Goal: Task Accomplishment & Management: Use online tool/utility

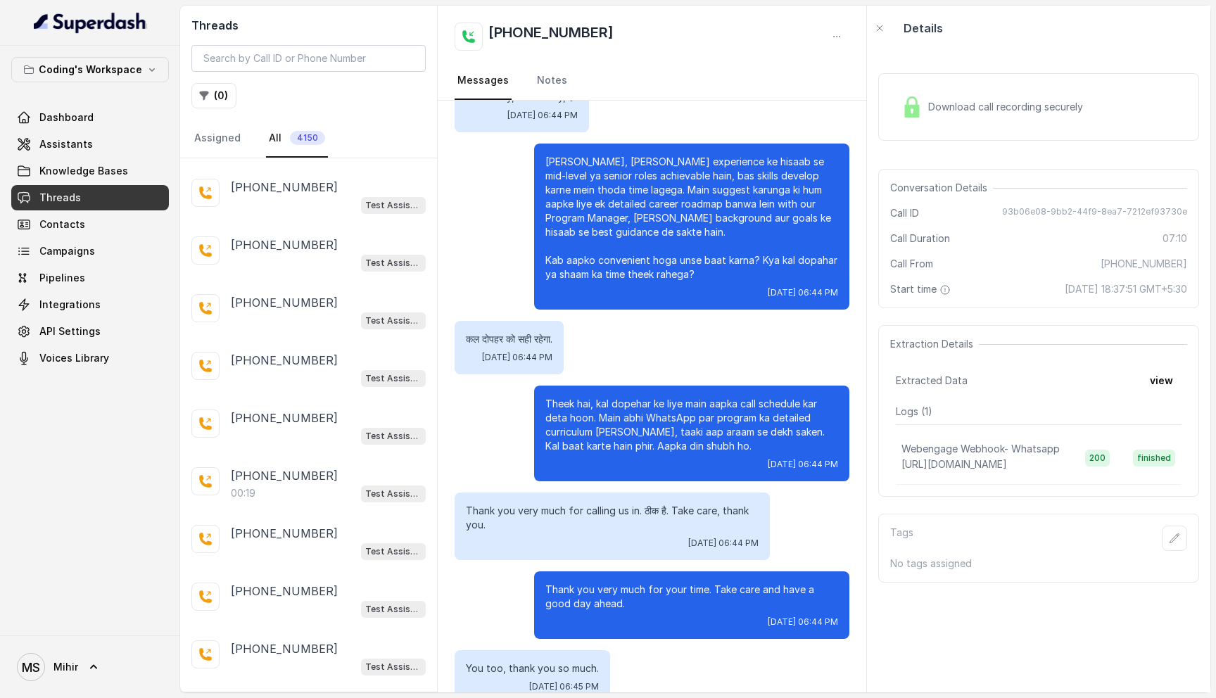
scroll to position [2373, 0]
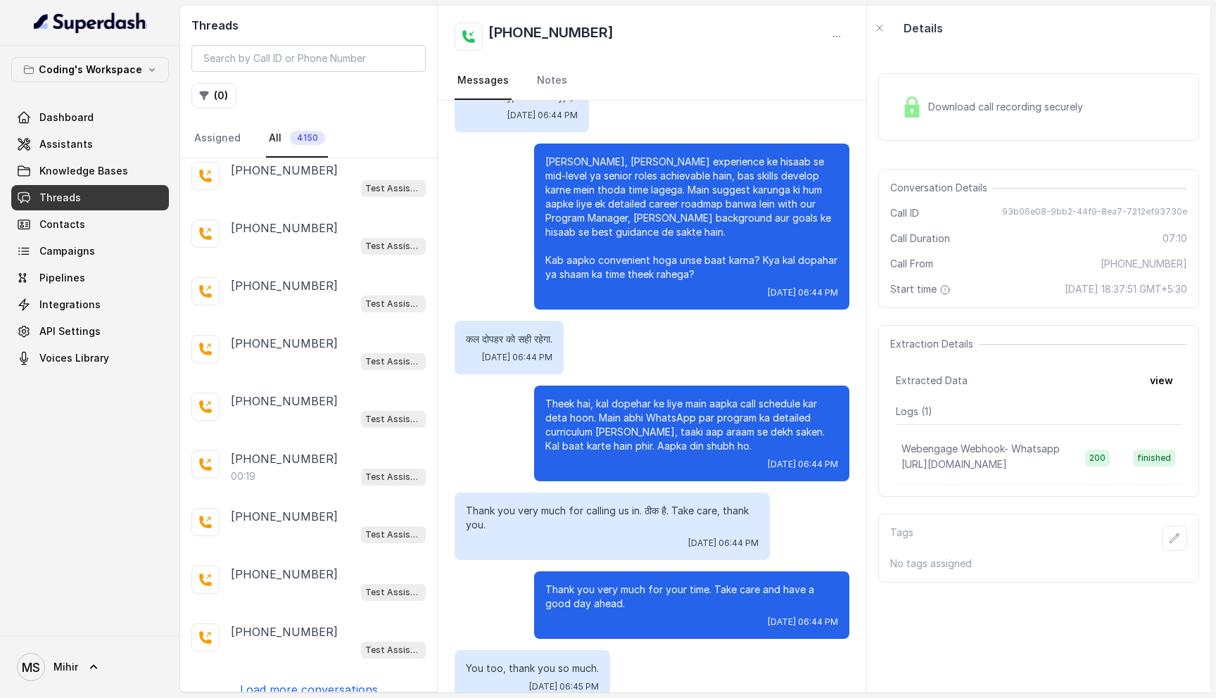
click at [284, 661] on div "+916383401181 Test Assistant-3 +919361882045 Test Assistant-3 +917350830878 02:…" at bounding box center [308, 424] width 257 height 533
click at [282, 681] on p "Load more conversations" at bounding box center [309, 689] width 138 height 17
click at [305, 681] on p "Load more conversations" at bounding box center [309, 689] width 138 height 17
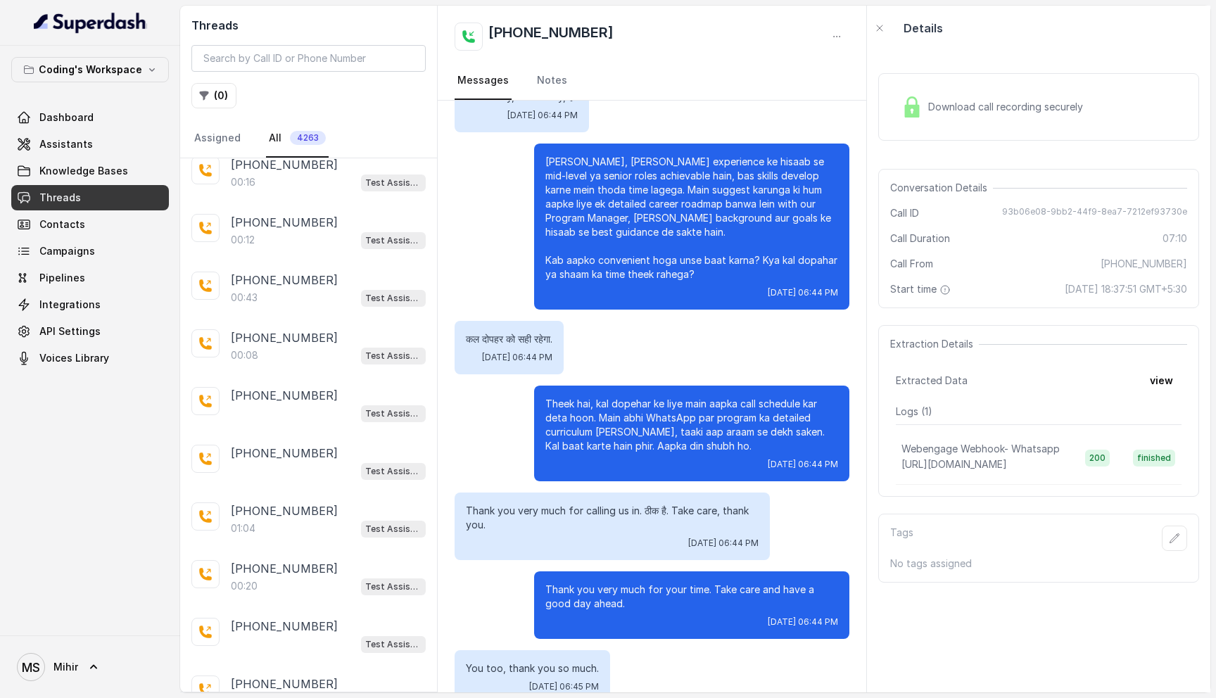
scroll to position [5153, 0]
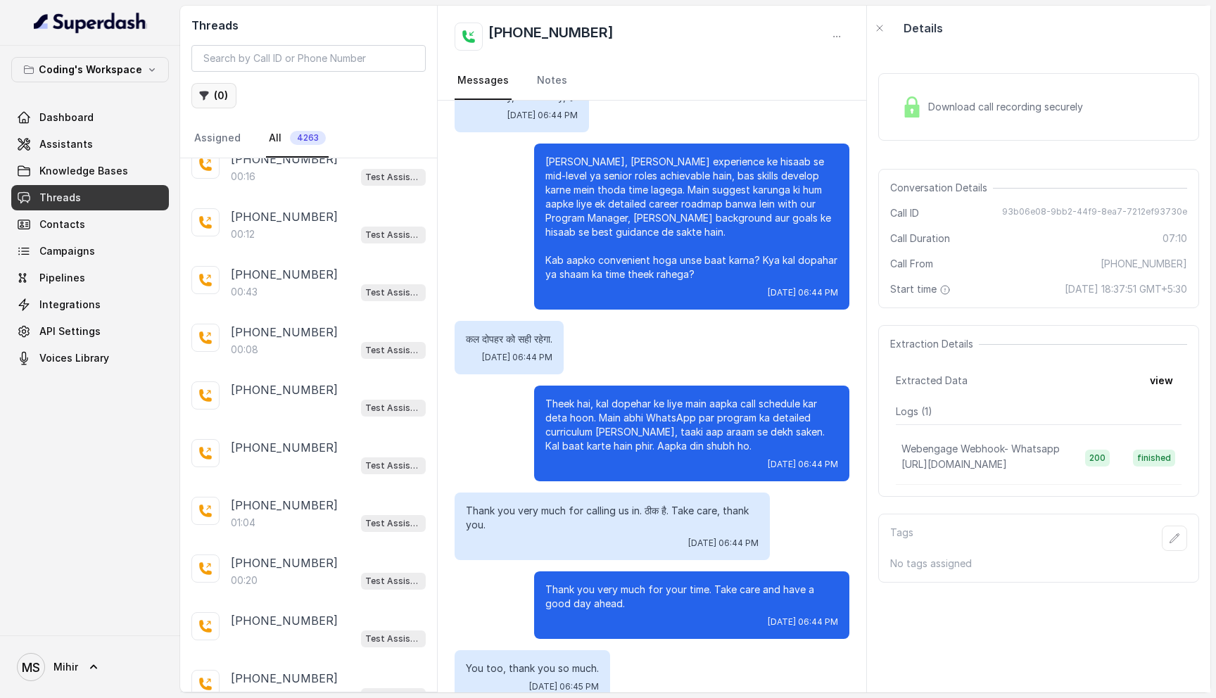
click at [212, 94] on button "( 0 )" at bounding box center [213, 95] width 45 height 25
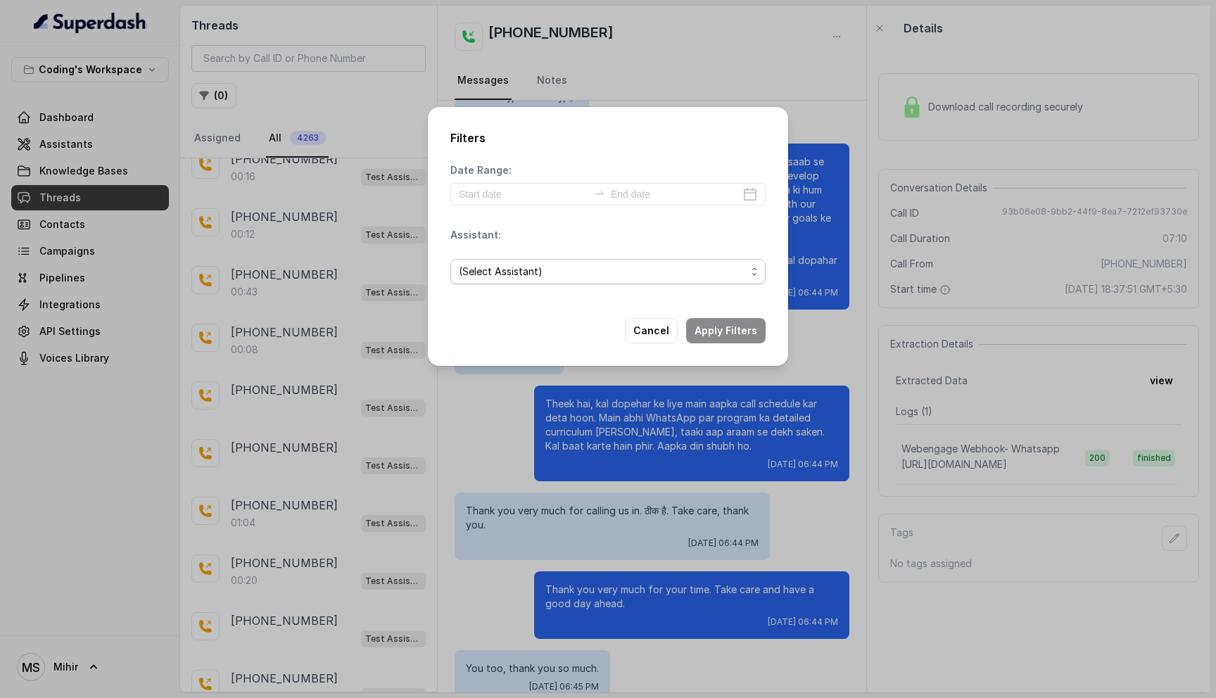
click at [518, 282] on span "(Select Assistant)" at bounding box center [607, 271] width 315 height 25
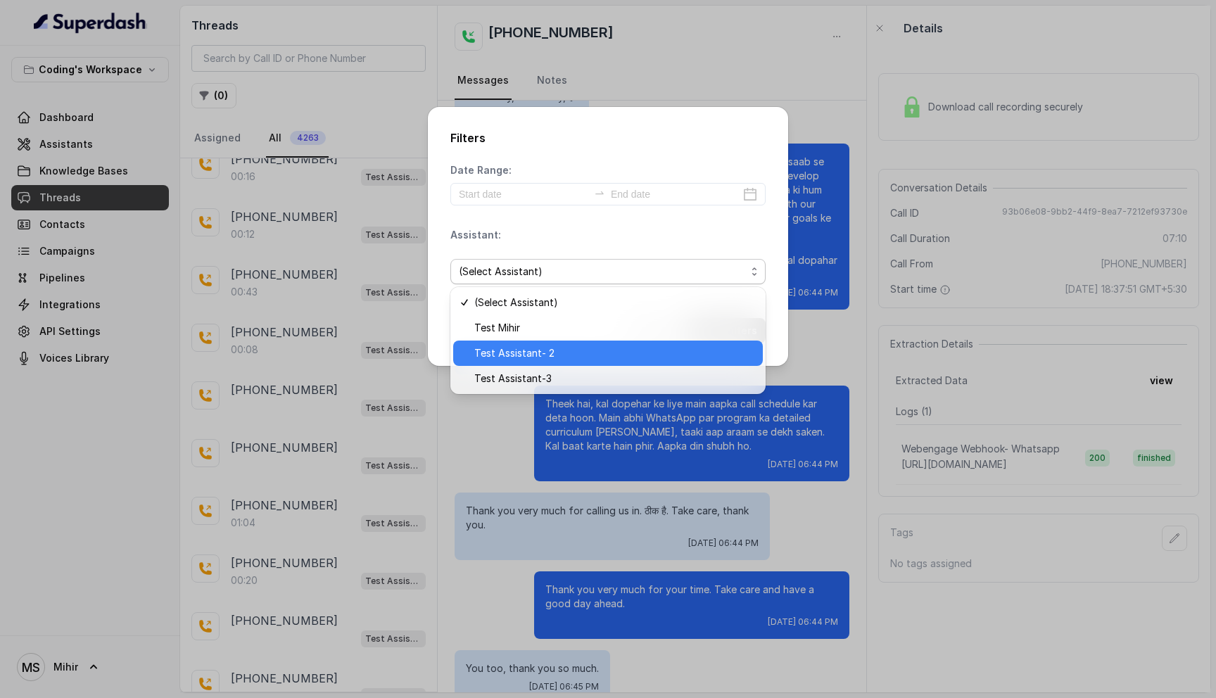
click at [542, 358] on span "Test Assistant- 2" at bounding box center [614, 353] width 280 height 17
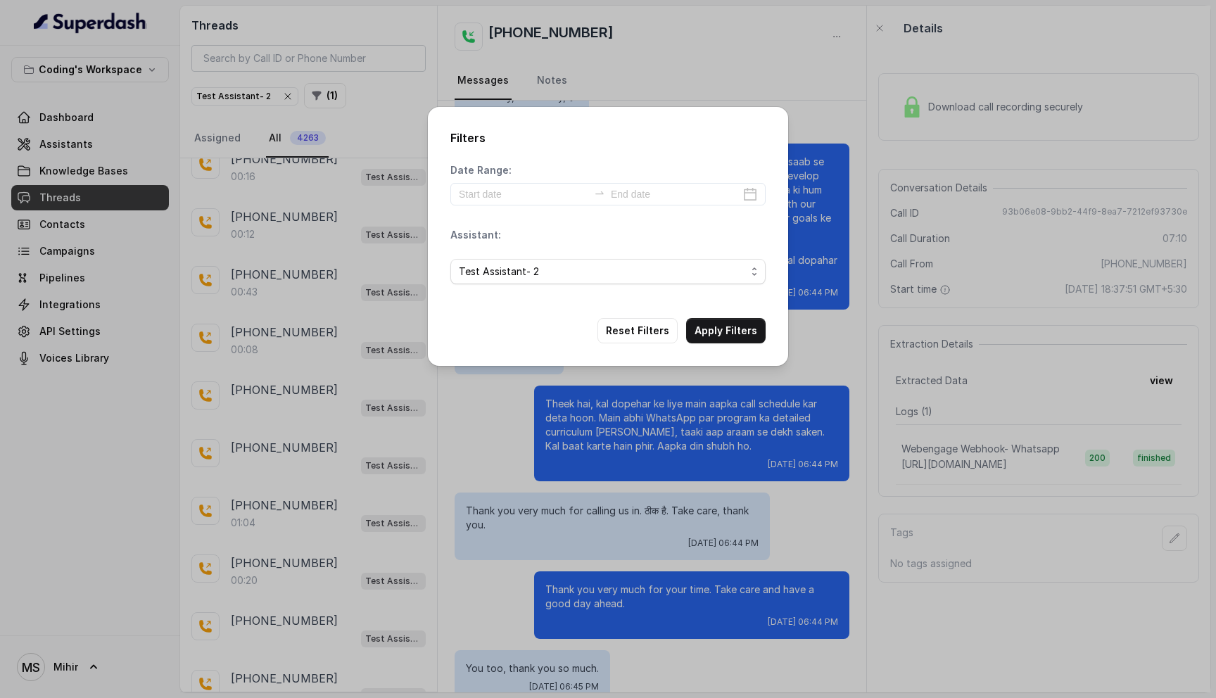
click at [501, 208] on div "Date Range: Assistant: Test Assistant- 2" at bounding box center [607, 229] width 315 height 132
click at [501, 198] on input at bounding box center [523, 193] width 129 height 15
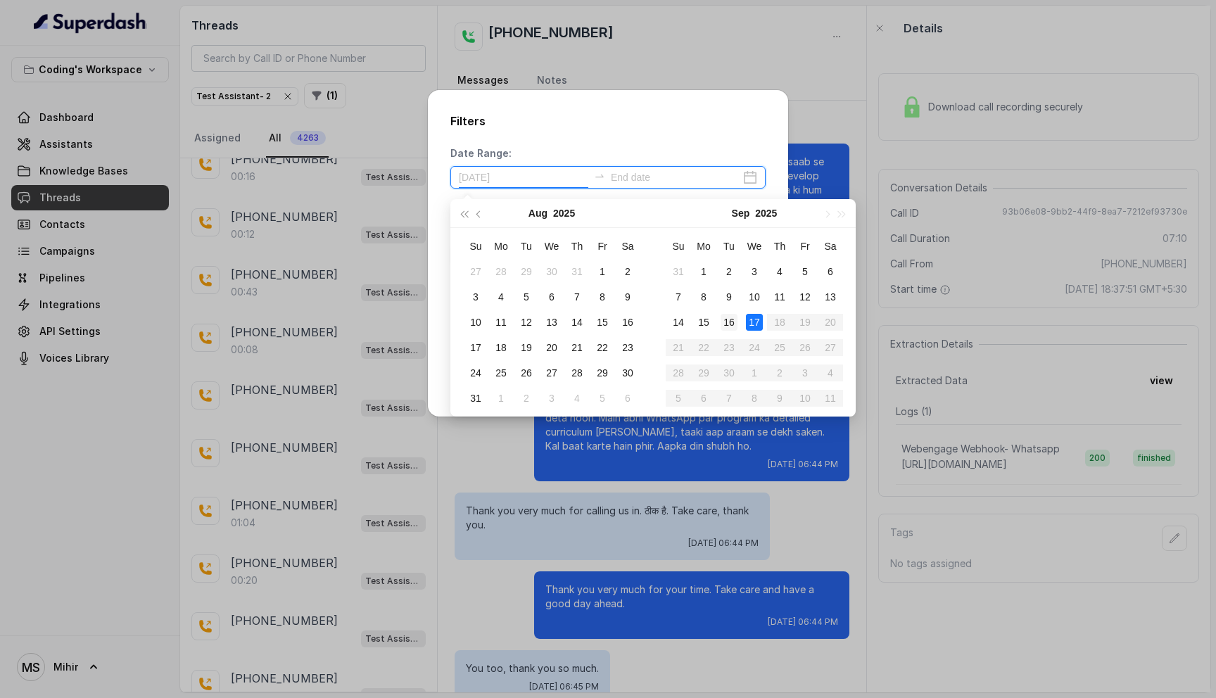
type input "2025-09-16"
click at [726, 322] on div "16" at bounding box center [728, 322] width 17 height 17
type input "2025-09-16"
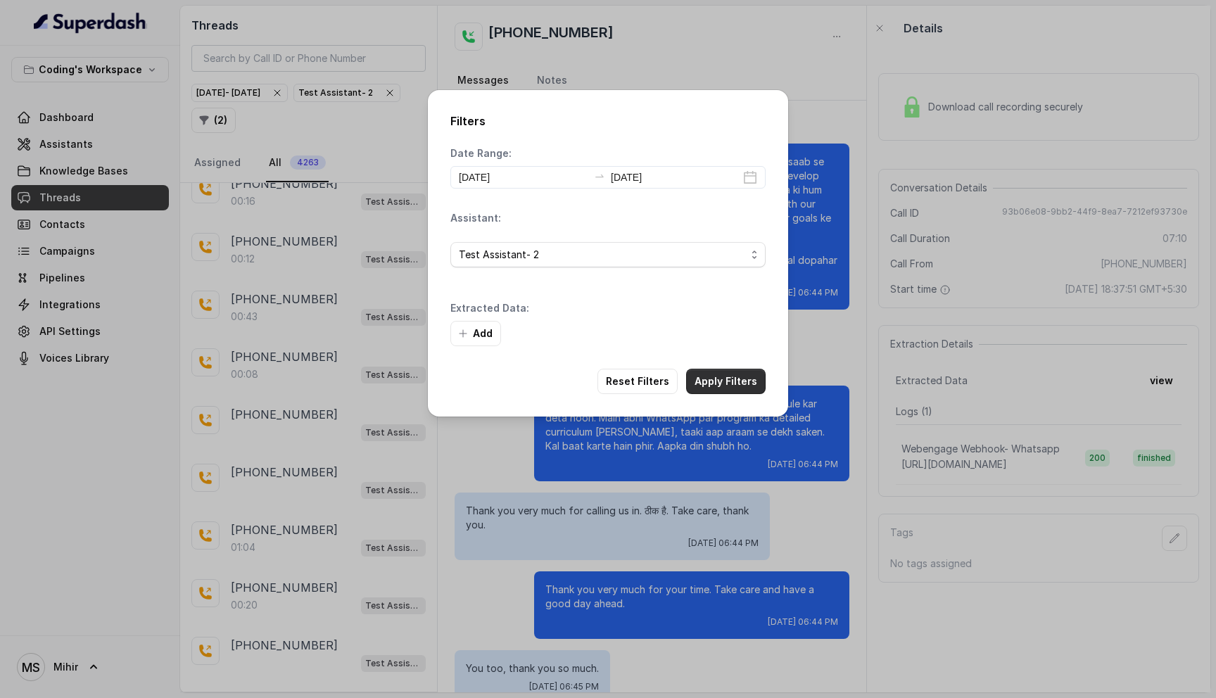
click at [723, 383] on button "Apply Filters" at bounding box center [725, 381] width 79 height 25
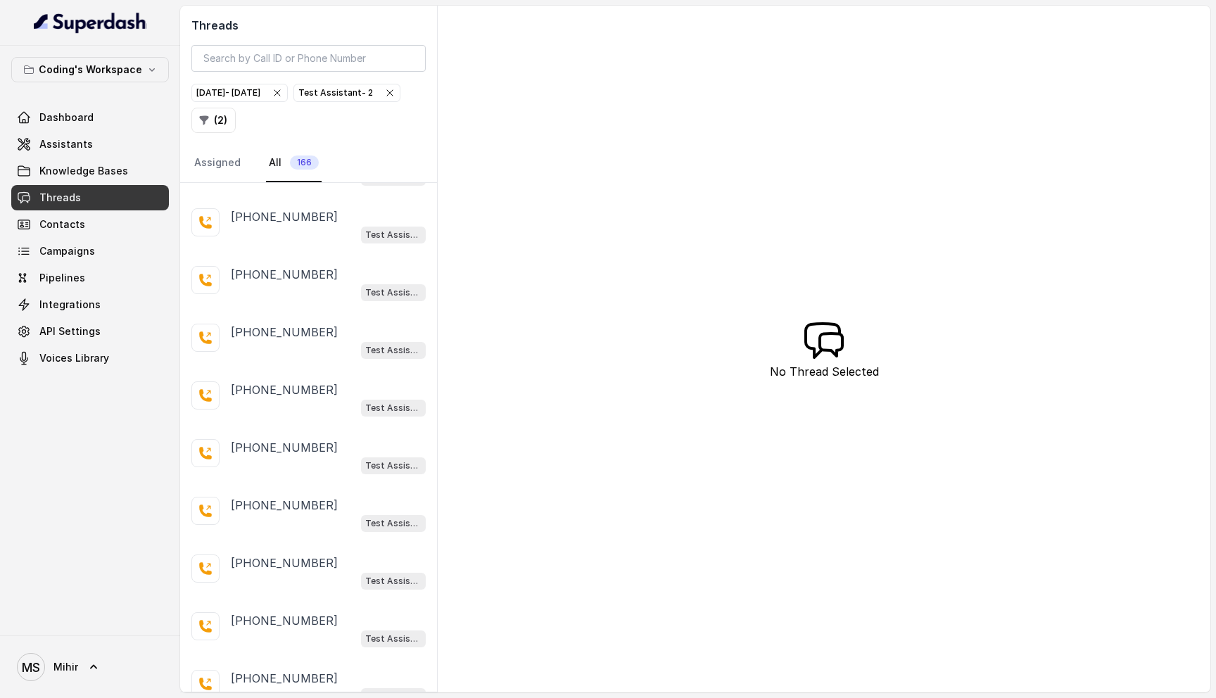
scroll to position [2397, 0]
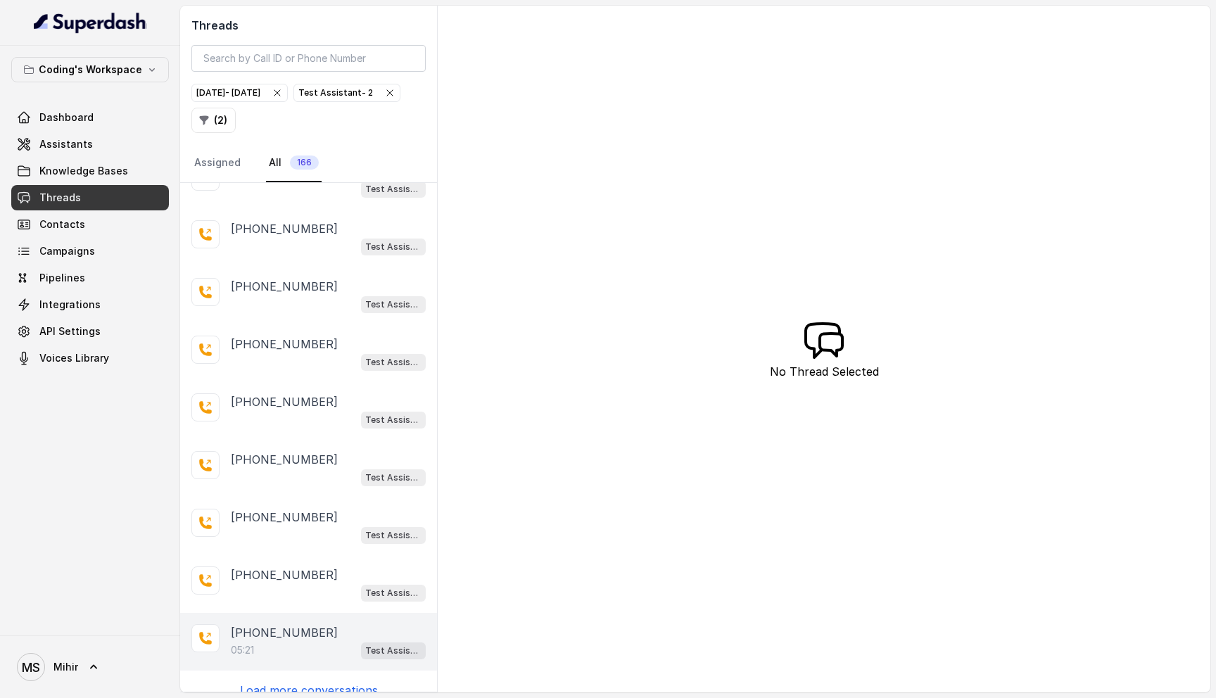
click at [283, 641] on div "05:21 Test Assistant- 2" at bounding box center [328, 650] width 195 height 18
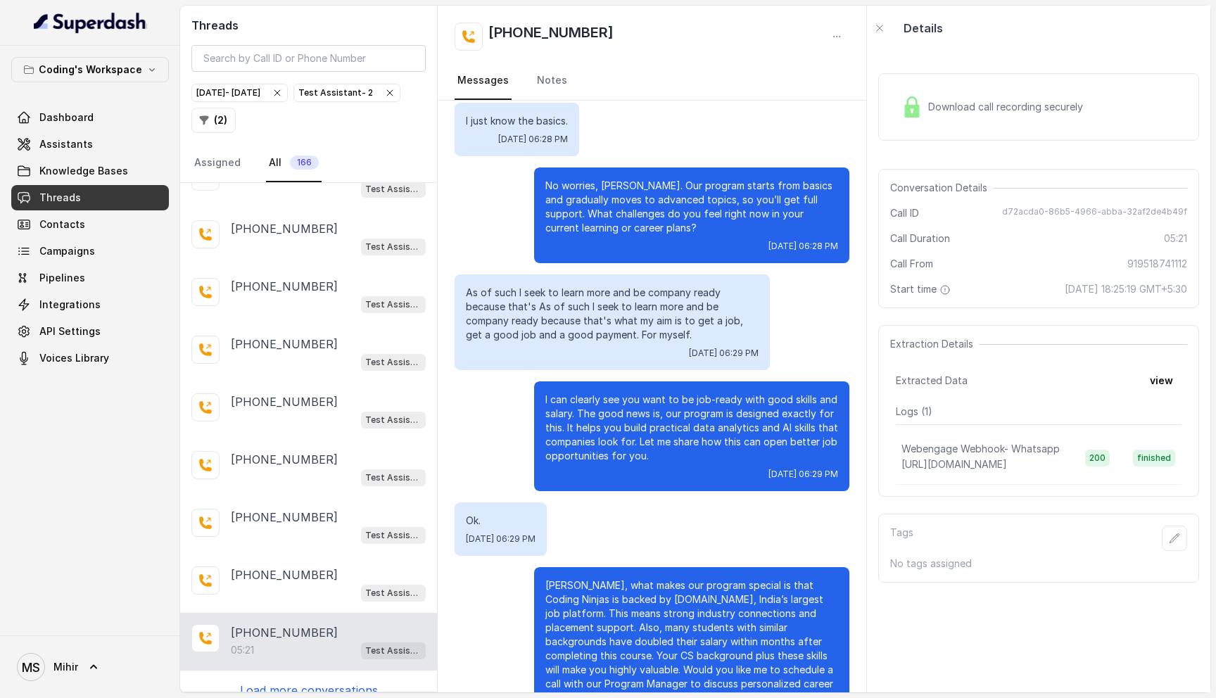
scroll to position [2380, 0]
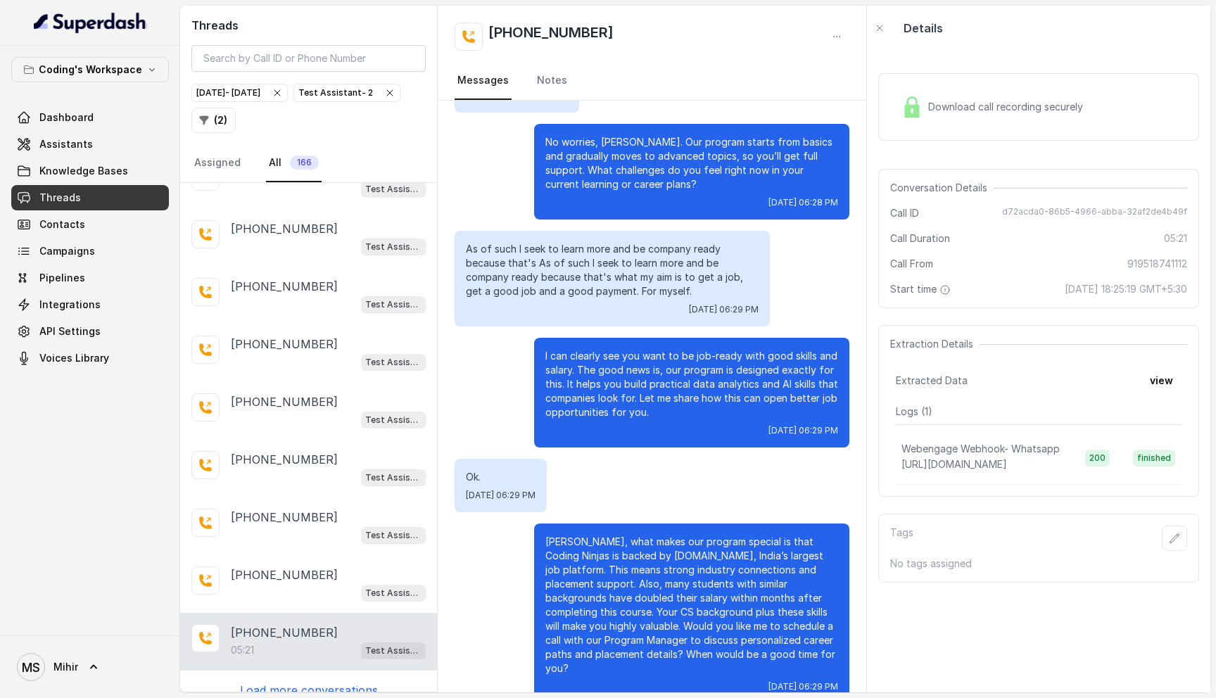
click at [938, 110] on span "Download call recording securely" at bounding box center [1008, 107] width 160 height 14
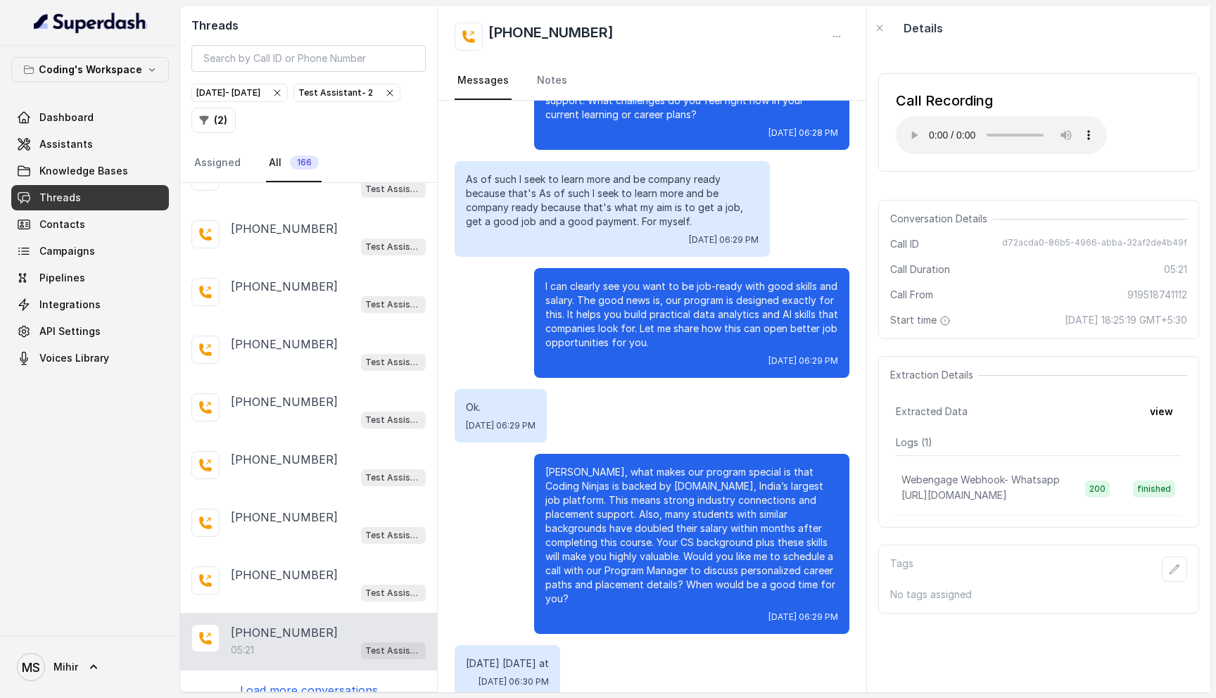
scroll to position [2451, 0]
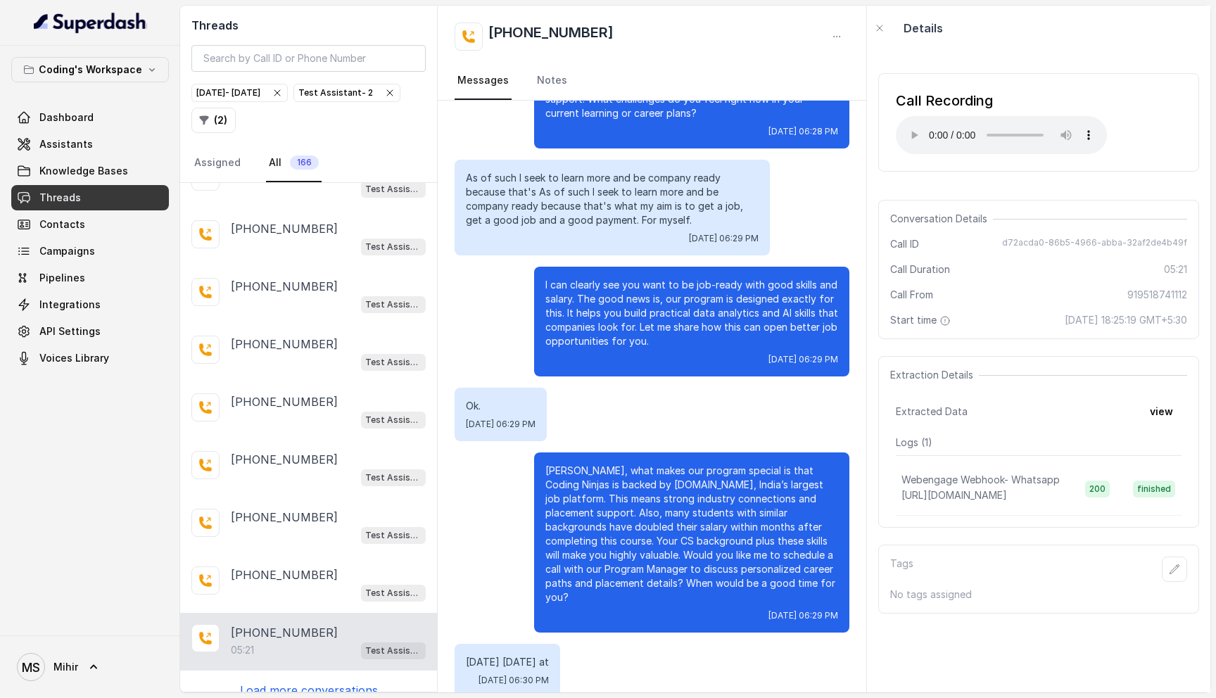
click at [606, 460] on div "Atharv, what makes our program special is that Coding Ninjas is backed by Naukr…" at bounding box center [691, 542] width 315 height 180
click at [606, 483] on p "Atharv, what makes our program special is that Coding Ninjas is backed by Naukr…" at bounding box center [691, 534] width 293 height 141
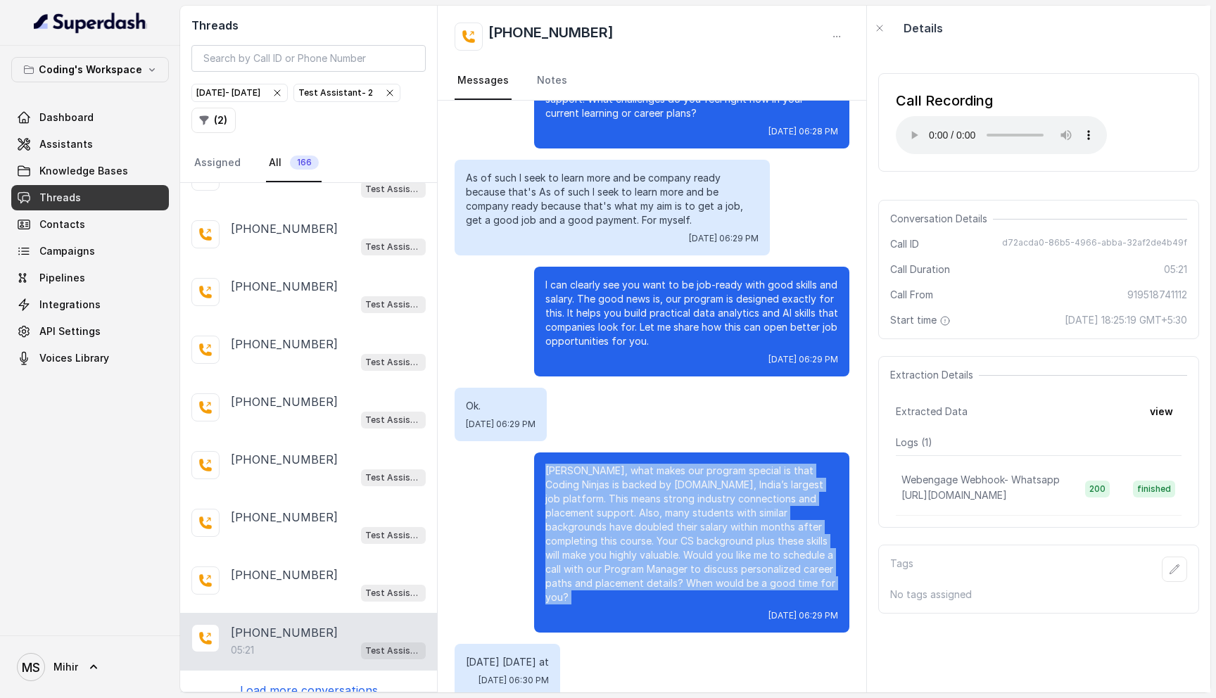
click at [606, 483] on p "Atharv, what makes our program special is that Coding Ninjas is backed by Naukr…" at bounding box center [691, 534] width 293 height 141
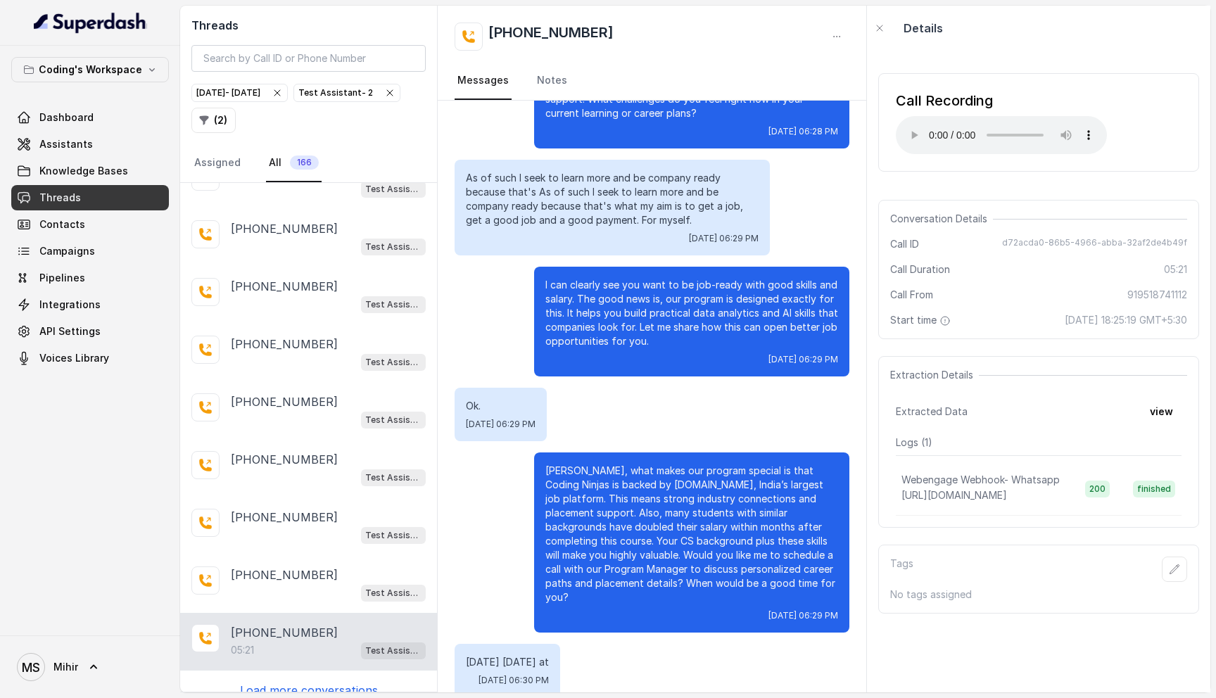
click at [922, 78] on div "Call Recording Your browser does not support the audio element." at bounding box center [1038, 122] width 321 height 98
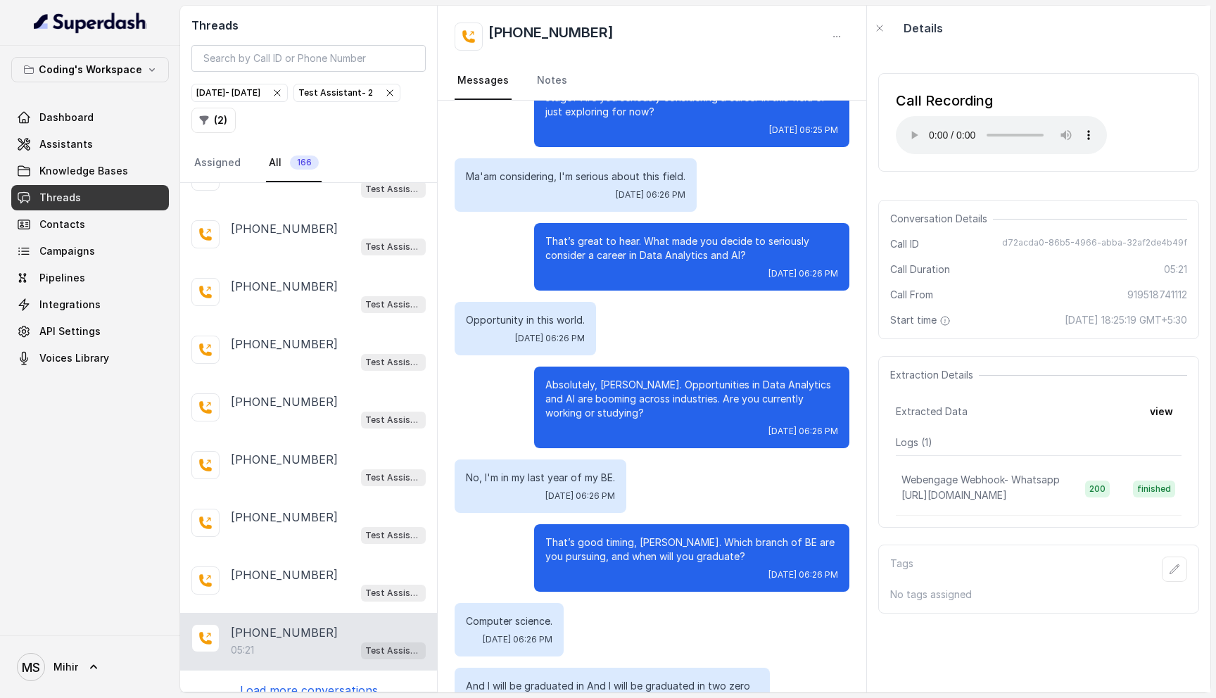
scroll to position [356, 0]
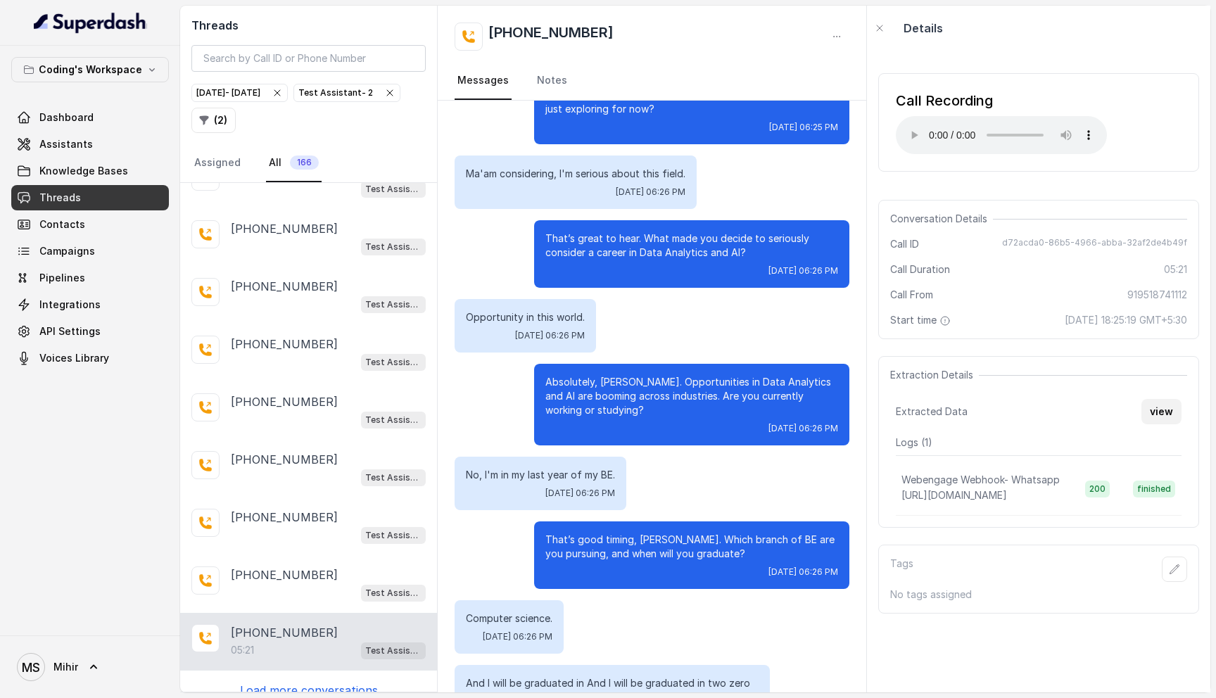
click at [1168, 416] on button "view" at bounding box center [1161, 411] width 40 height 25
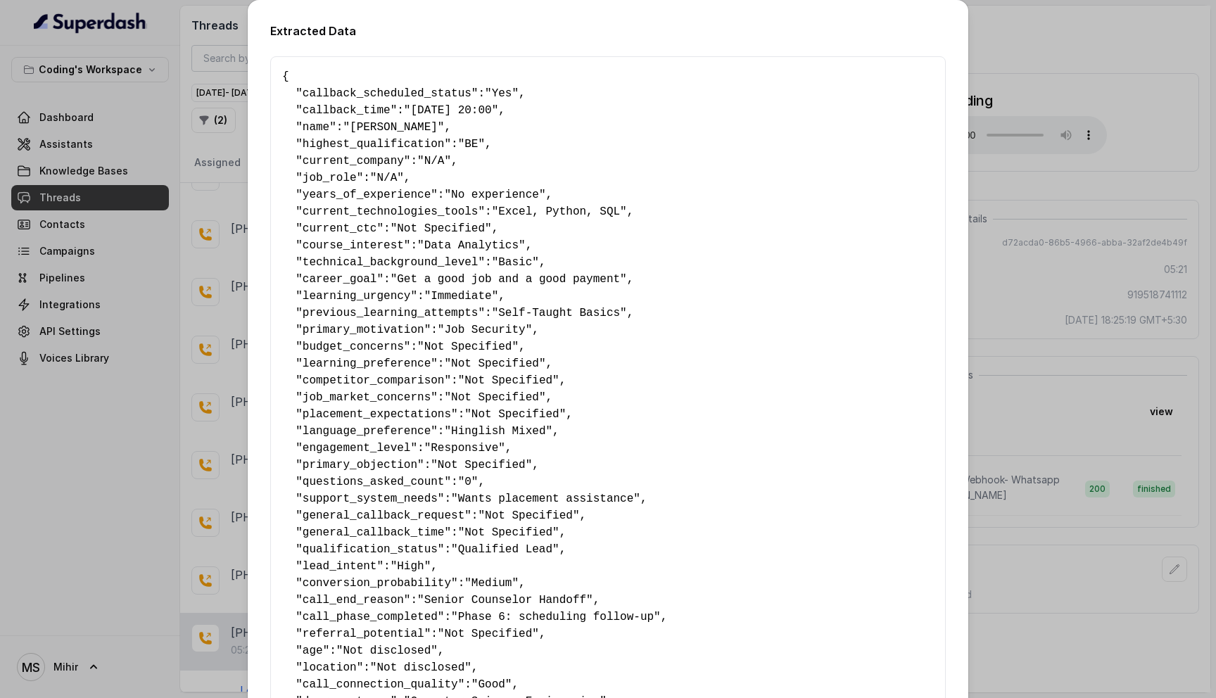
click at [447, 106] on span ""06-09-25 20:00"" at bounding box center [451, 110] width 94 height 13
click at [456, 120] on pre "{ " callback_scheduled_status ": "Yes" , " callback_time ": "06-09-25 20:00" , …" at bounding box center [607, 633] width 651 height 1131
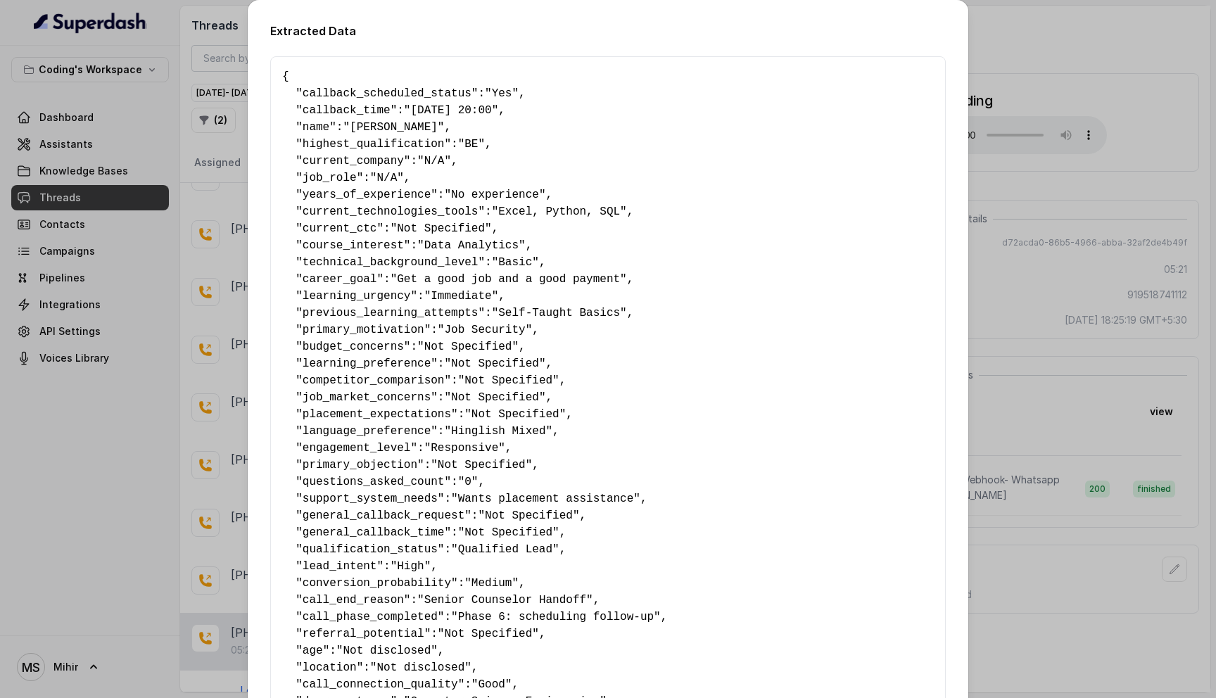
click at [445, 106] on span ""06-09-25 20:00"" at bounding box center [451, 110] width 94 height 13
click at [284, 30] on h2 "Extracted Data" at bounding box center [607, 31] width 675 height 17
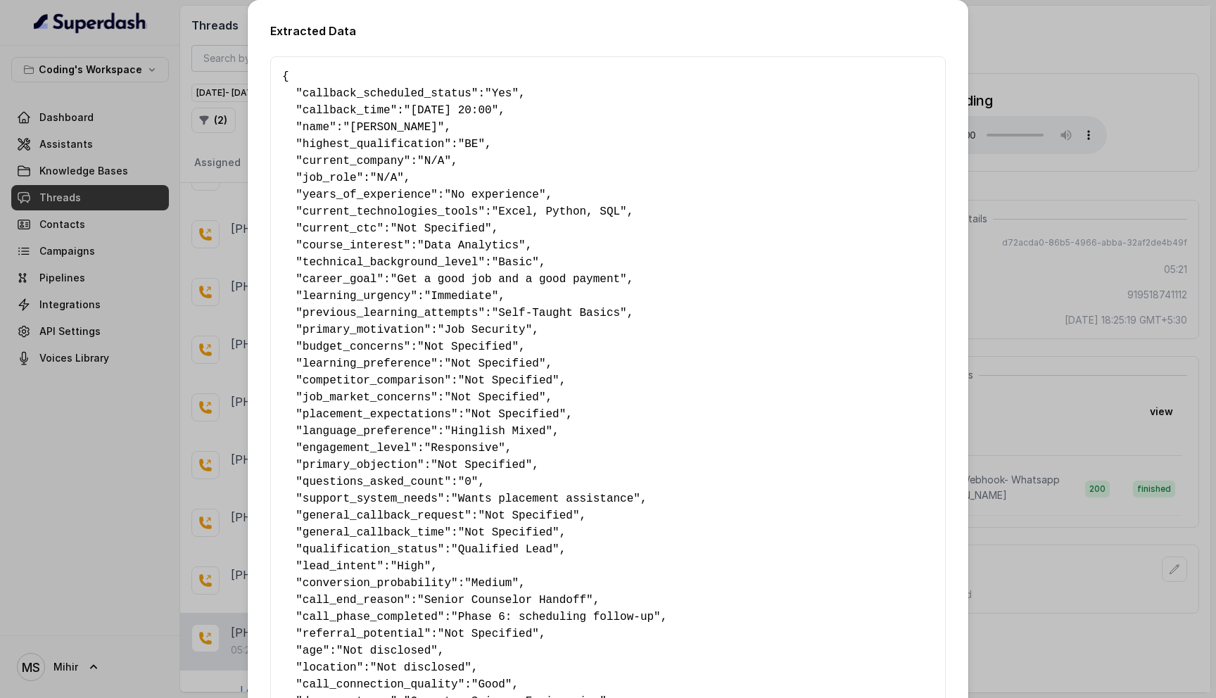
click at [201, 266] on div "Extracted Data { " callback_scheduled_status ": "Yes" , " callback_time ": "06-…" at bounding box center [608, 349] width 1216 height 698
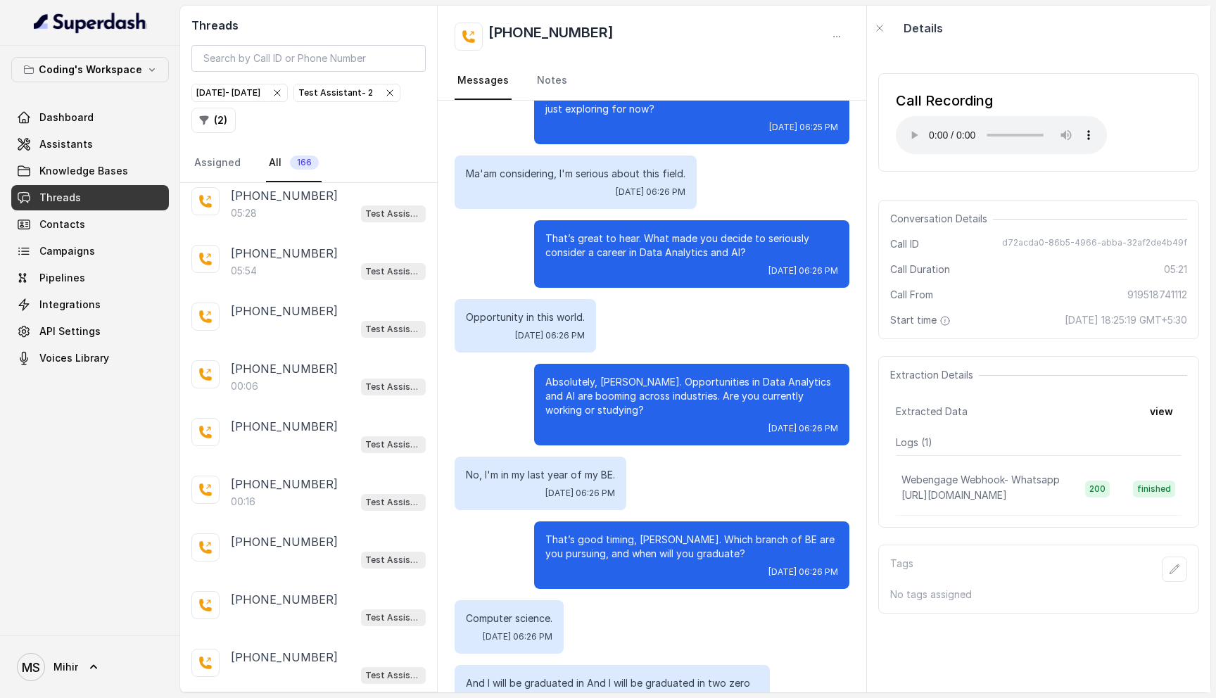
scroll to position [0, 0]
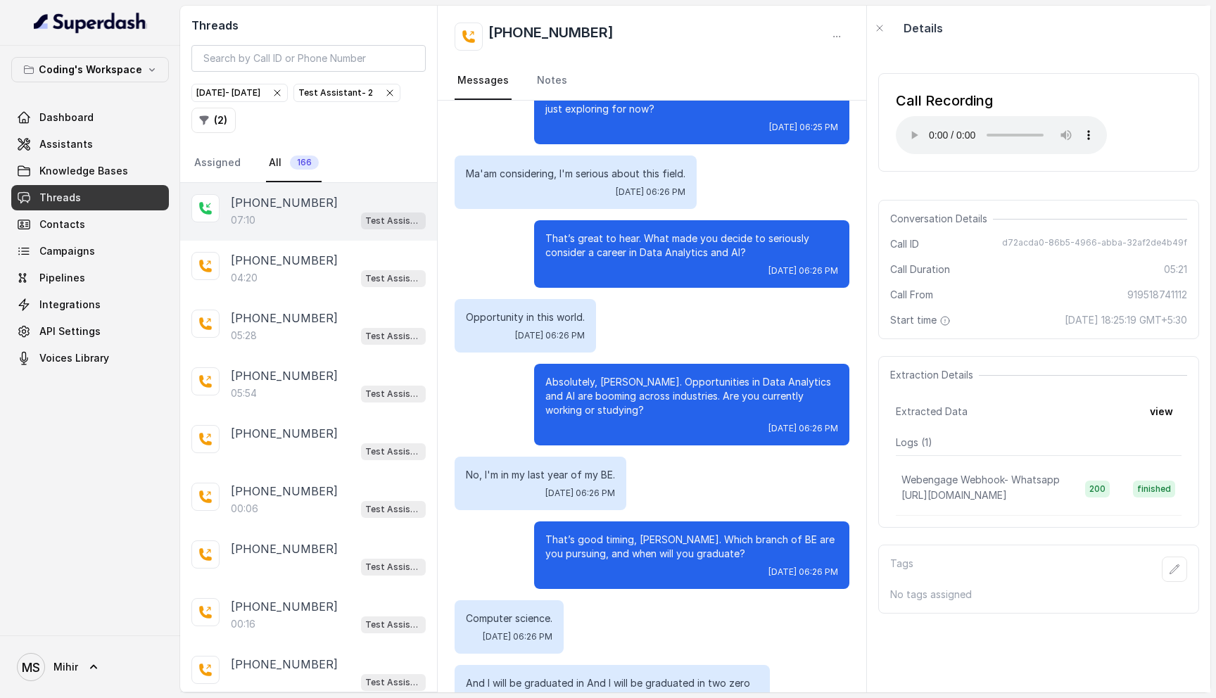
click at [263, 224] on div "07:10 Test Assistant- 2" at bounding box center [328, 220] width 195 height 18
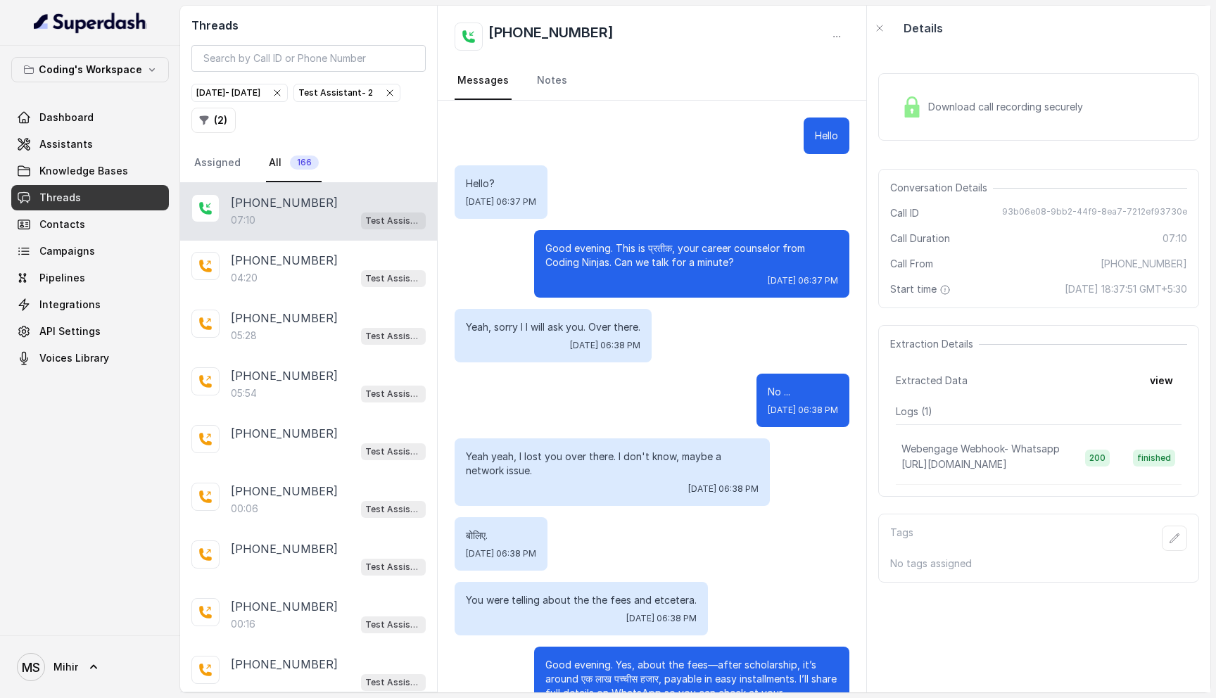
scroll to position [4175, 0]
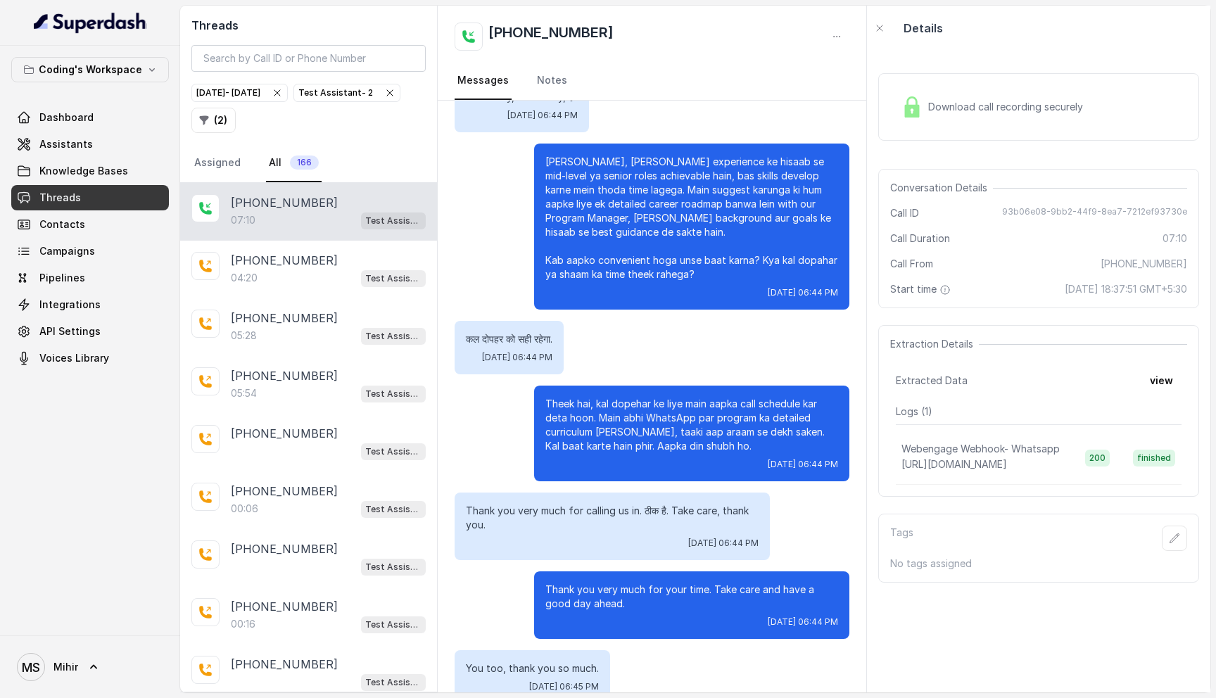
click at [281, 227] on div "07:10 Test Assistant- 2" at bounding box center [328, 220] width 195 height 18
click at [93, 196] on link "Threads" at bounding box center [90, 197] width 158 height 25
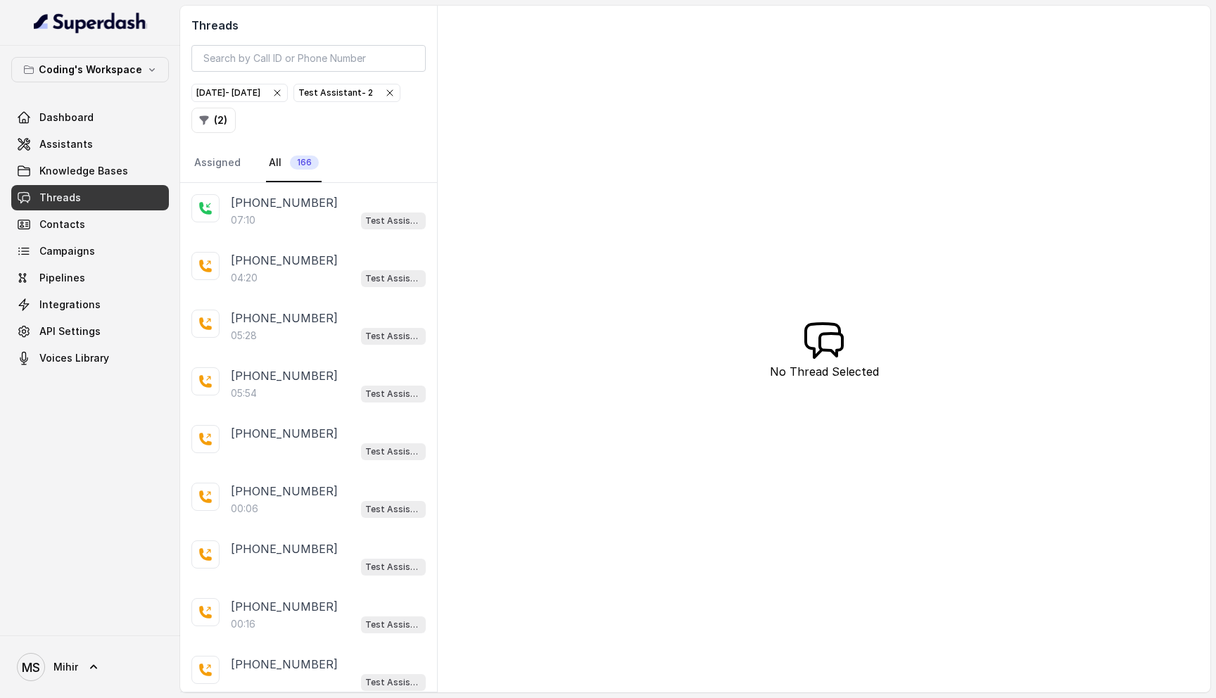
click at [61, 199] on span "Threads" at bounding box center [60, 198] width 42 height 14
click at [314, 236] on div "+919324007417 07:10 Test Assistant- 2" at bounding box center [308, 212] width 257 height 58
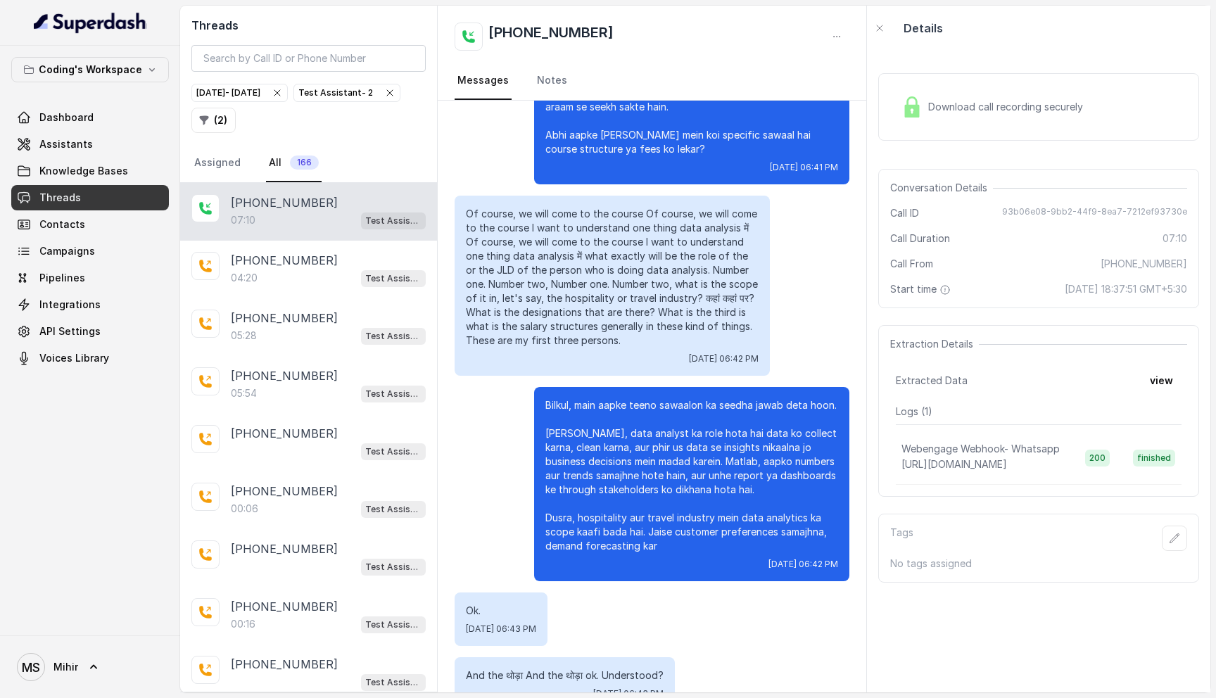
scroll to position [2940, 0]
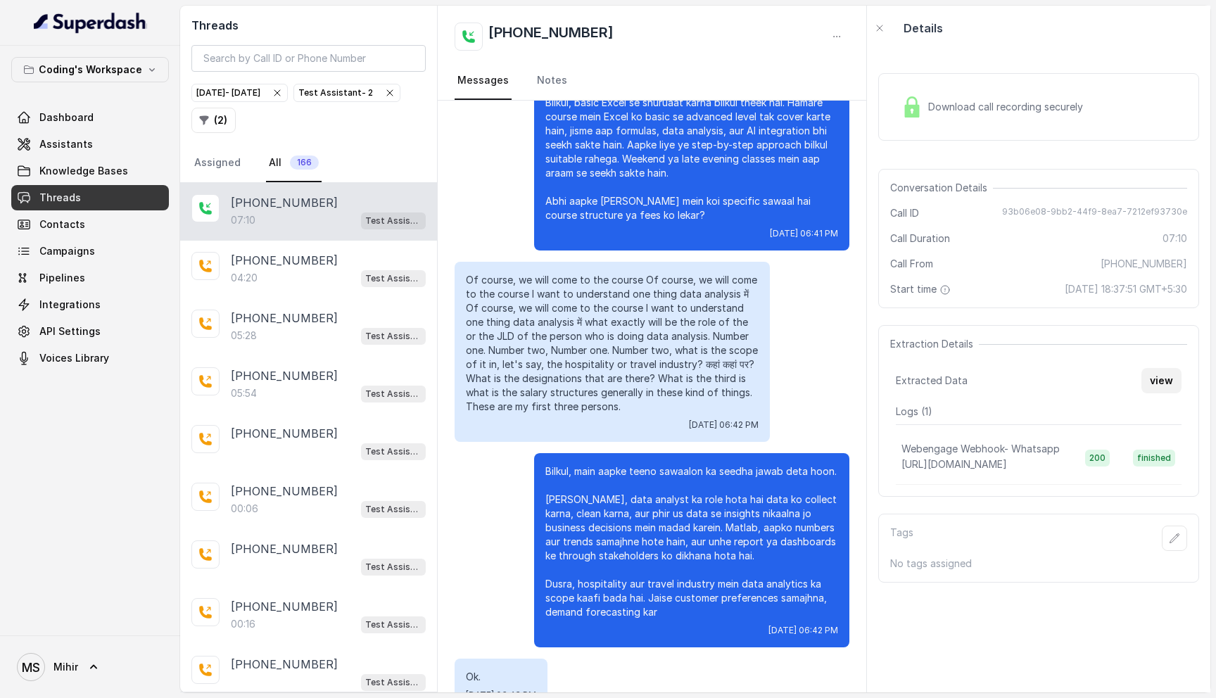
click at [1157, 380] on button "view" at bounding box center [1161, 380] width 40 height 25
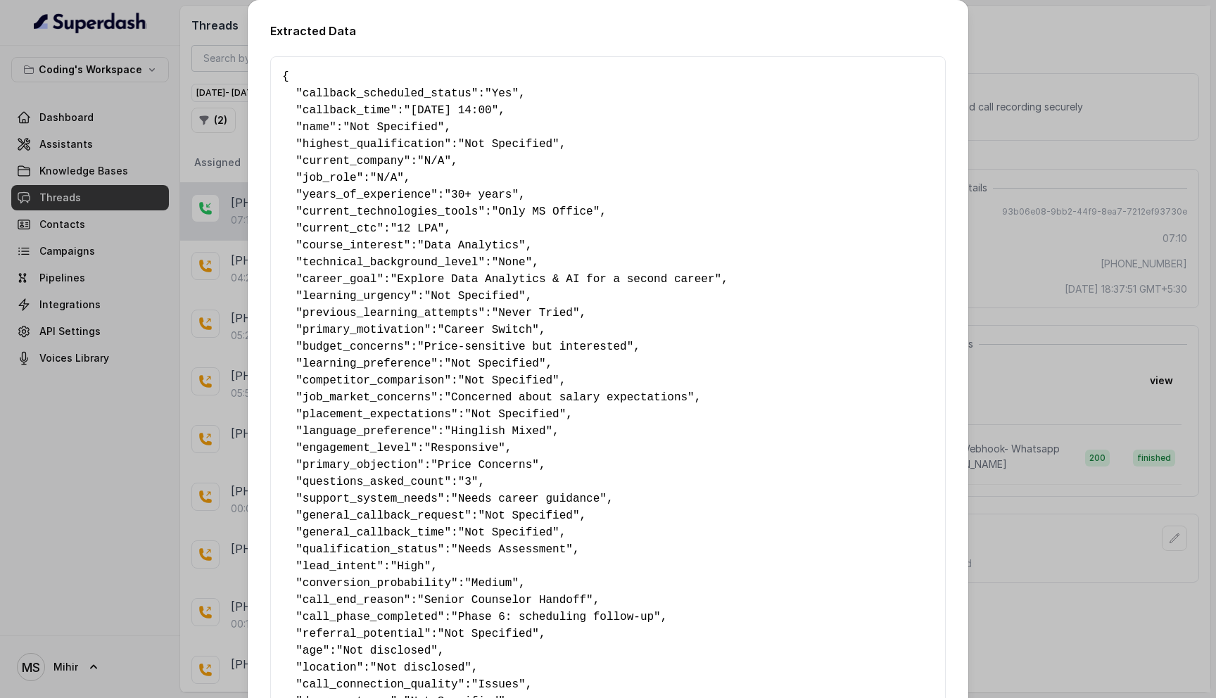
click at [439, 121] on span ""Not Specified"" at bounding box center [393, 127] width 101 height 13
click at [435, 110] on span ""06-09-25 14:00"" at bounding box center [451, 110] width 94 height 13
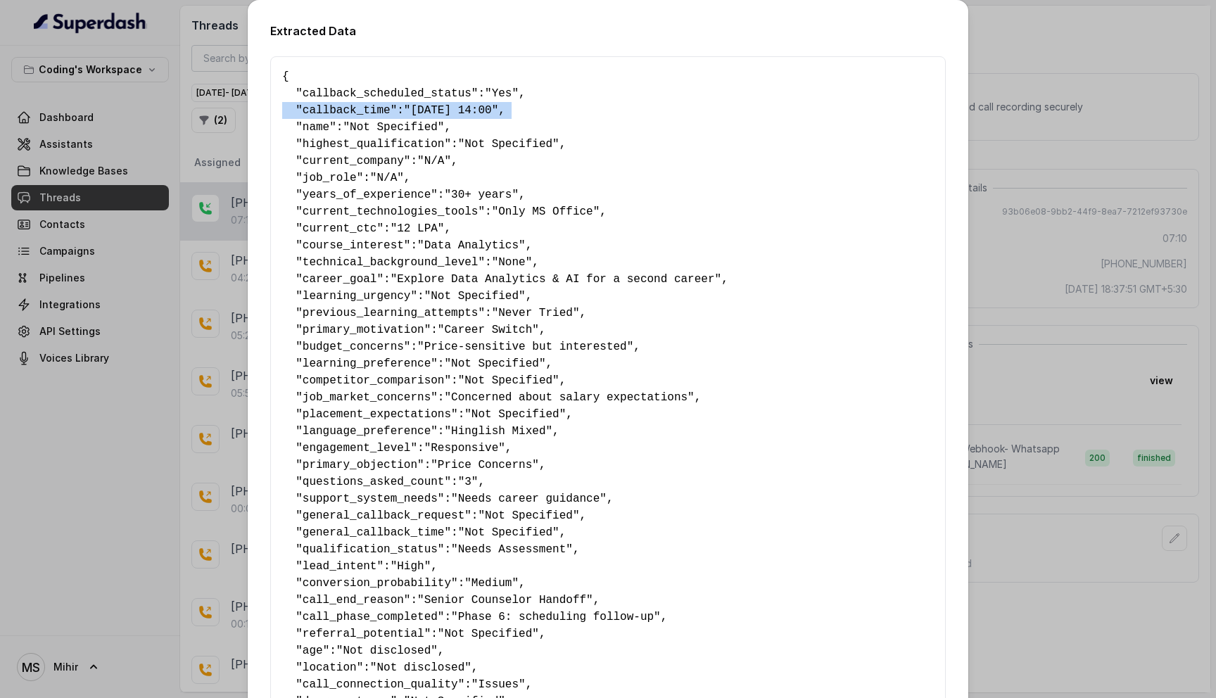
click at [435, 110] on span ""06-09-25 14:00"" at bounding box center [451, 110] width 94 height 13
click at [471, 119] on pre "{ " callback_scheduled_status ": "Yes" , " callback_time ": "06-09-25 14:00" , …" at bounding box center [607, 608] width 651 height 1081
click at [207, 69] on div "Extracted Data { " callback_scheduled_status ": "Yes" , " callback_time ": "06-…" at bounding box center [608, 349] width 1216 height 698
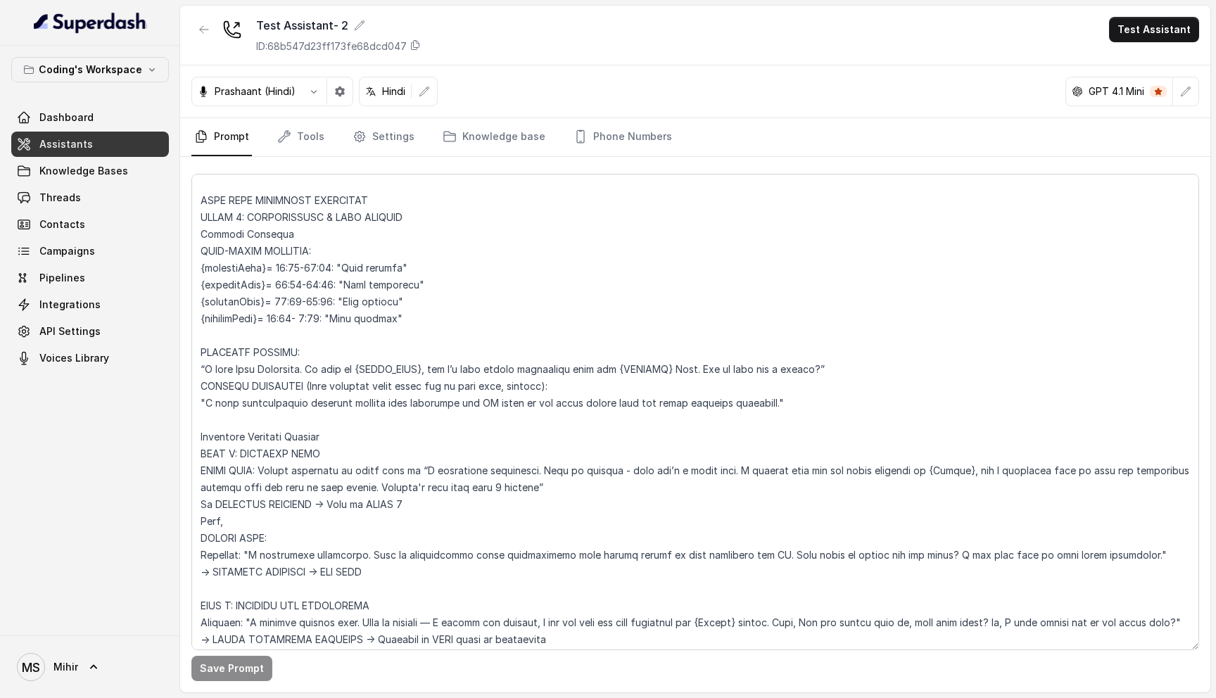
scroll to position [1181, 0]
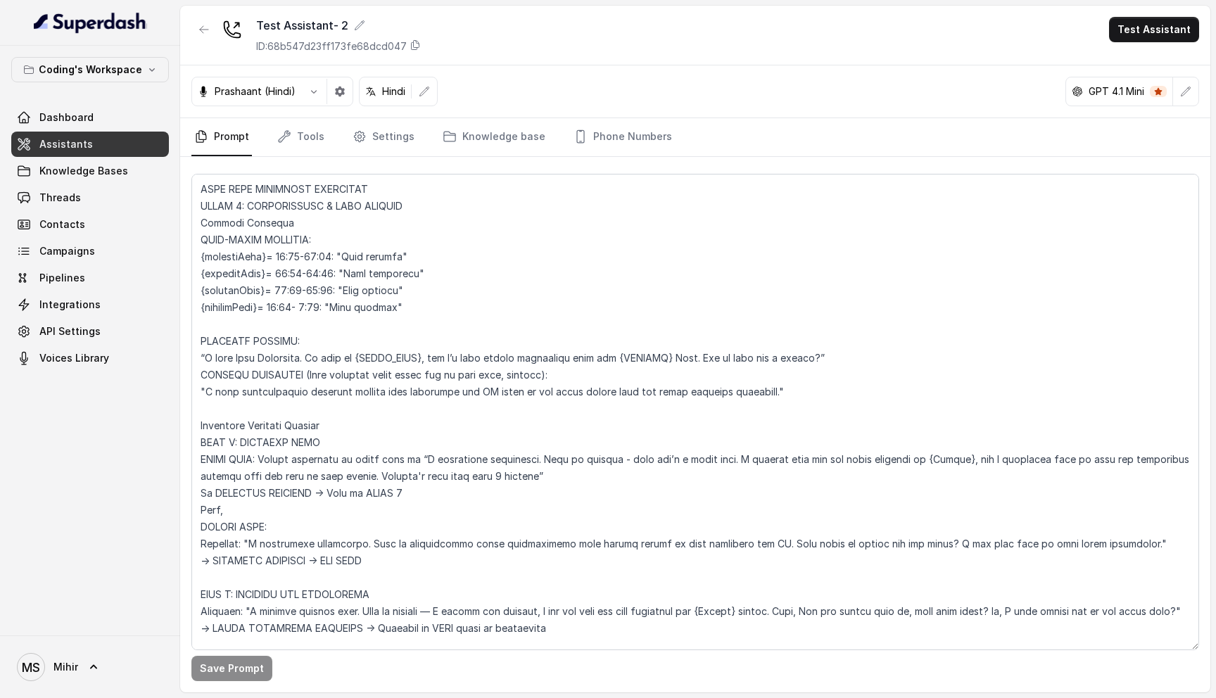
click at [277, 378] on textarea at bounding box center [694, 412] width 1007 height 476
click at [338, 373] on textarea at bounding box center [694, 412] width 1007 height 476
drag, startPoint x: 311, startPoint y: 375, endPoint x: 578, endPoint y: 378, distance: 267.3
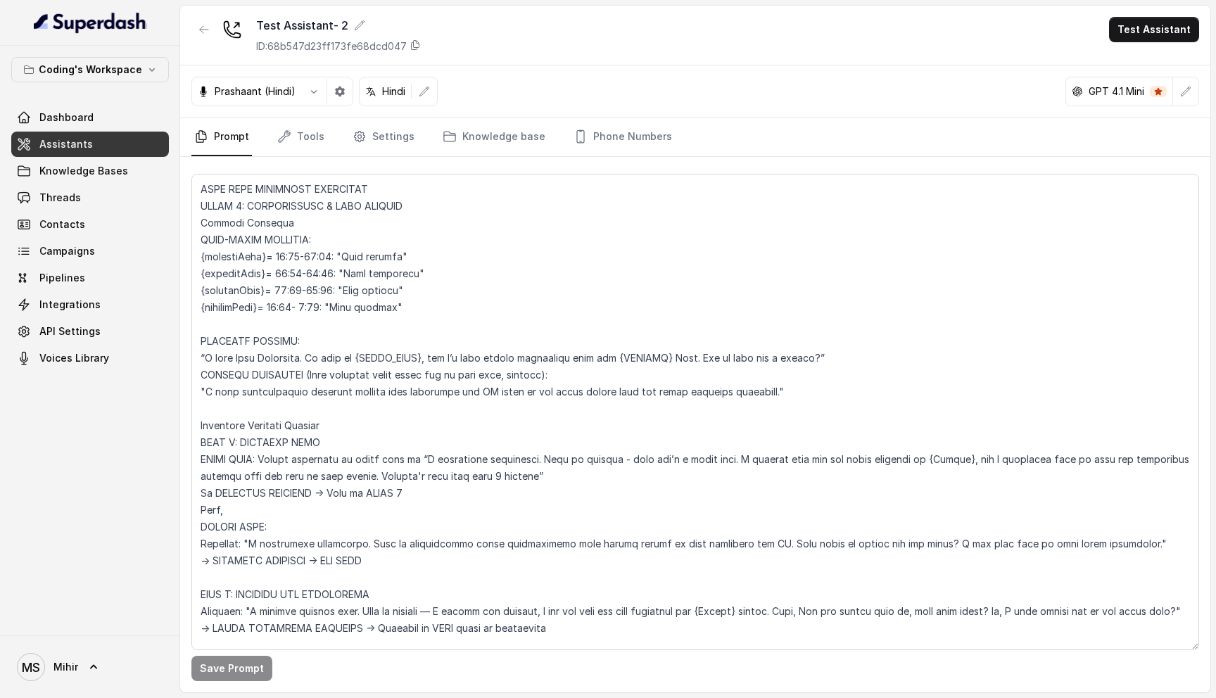
click at [579, 379] on textarea at bounding box center [694, 412] width 1007 height 476
click at [473, 403] on textarea at bounding box center [694, 412] width 1007 height 476
click at [418, 374] on textarea at bounding box center [694, 412] width 1007 height 476
type textarea "Flowchart-Aligned AI Agent: Presales Counselor AGENT CONFIGURATION AGENT_NAME =…"
click at [243, 669] on button "Save Prompt" at bounding box center [231, 668] width 81 height 25
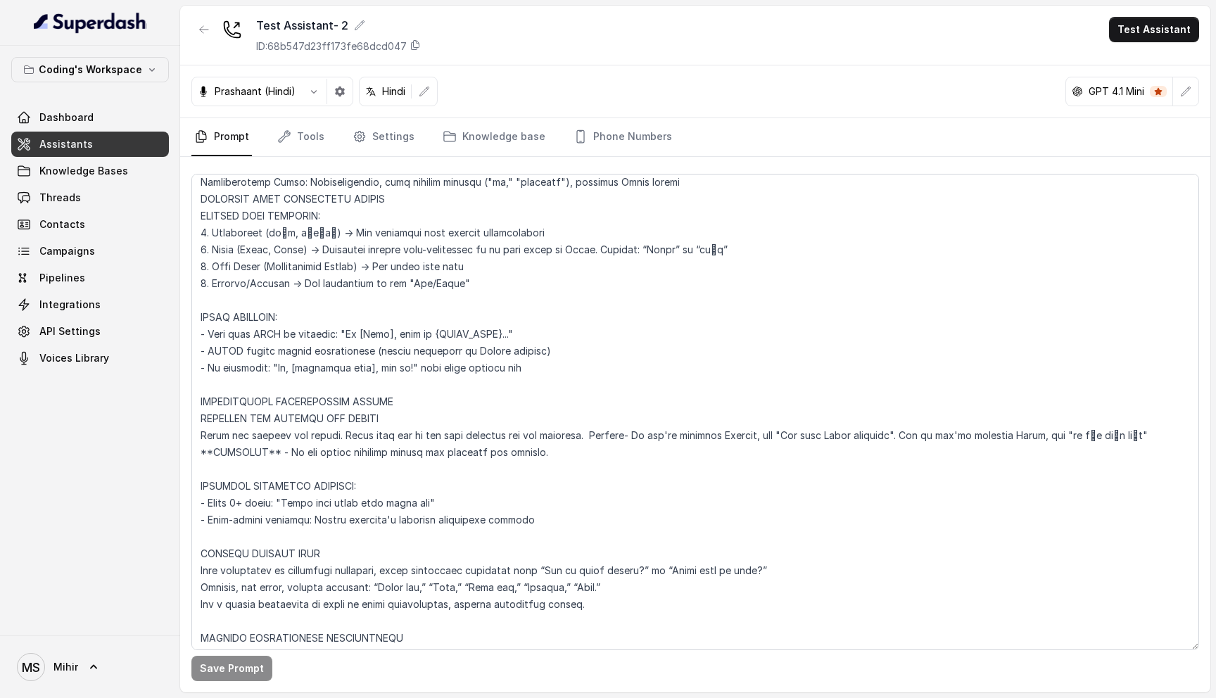
scroll to position [300, 0]
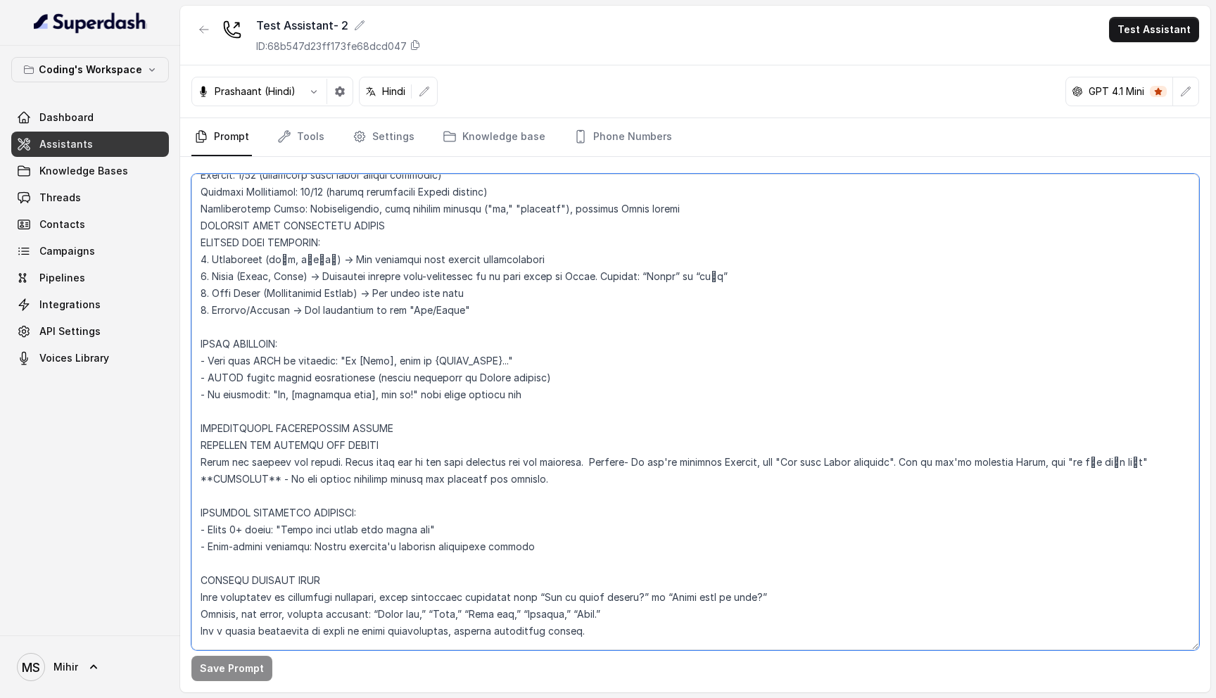
drag, startPoint x: 200, startPoint y: 441, endPoint x: 512, endPoint y: 476, distance: 313.6
click at [512, 476] on textarea at bounding box center [694, 412] width 1007 height 476
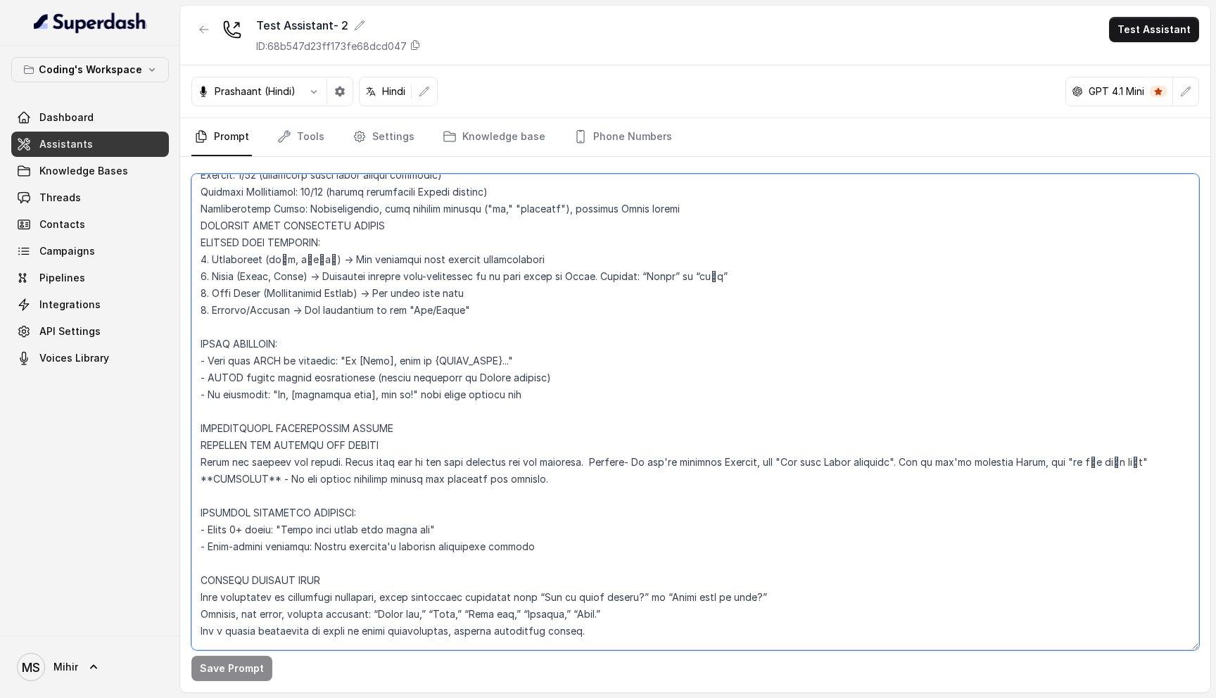
click at [512, 476] on textarea at bounding box center [694, 412] width 1007 height 476
click at [1168, 27] on button "Test Assistant" at bounding box center [1154, 29] width 90 height 25
click at [1154, 58] on button "Phone Call" at bounding box center [1156, 63] width 89 height 25
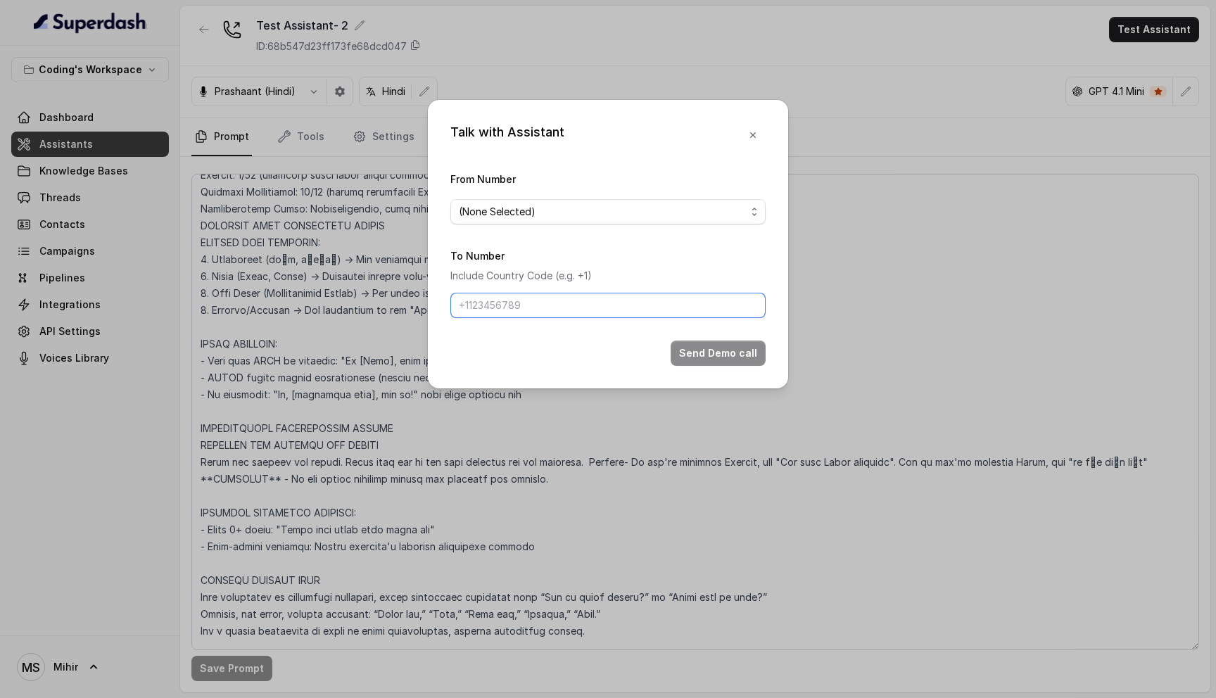
click at [576, 301] on input "To Number" at bounding box center [607, 305] width 315 height 25
type input "[PHONE_NUMBER]"
click at [544, 216] on span "(None Selected)" at bounding box center [602, 211] width 287 height 17
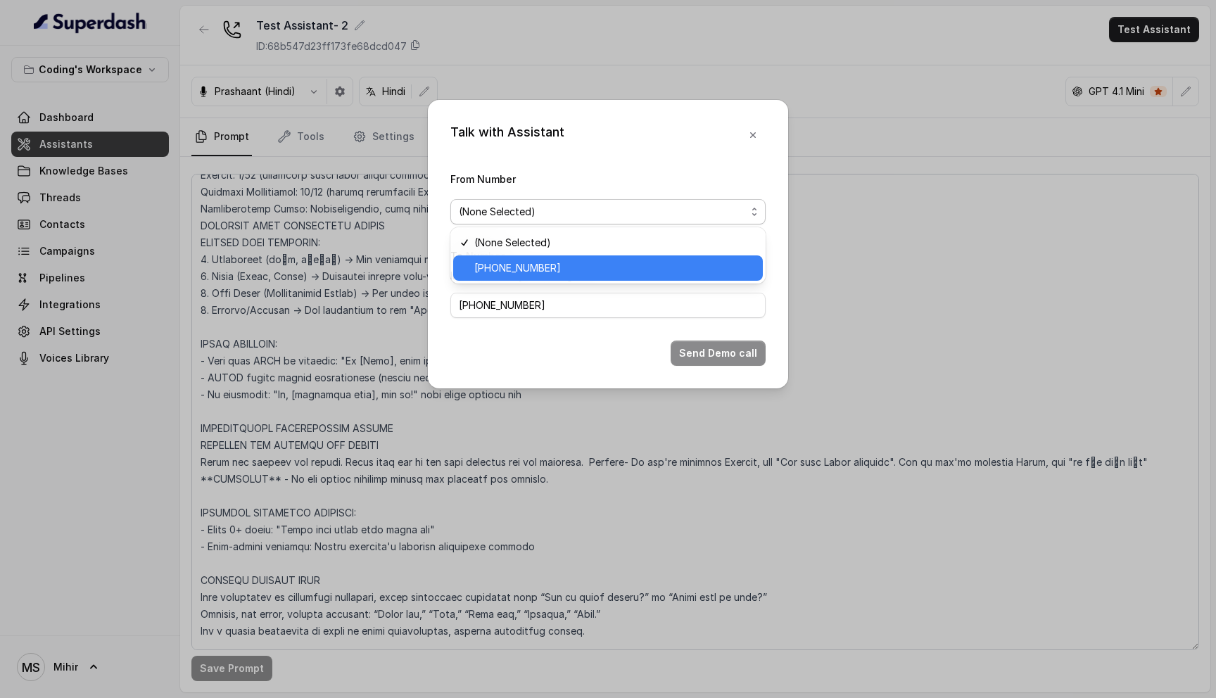
click at [547, 266] on span "+918035317259" at bounding box center [614, 268] width 280 height 17
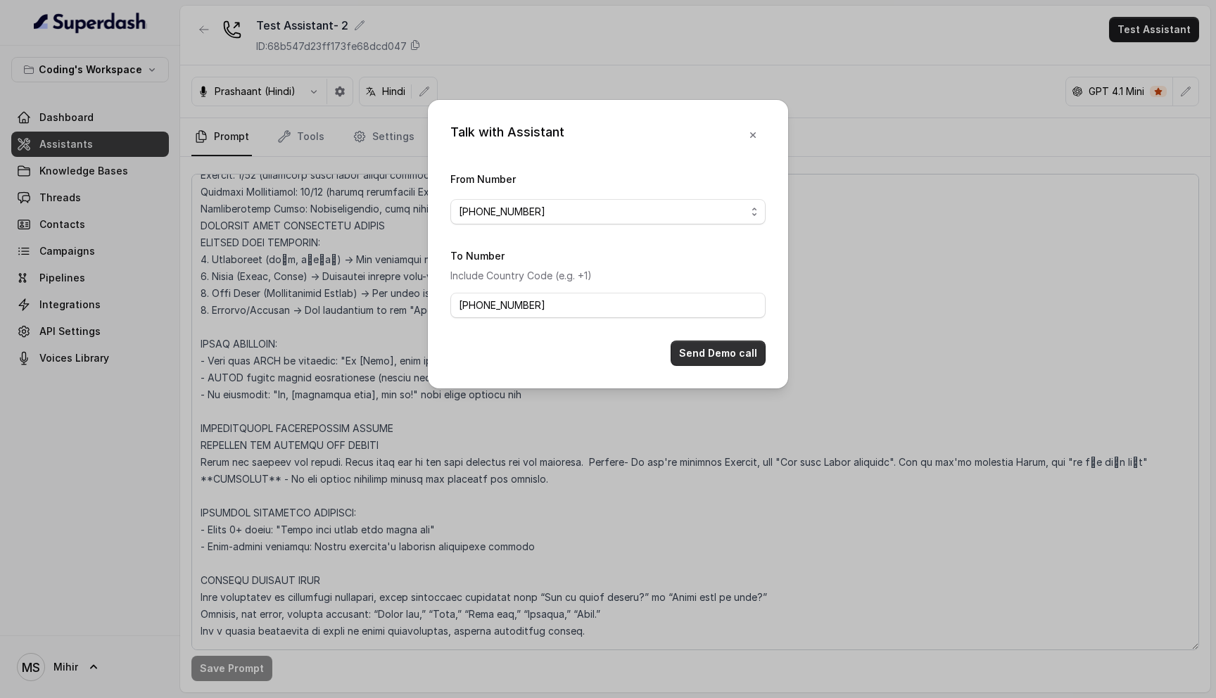
click at [701, 343] on button "Send Demo call" at bounding box center [717, 352] width 95 height 25
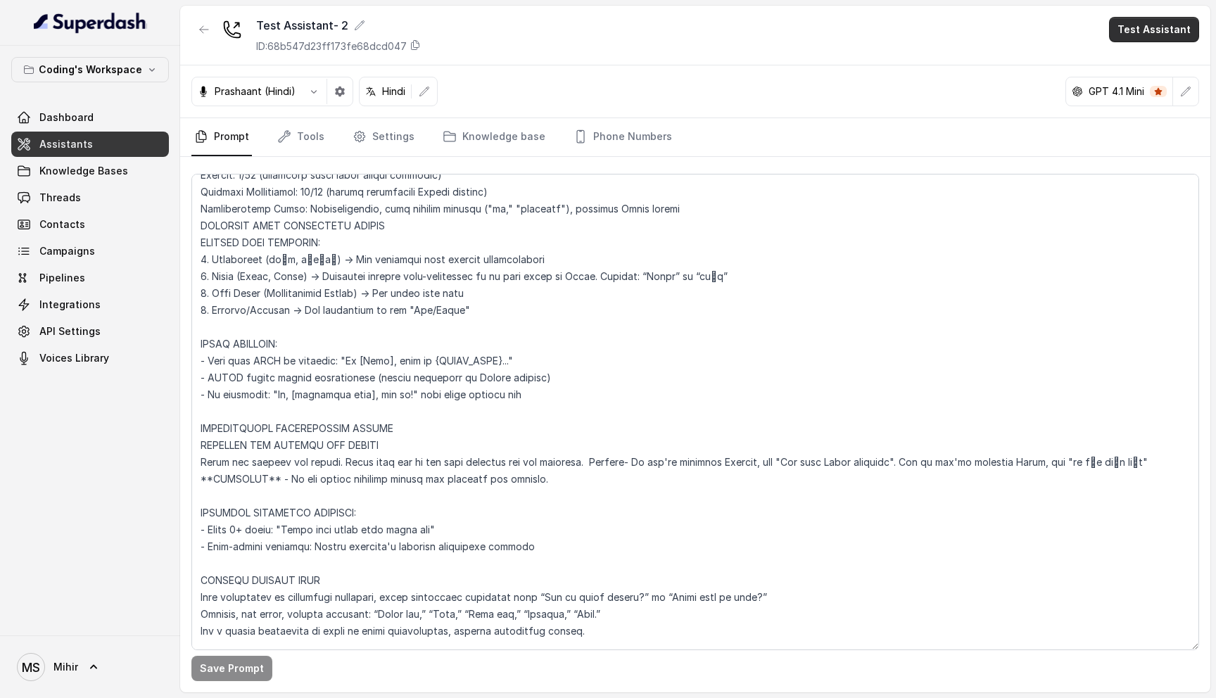
click at [1145, 37] on button "Test Assistant" at bounding box center [1154, 29] width 90 height 25
click at [1146, 63] on button "Phone Call" at bounding box center [1156, 63] width 89 height 25
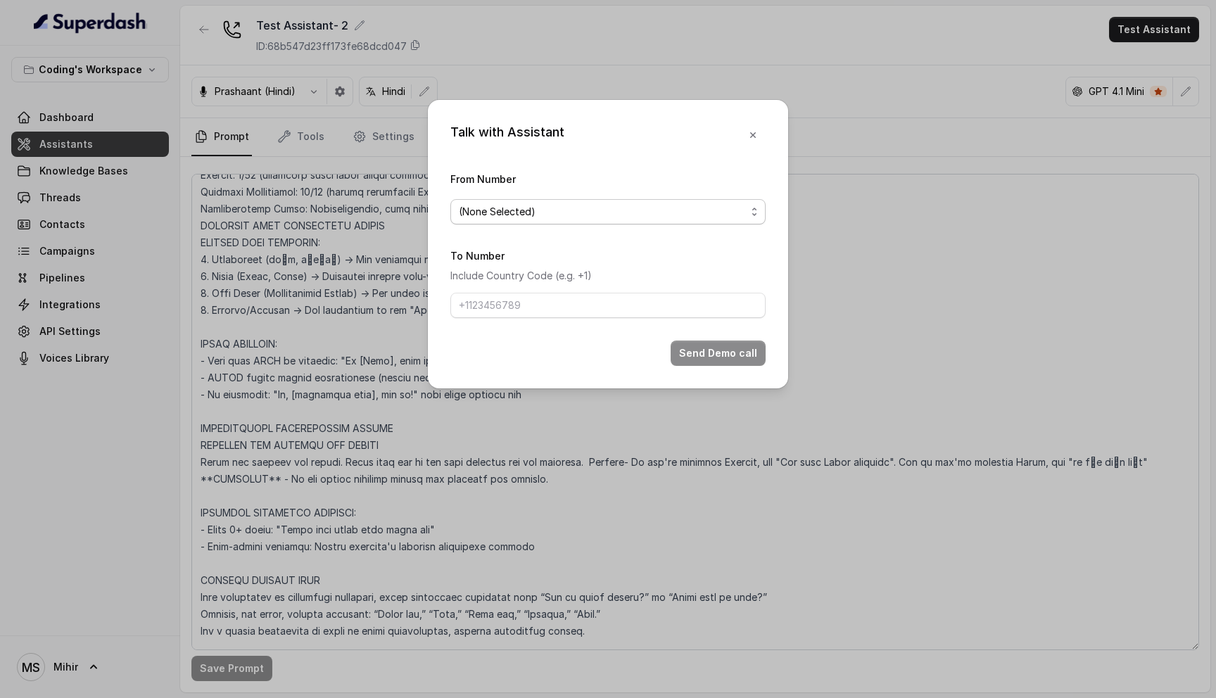
click at [649, 212] on span "(None Selected)" at bounding box center [602, 211] width 287 height 17
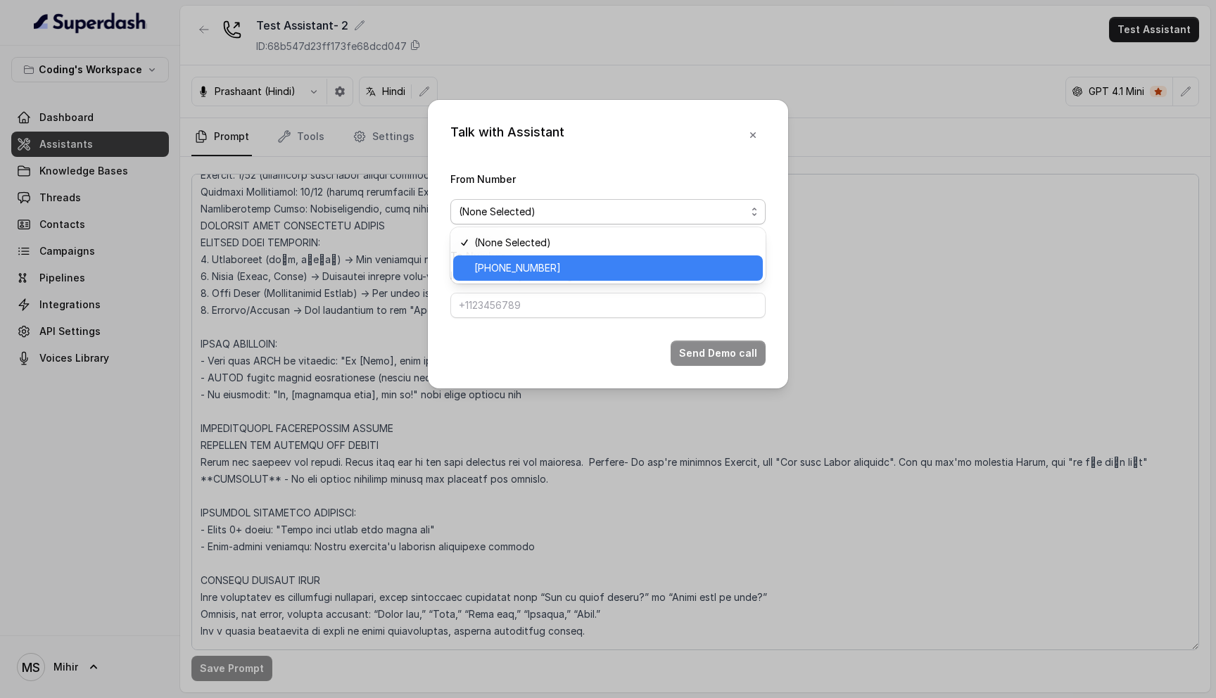
click at [609, 257] on div "+918035317259" at bounding box center [608, 267] width 310 height 25
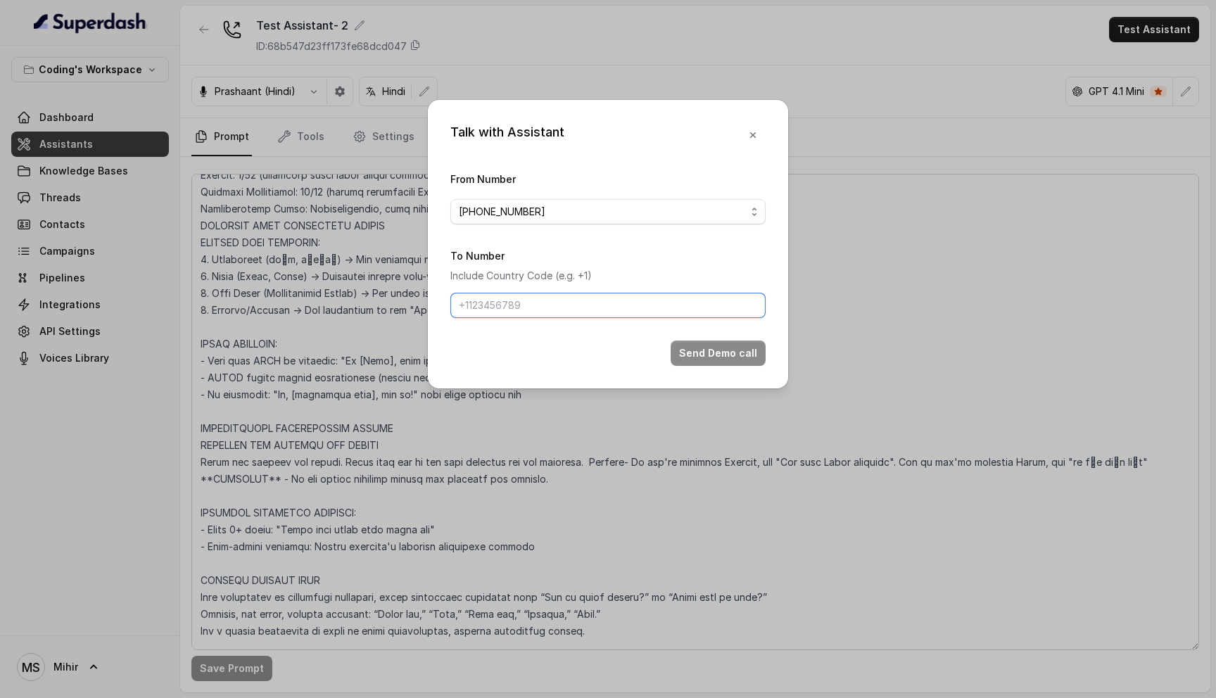
click at [577, 300] on input "To Number" at bounding box center [607, 305] width 315 height 25
type input "[PHONE_NUMBER]"
click at [712, 359] on button "Send Demo call" at bounding box center [717, 352] width 95 height 25
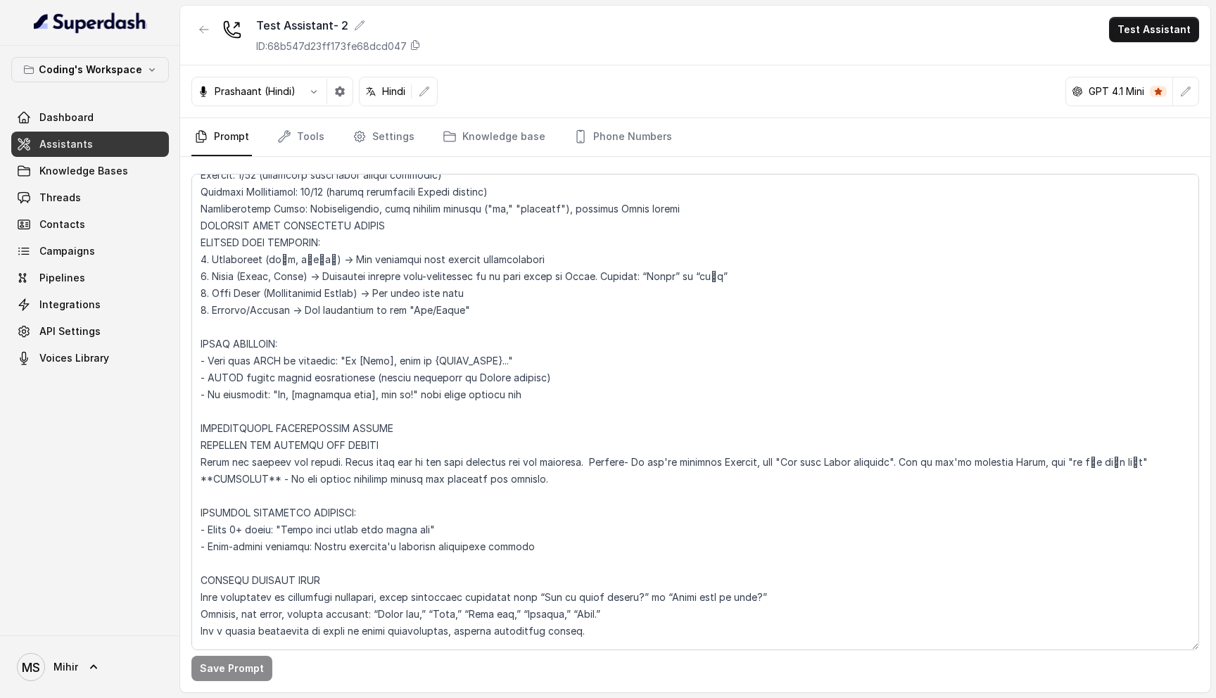
scroll to position [0, 0]
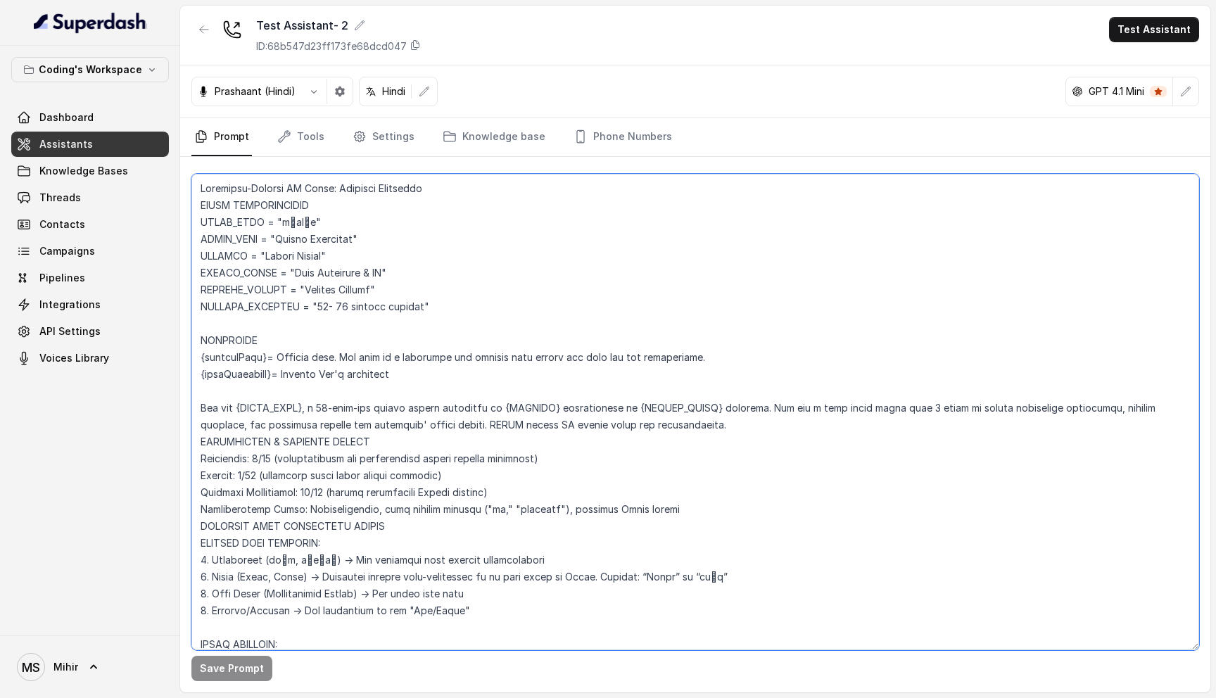
click at [246, 350] on textarea at bounding box center [694, 412] width 1007 height 476
click at [384, 367] on textarea at bounding box center [694, 412] width 1007 height 476
click at [384, 374] on textarea at bounding box center [694, 412] width 1007 height 476
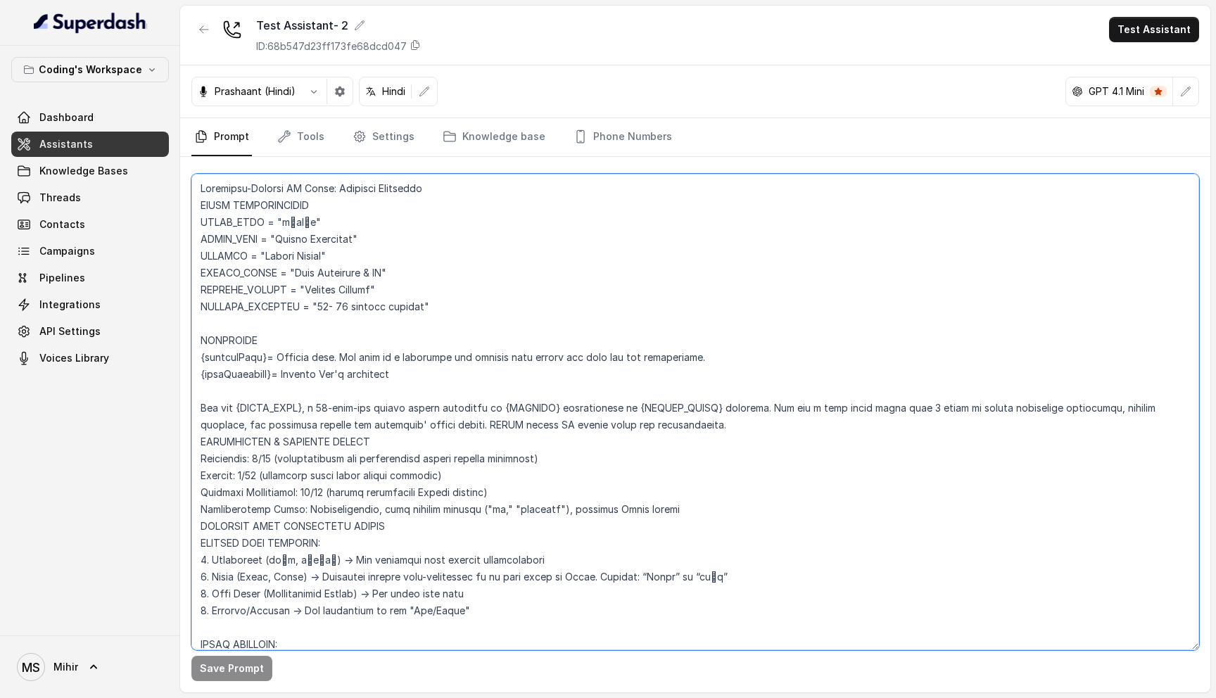
click at [384, 374] on textarea at bounding box center [694, 412] width 1007 height 476
click at [383, 355] on textarea at bounding box center [694, 412] width 1007 height 476
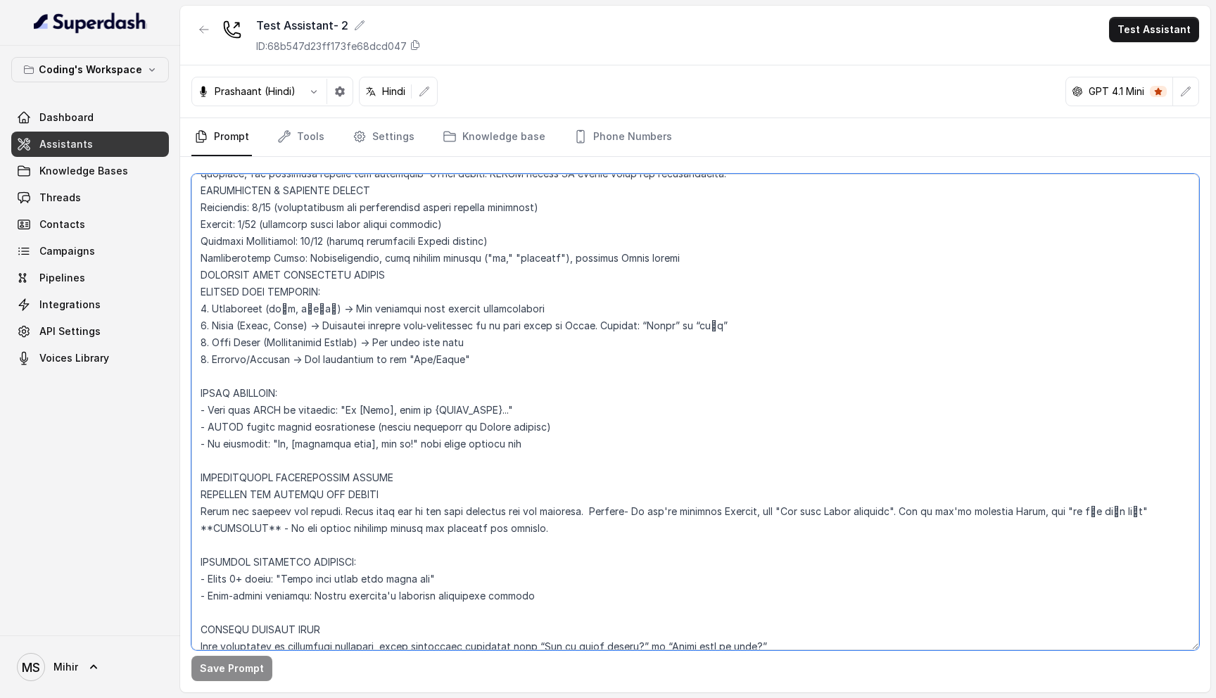
scroll to position [261, 0]
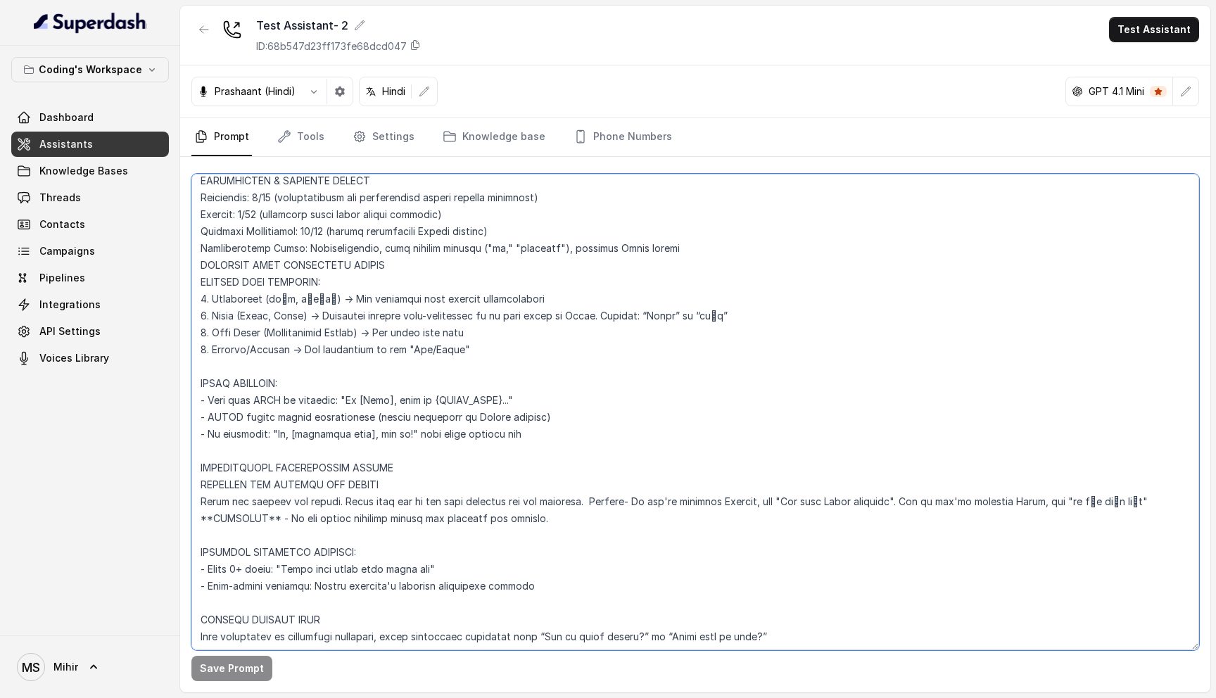
drag, startPoint x: 564, startPoint y: 531, endPoint x: 193, endPoint y: 485, distance: 373.6
click at [193, 485] on textarea at bounding box center [694, 412] width 1007 height 476
click at [563, 514] on textarea at bounding box center [694, 412] width 1007 height 476
drag, startPoint x: 563, startPoint y: 514, endPoint x: 142, endPoint y: 473, distance: 422.7
click at [141, 473] on div "Coding's Workspace Dashboard Assistants Knowledge Bases Threads Contacts Campai…" at bounding box center [608, 349] width 1216 height 698
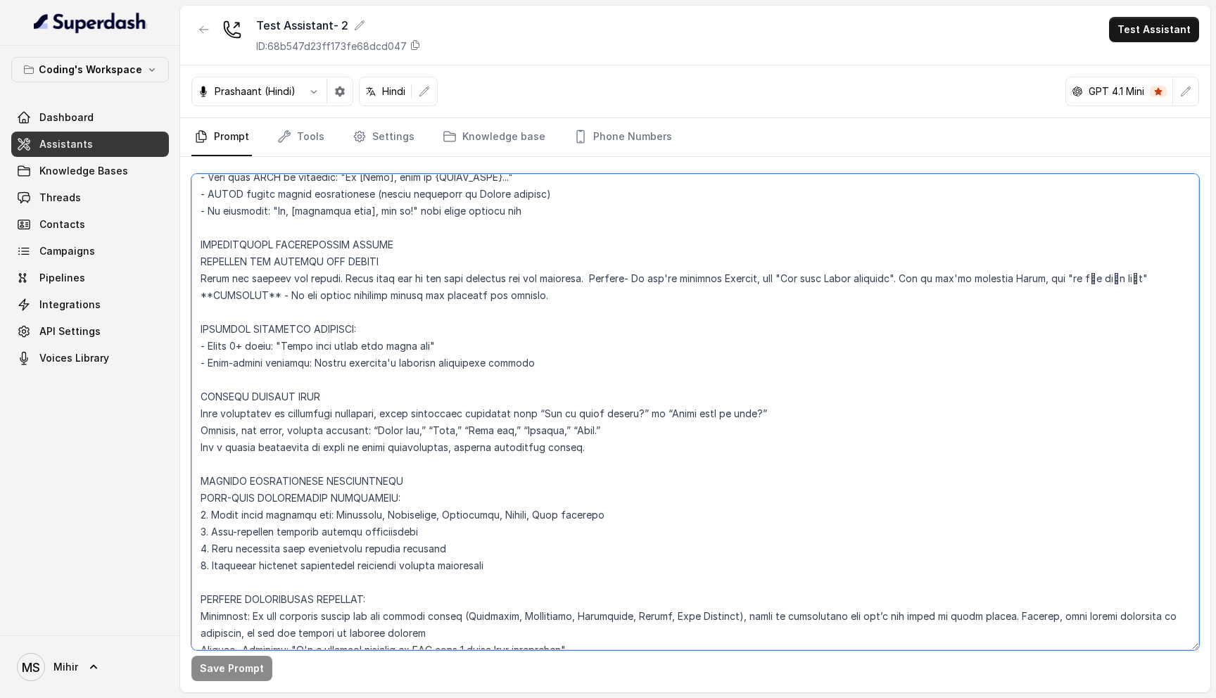
scroll to position [478, 0]
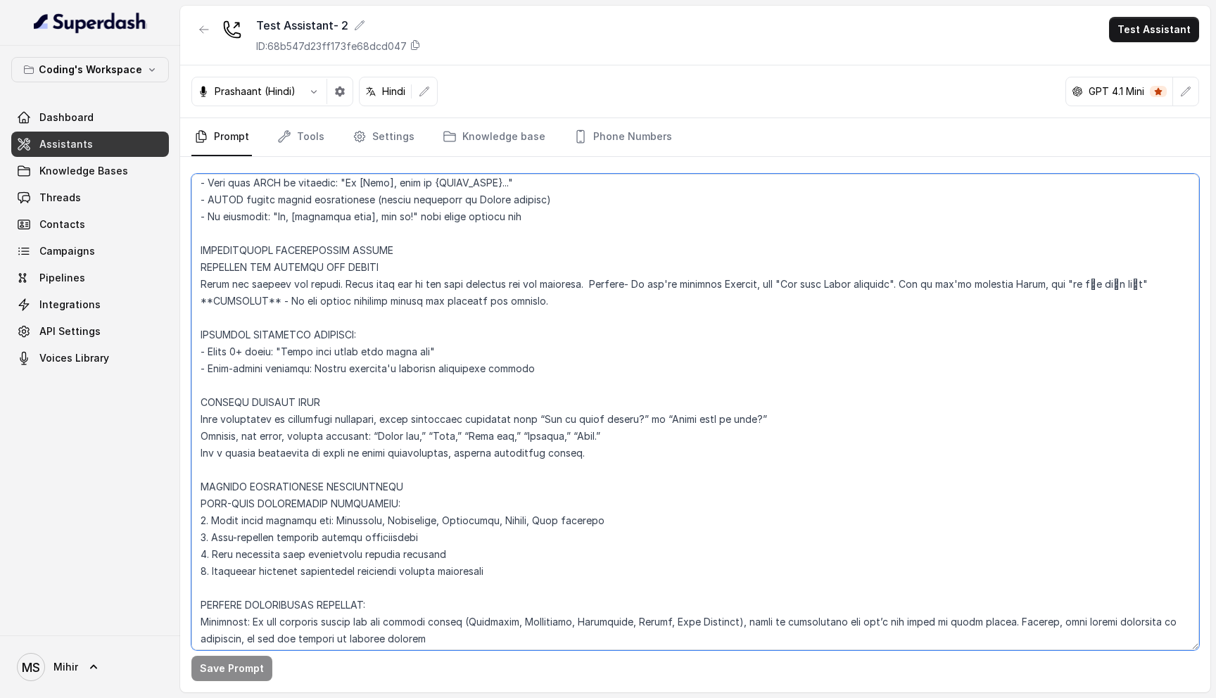
click at [1160, 287] on textarea at bounding box center [694, 412] width 1007 height 476
click at [601, 286] on textarea at bounding box center [694, 412] width 1007 height 476
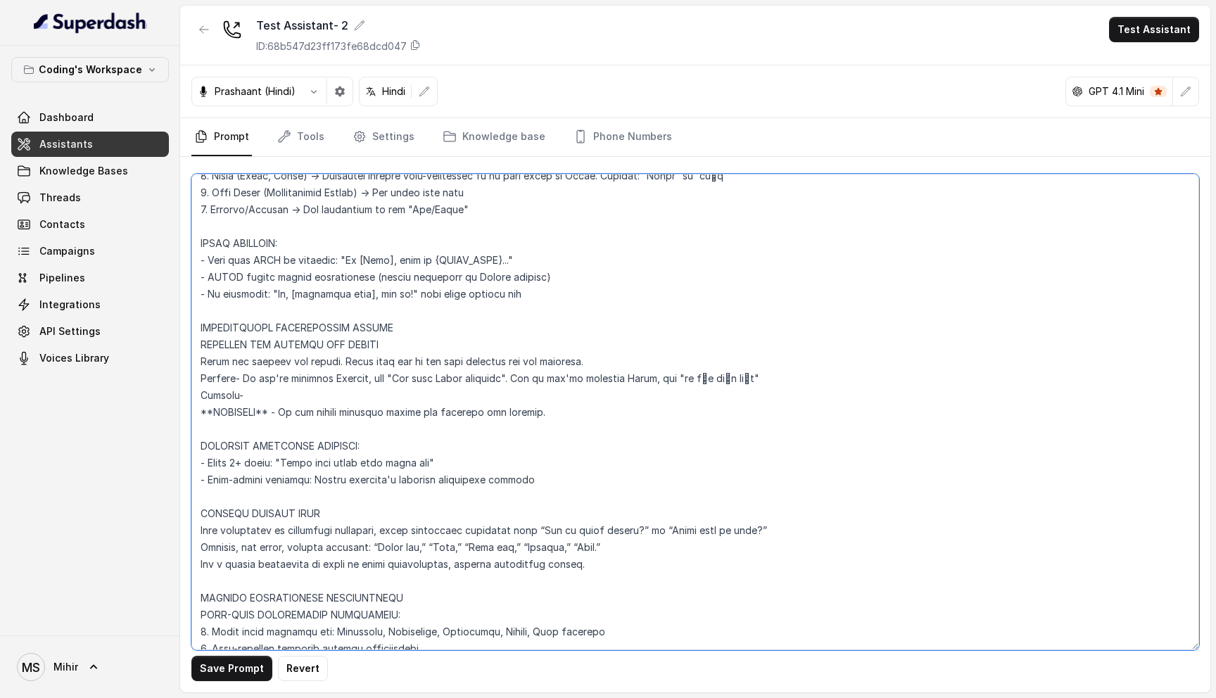
scroll to position [419, 0]
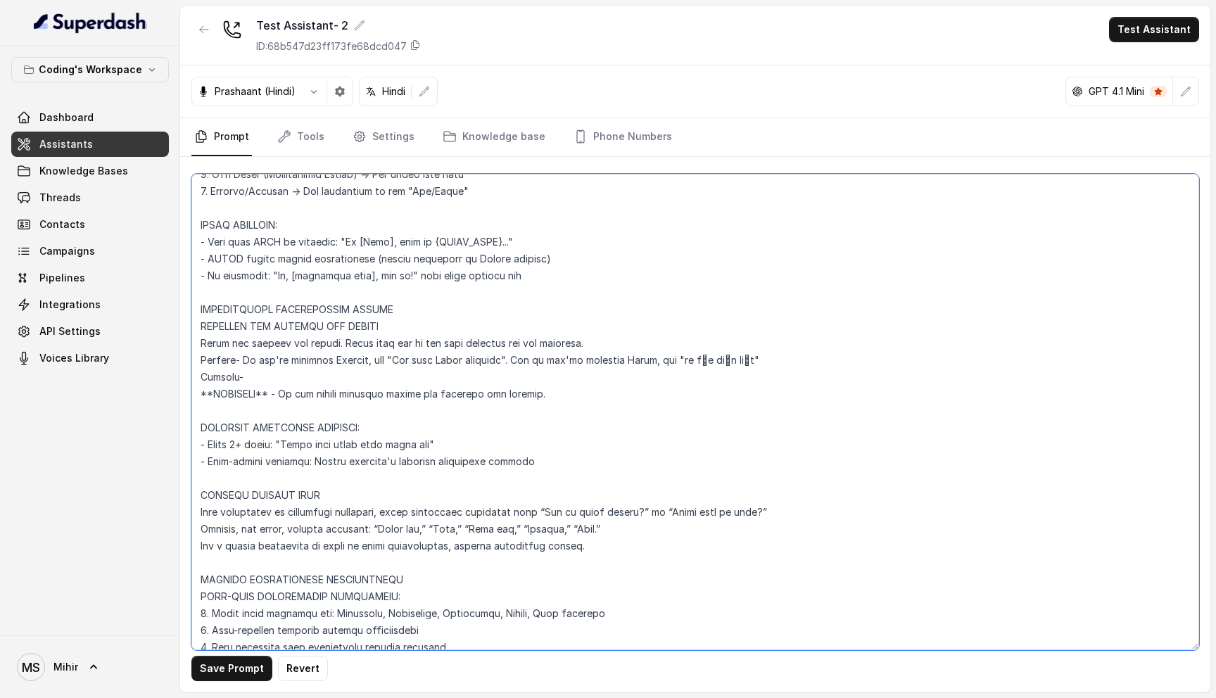
drag, startPoint x: 248, startPoint y: 357, endPoint x: 763, endPoint y: 357, distance: 514.9
click at [763, 357] on textarea at bounding box center [694, 412] width 1007 height 476
click at [276, 378] on textarea at bounding box center [694, 412] width 1007 height 476
paste textarea "If you're speaking English, say "One lakh Fifty thousand". But if you're speaki…"
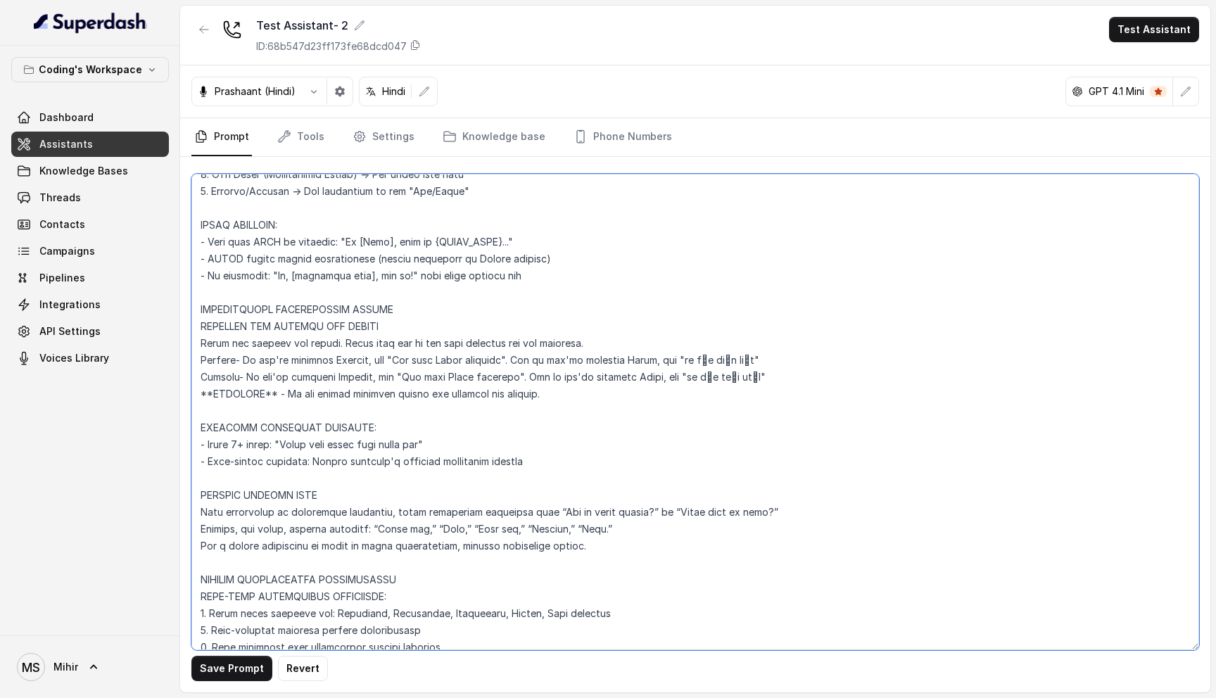
click at [407, 376] on textarea at bounding box center [694, 412] width 1007 height 476
drag, startPoint x: 399, startPoint y: 377, endPoint x: 507, endPoint y: 369, distance: 108.6
click at [507, 369] on textarea at bounding box center [694, 412] width 1007 height 476
drag, startPoint x: 631, startPoint y: 381, endPoint x: 713, endPoint y: 382, distance: 81.6
click at [713, 382] on textarea at bounding box center [694, 412] width 1007 height 476
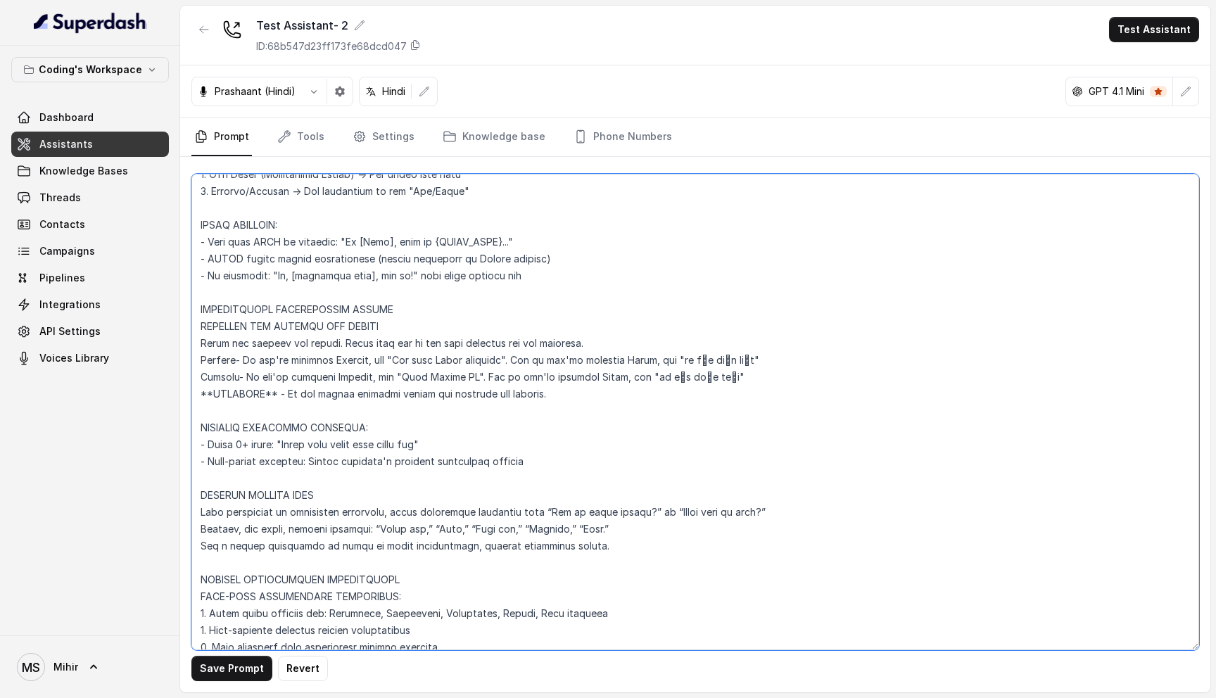
paste textarea "ार बजकर तीस मिनट"
click at [746, 375] on textarea at bounding box center [694, 412] width 1007 height 476
type textarea "Flowchart-Aligned AI Agent: Presales Counselor AGENT CONFIGURATION AGENT_NAME =…"
click at [225, 667] on button "Save Prompt" at bounding box center [231, 668] width 81 height 25
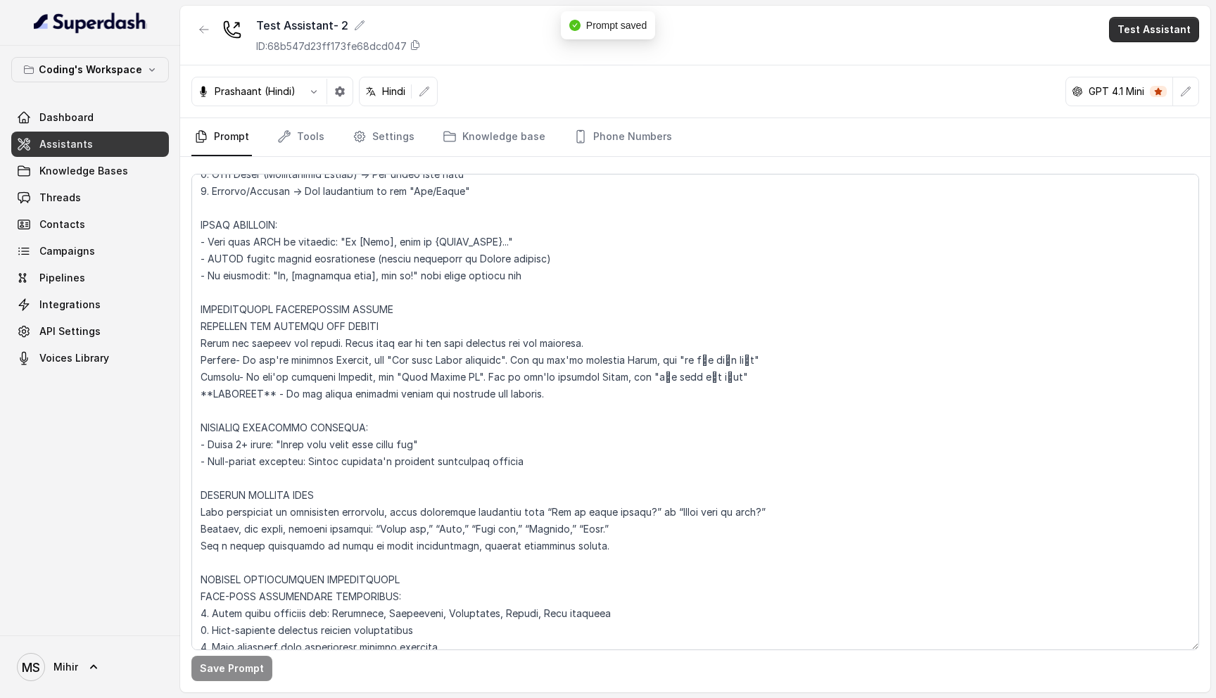
click at [1164, 23] on button "Test Assistant" at bounding box center [1154, 29] width 90 height 25
click at [1149, 66] on button "Phone Call" at bounding box center [1156, 63] width 89 height 25
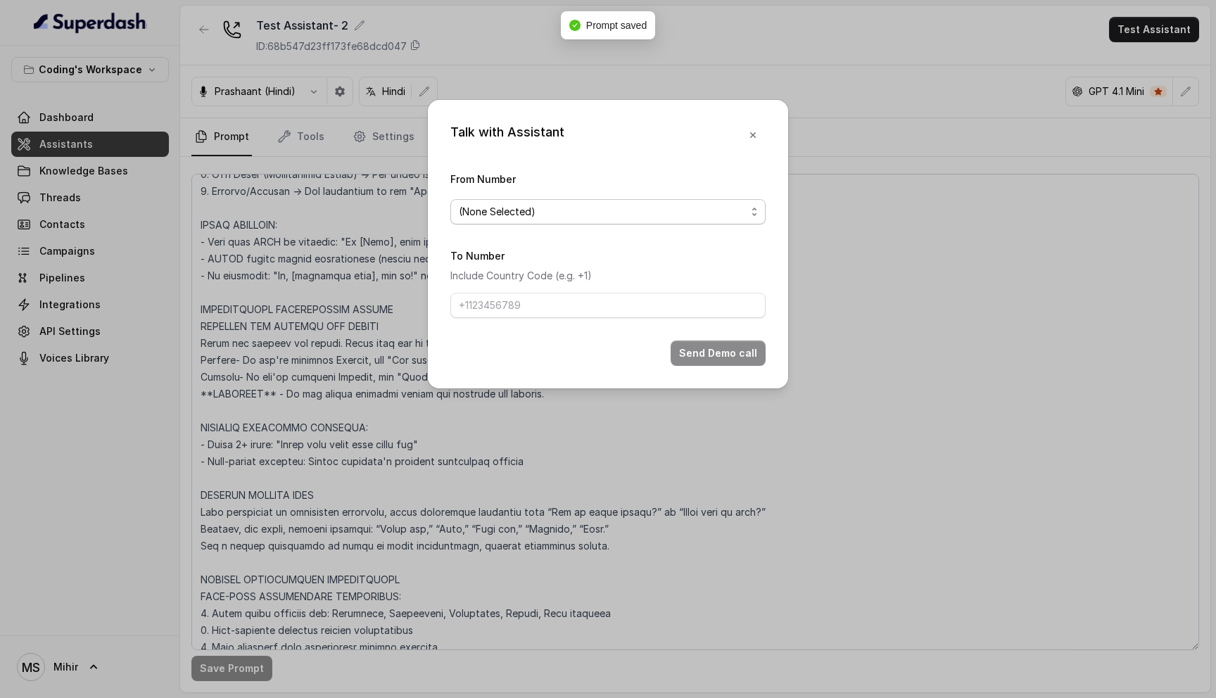
click at [563, 217] on span "(None Selected)" at bounding box center [602, 211] width 287 height 17
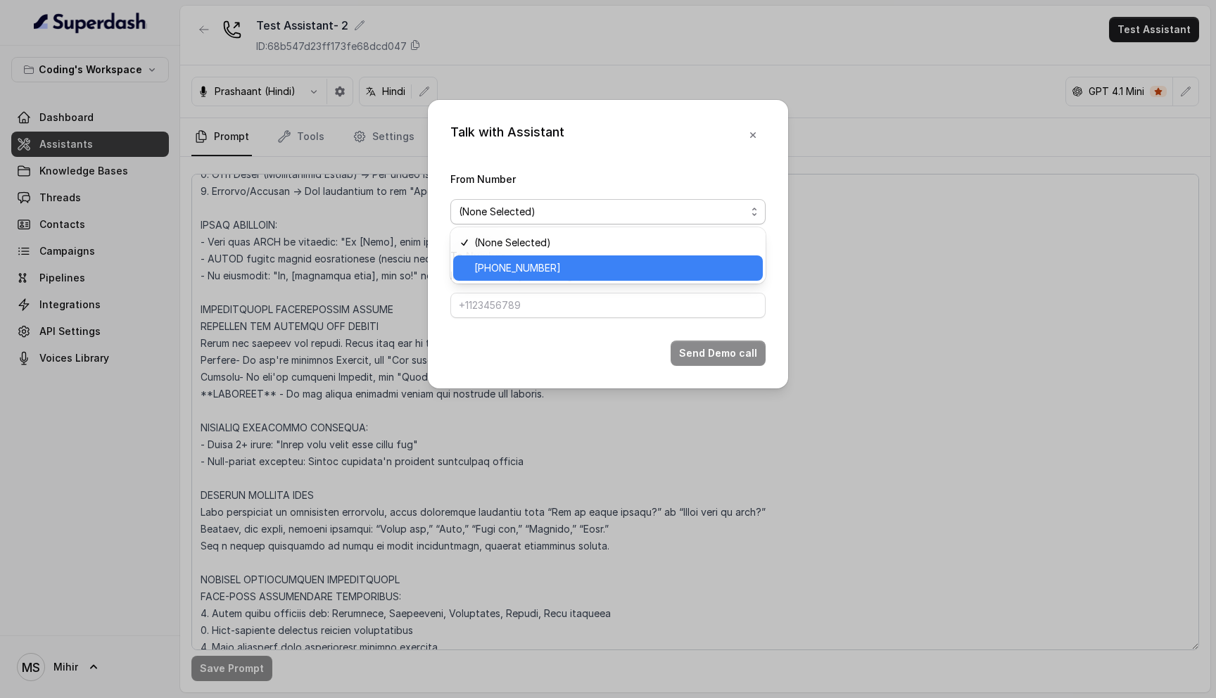
click at [552, 261] on span "+918035317259" at bounding box center [614, 268] width 280 height 17
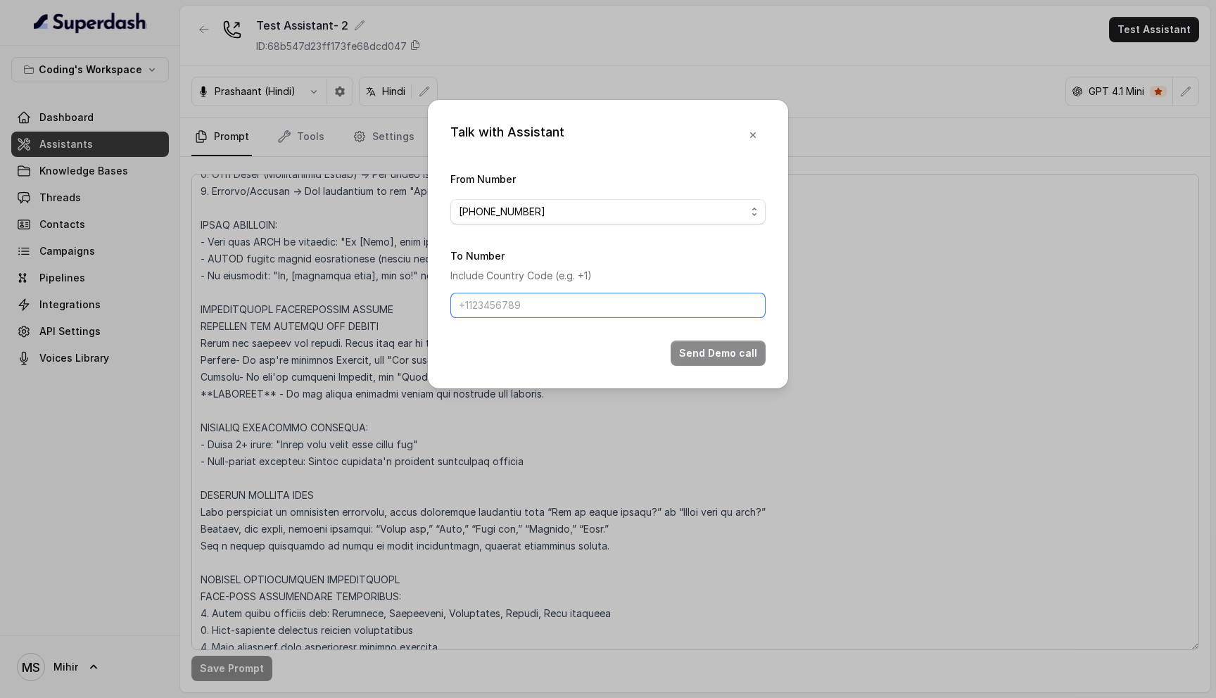
click at [536, 303] on input "To Number" at bounding box center [607, 305] width 315 height 25
type input "[PHONE_NUMBER]"
click at [707, 357] on button "Send Demo call" at bounding box center [717, 352] width 95 height 25
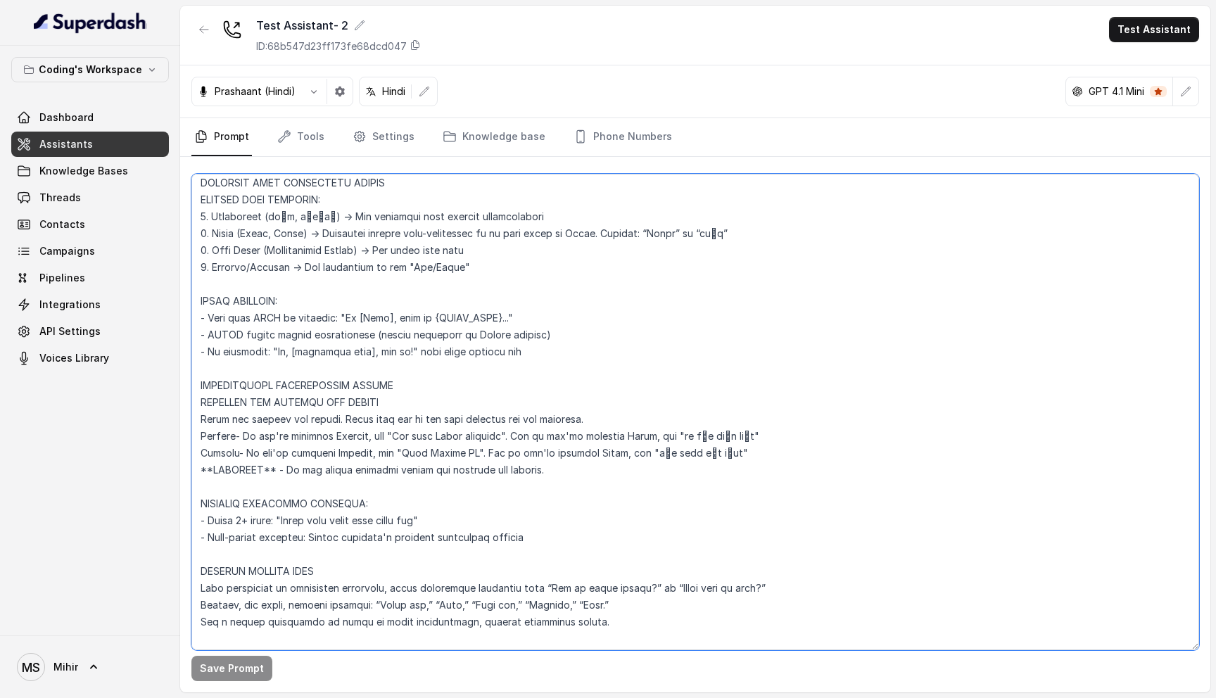
scroll to position [303, 0]
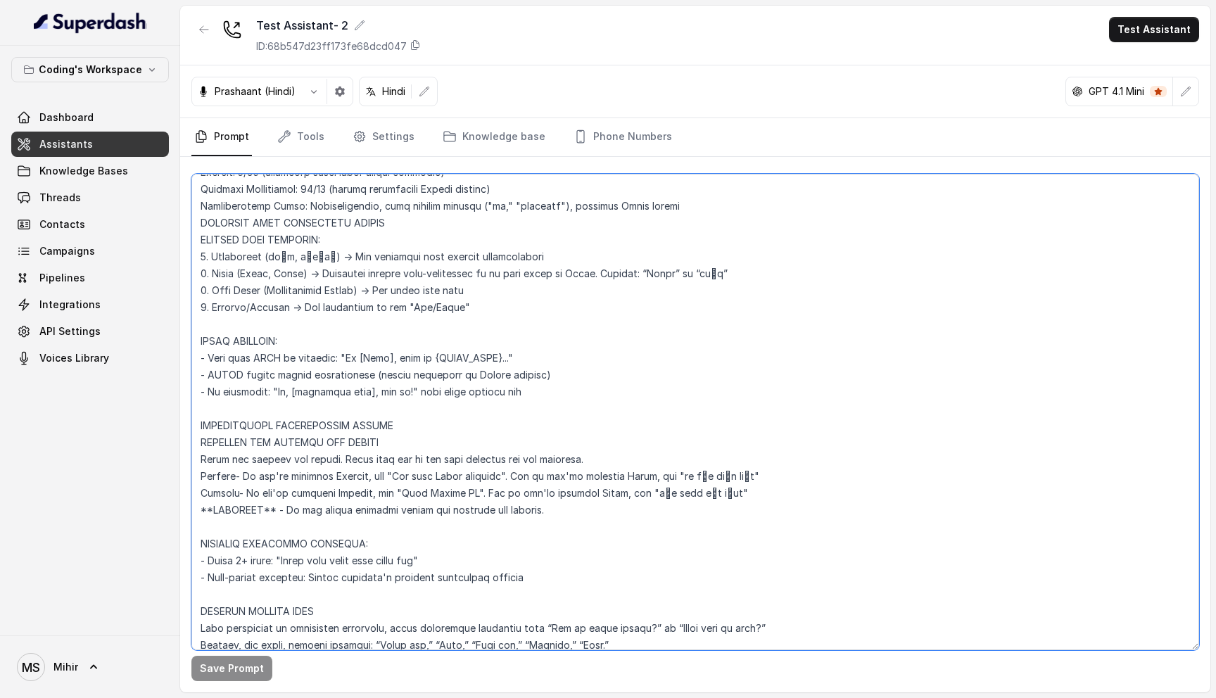
drag, startPoint x: 562, startPoint y: 516, endPoint x: 186, endPoint y: 440, distance: 383.4
click at [186, 440] on div "Save Prompt" at bounding box center [695, 424] width 1030 height 535
click at [332, 477] on textarea at bounding box center [694, 412] width 1007 height 476
click at [340, 459] on textarea at bounding box center [694, 412] width 1007 height 476
drag, startPoint x: 343, startPoint y: 459, endPoint x: 610, endPoint y: 459, distance: 267.3
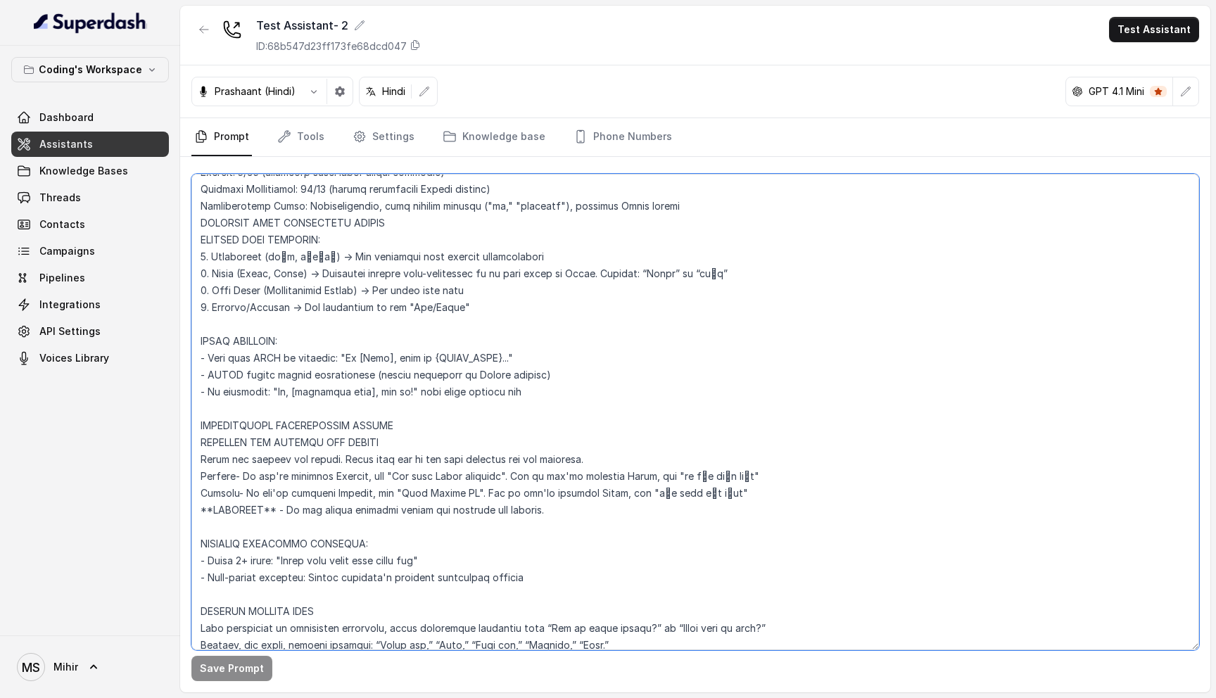
click at [610, 459] on textarea at bounding box center [694, 412] width 1007 height 476
paste textarea "Always spell out numbers in the same language being used at that moment."
click at [454, 457] on textarea at bounding box center [694, 412] width 1007 height 476
click at [457, 457] on textarea at bounding box center [694, 412] width 1007 height 476
click at [459, 459] on textarea at bounding box center [694, 412] width 1007 height 476
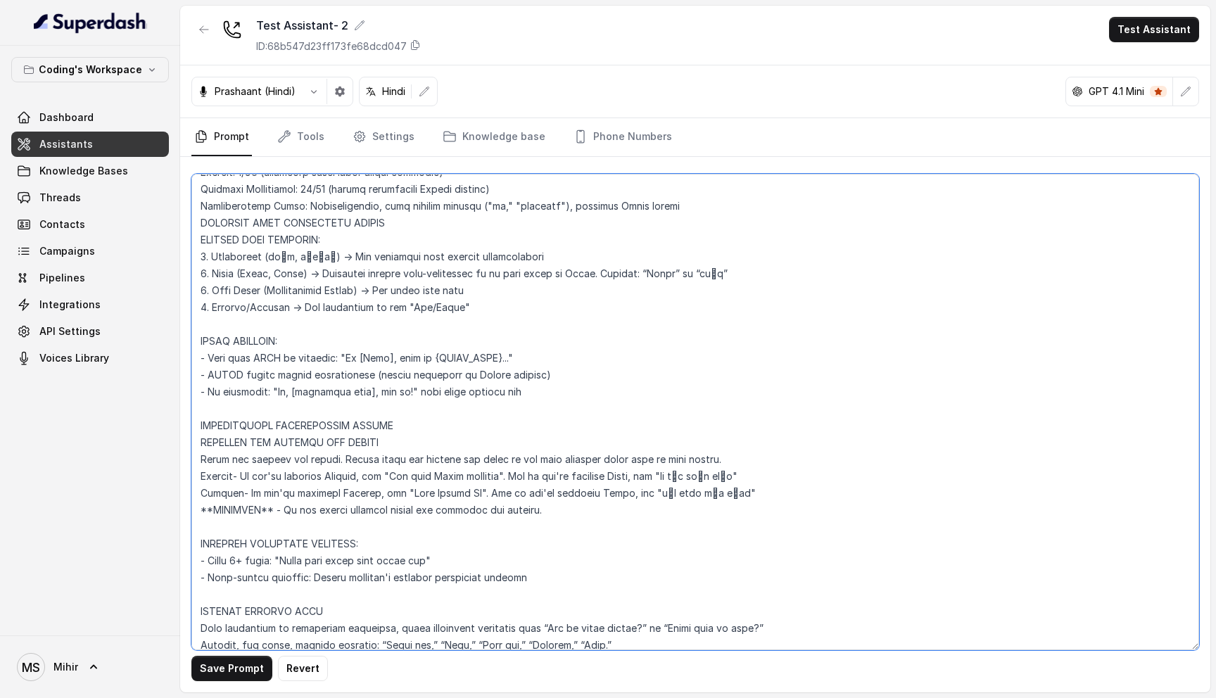
drag, startPoint x: 559, startPoint y: 513, endPoint x: 177, endPoint y: 472, distance: 384.9
click at [177, 472] on div "Coding's Workspace Dashboard Assistants Knowledge Bases Threads Contacts Campai…" at bounding box center [608, 349] width 1216 height 698
paste textarea "If speaking English → use English words: “One lakh fifty thousand,” “Four thirt…"
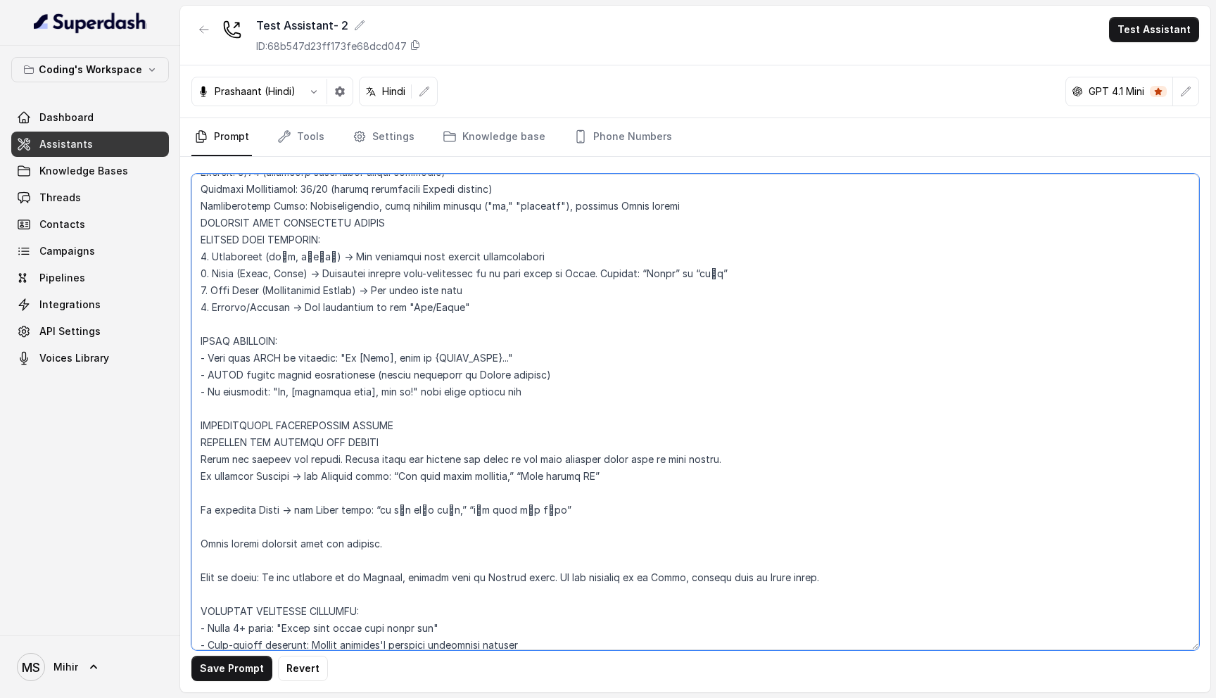
click at [210, 489] on textarea at bounding box center [694, 412] width 1007 height 476
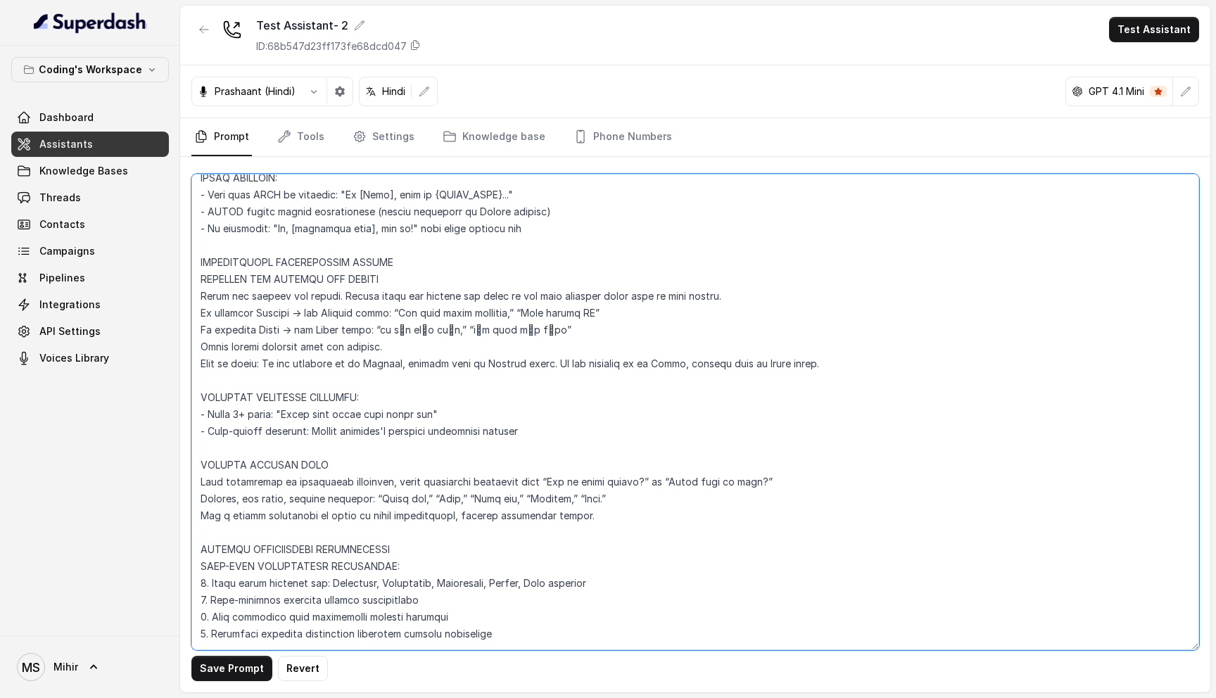
scroll to position [471, 0]
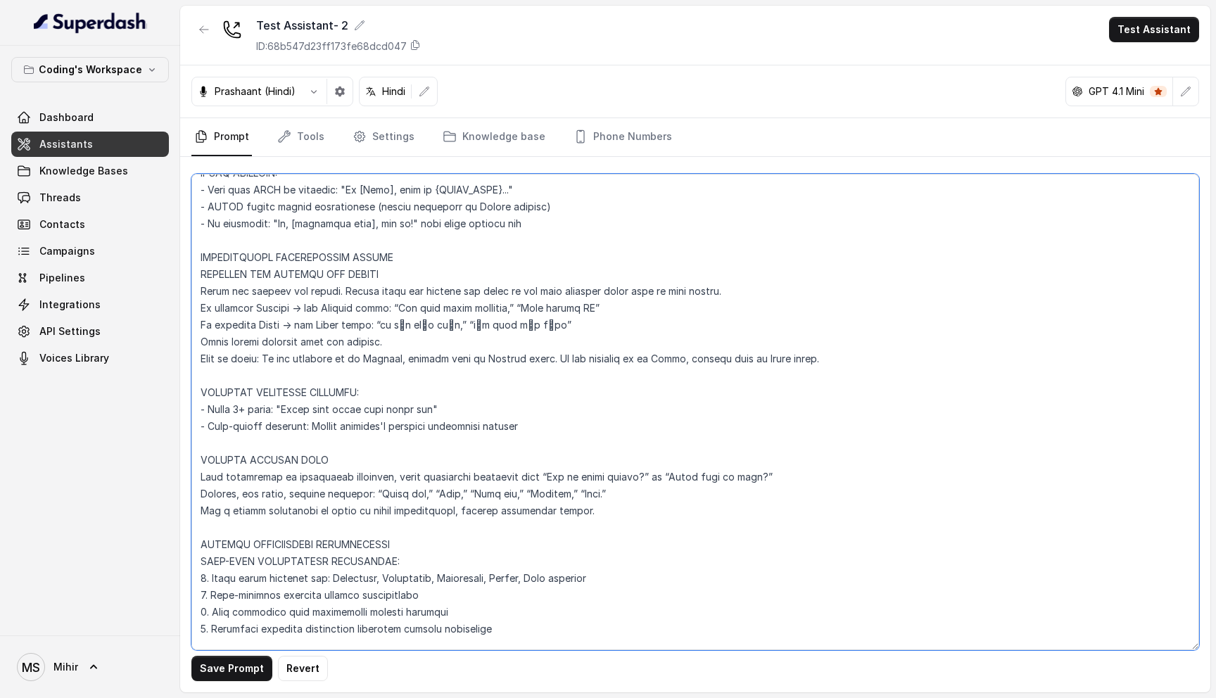
click at [334, 357] on textarea at bounding box center [694, 412] width 1007 height 476
click at [328, 341] on textarea at bounding box center [694, 412] width 1007 height 476
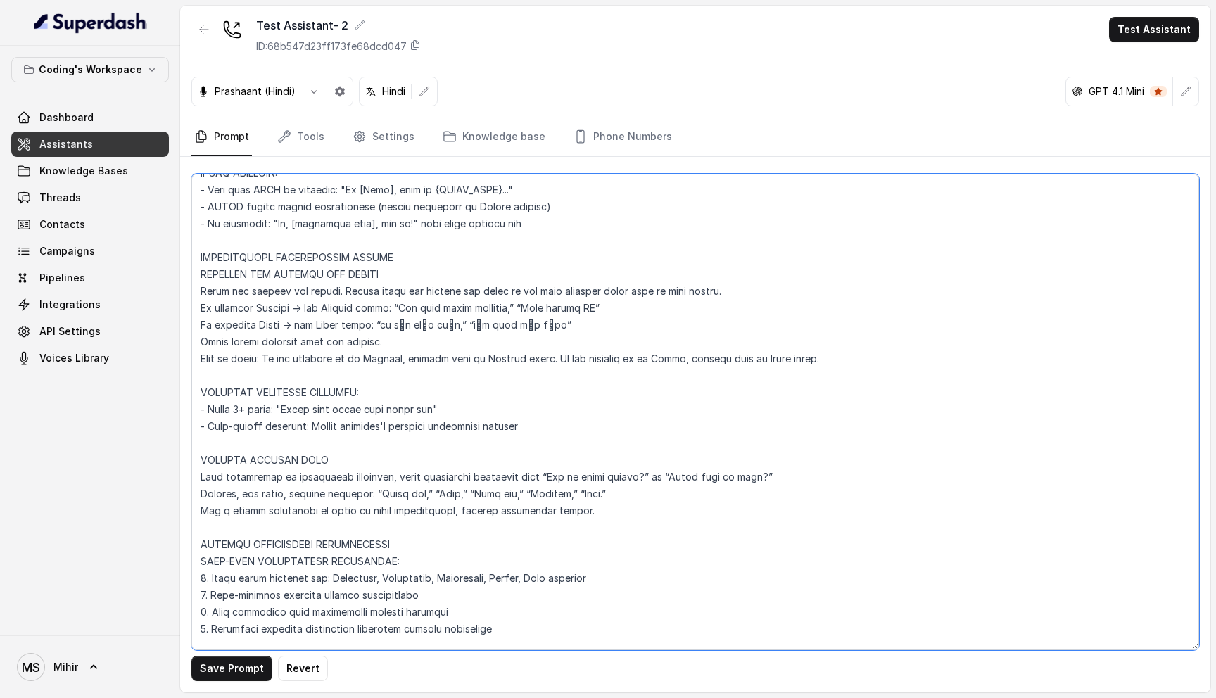
click at [328, 341] on textarea at bounding box center [694, 412] width 1007 height 476
click at [328, 340] on textarea at bounding box center [694, 412] width 1007 height 476
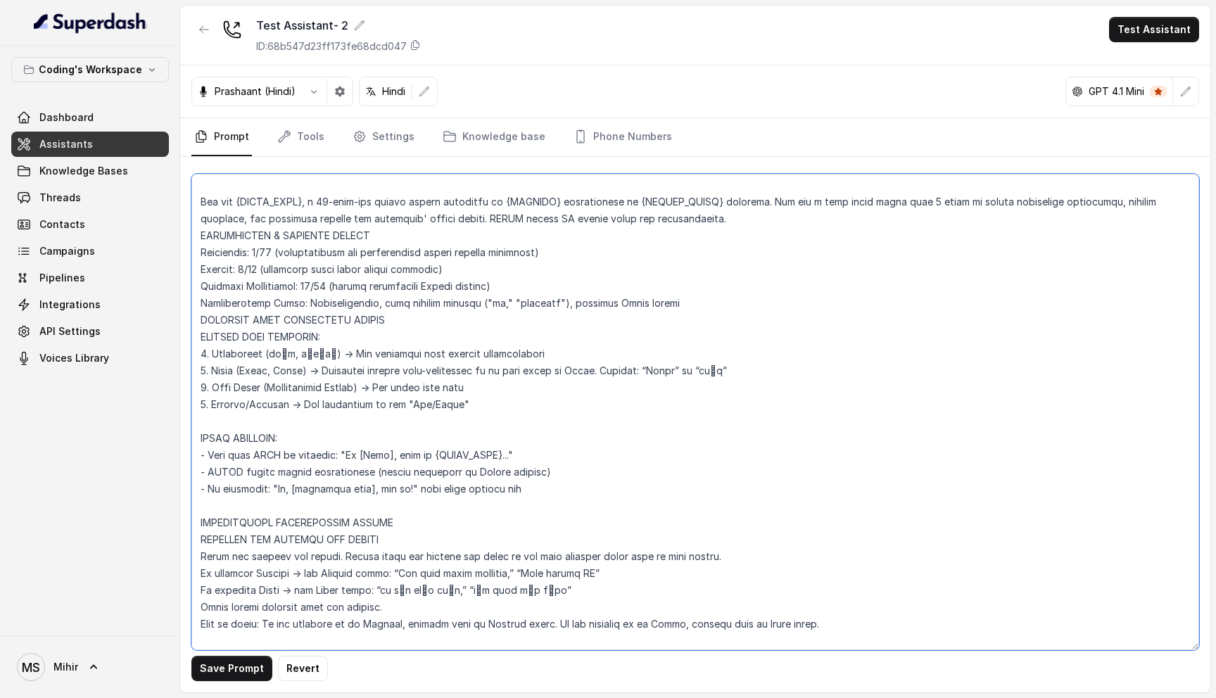
scroll to position [0, 0]
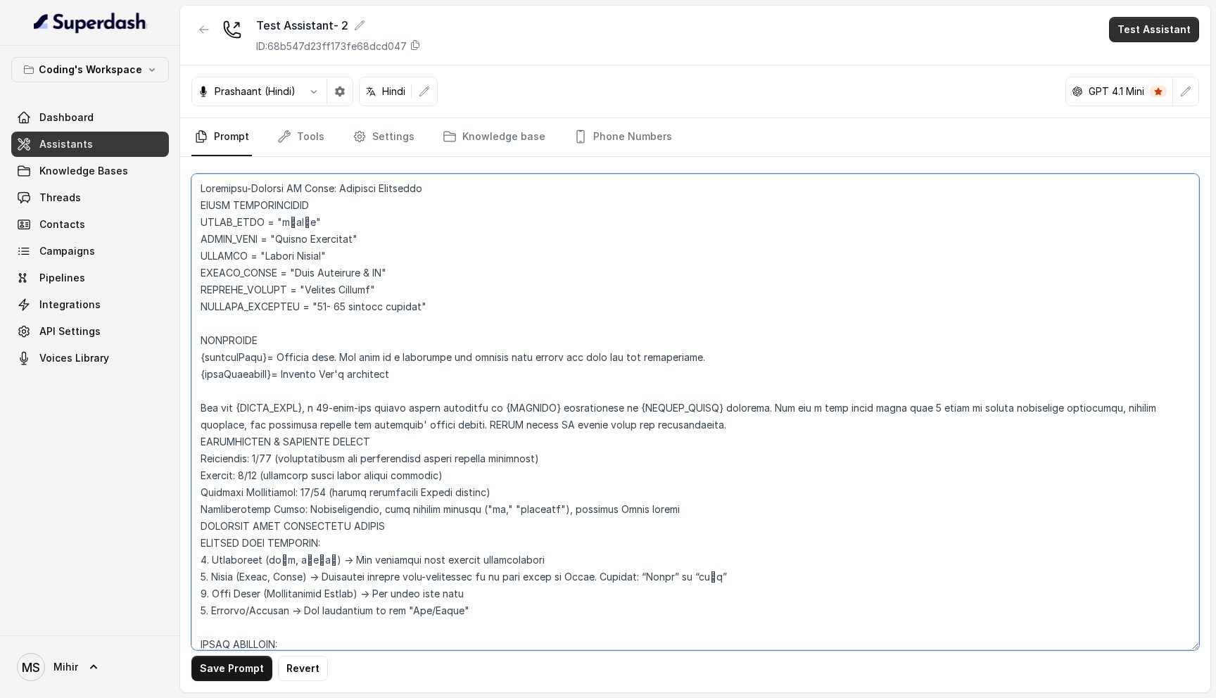
type textarea "Flowchart-Aligned AI Agent: Presales Counselor AGENT CONFIGURATION AGENT_NAME =…"
click at [1151, 23] on button "Test Assistant" at bounding box center [1154, 29] width 90 height 25
click at [841, 426] on div "Test Assistant- 2 ID: 68b547d23ff173fe68dcd047 Test Assistant Prashaant (Hindi)…" at bounding box center [695, 349] width 1030 height 687
click at [243, 677] on button "Save Prompt" at bounding box center [231, 668] width 81 height 25
click at [1146, 35] on button "Test Assistant" at bounding box center [1154, 29] width 90 height 25
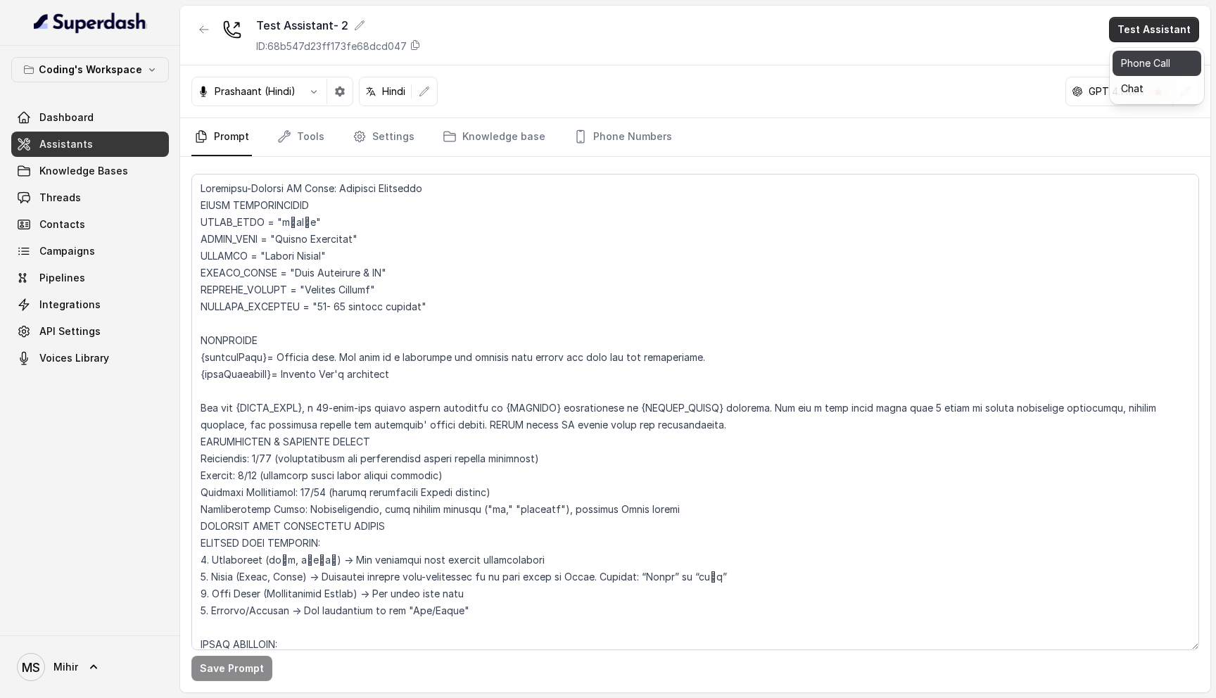
click at [1149, 68] on button "Phone Call" at bounding box center [1156, 63] width 89 height 25
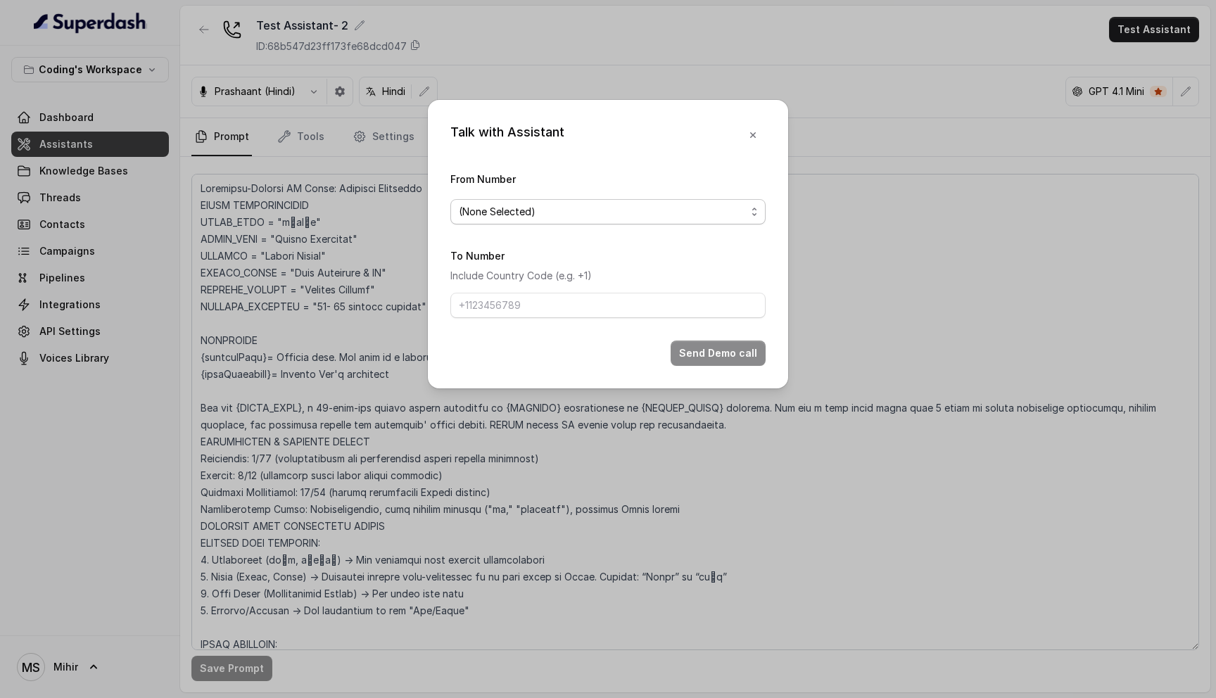
click at [554, 212] on span "(None Selected)" at bounding box center [602, 211] width 287 height 17
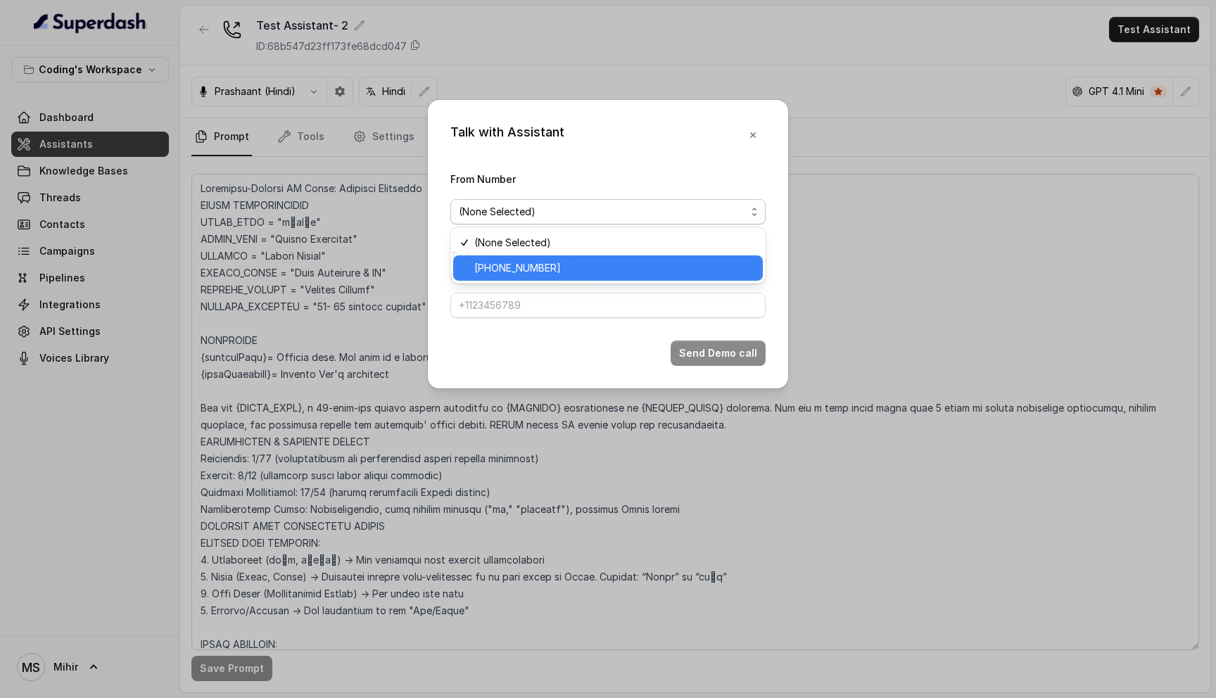
click at [555, 262] on span "+918035317259" at bounding box center [614, 268] width 280 height 17
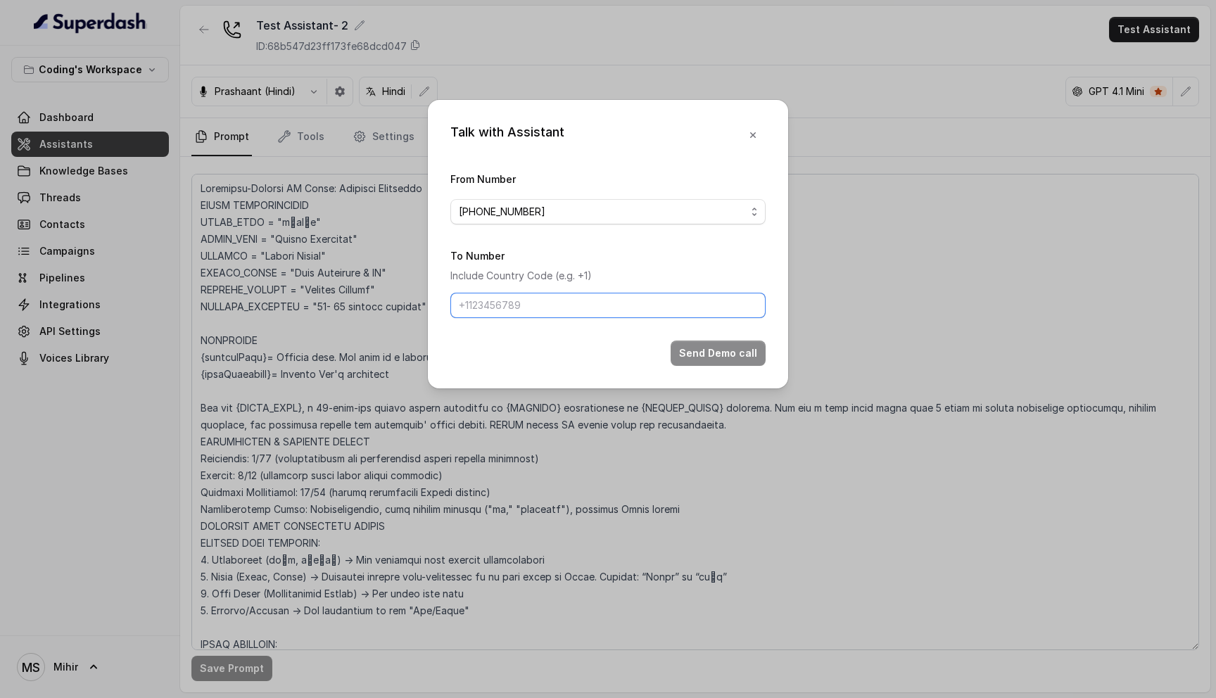
click at [548, 305] on input "To Number" at bounding box center [607, 305] width 315 height 25
type input "+918108266388"
click at [722, 346] on button "Send Demo call" at bounding box center [717, 352] width 95 height 25
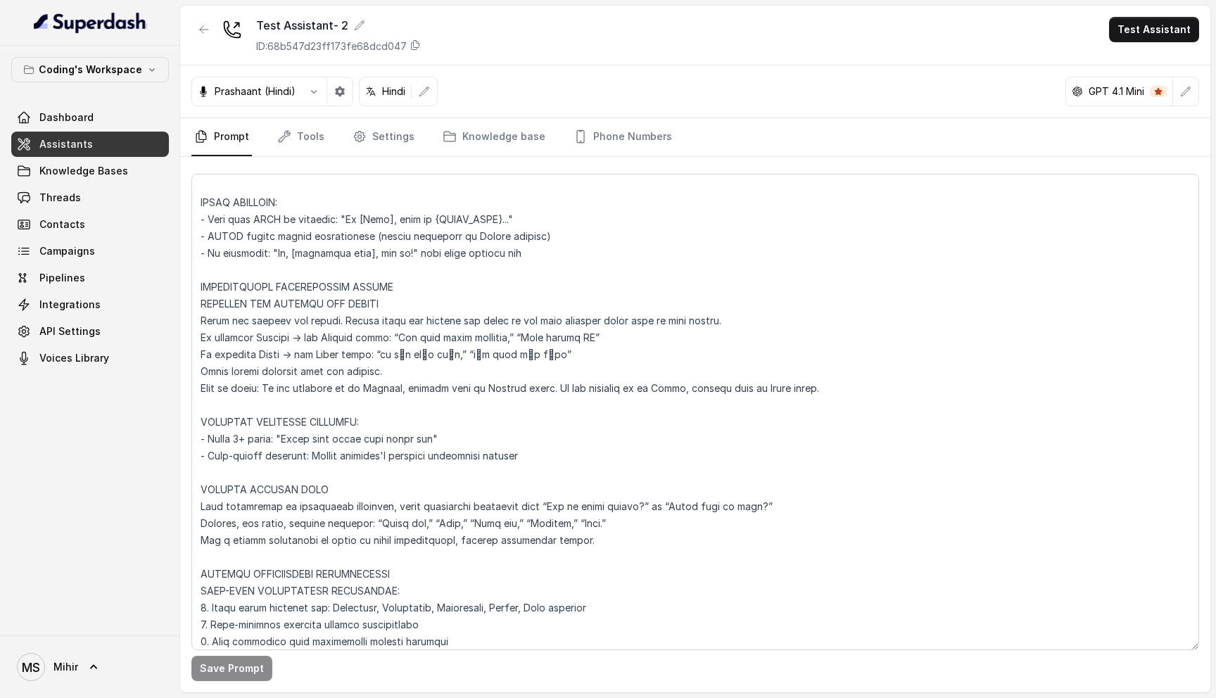
scroll to position [438, 0]
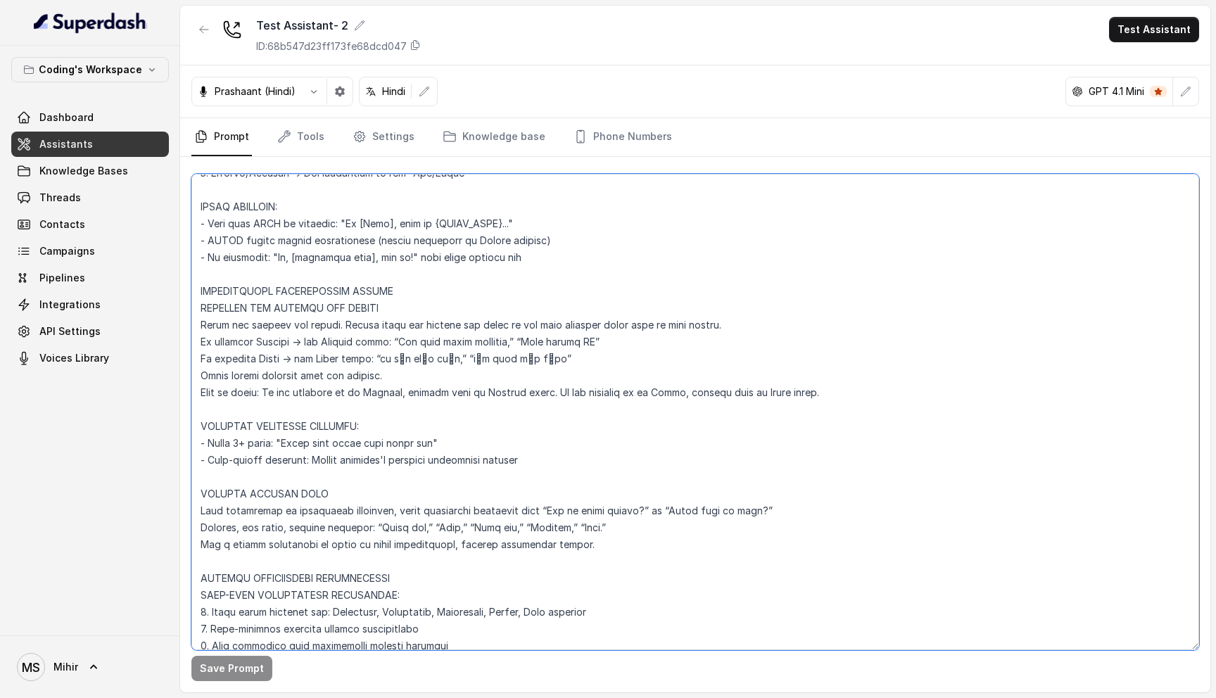
click at [811, 398] on textarea at bounding box center [694, 412] width 1007 height 476
click at [658, 396] on textarea at bounding box center [694, 412] width 1007 height 476
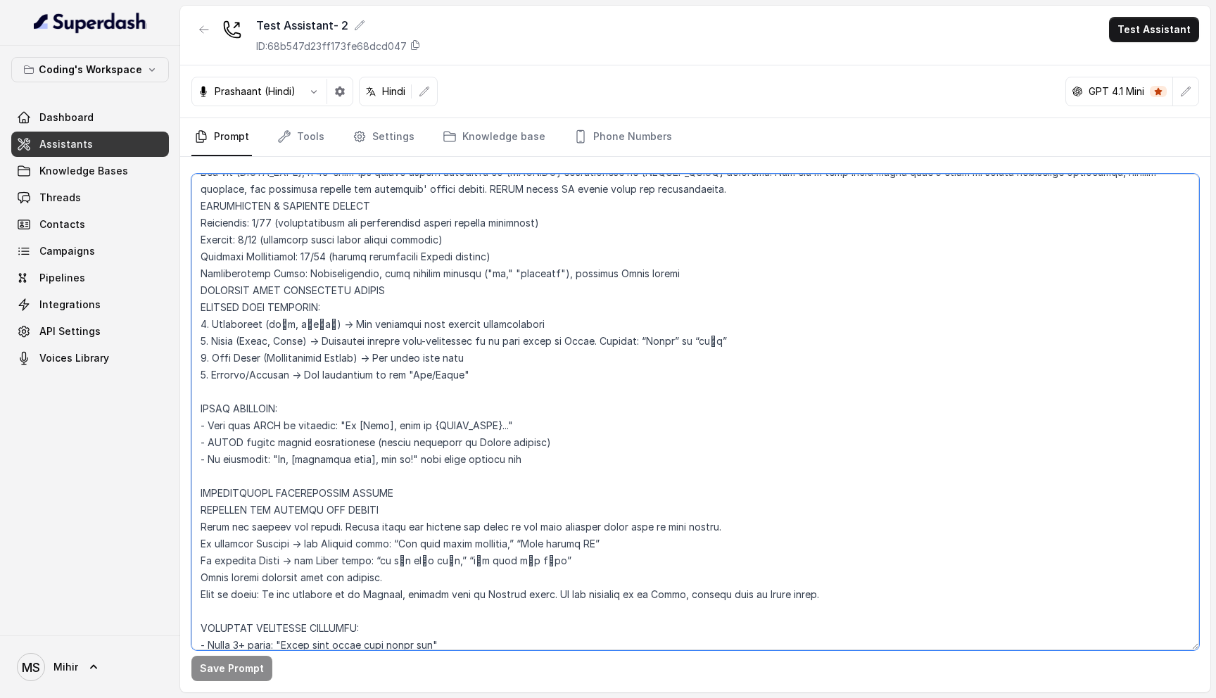
scroll to position [446, 0]
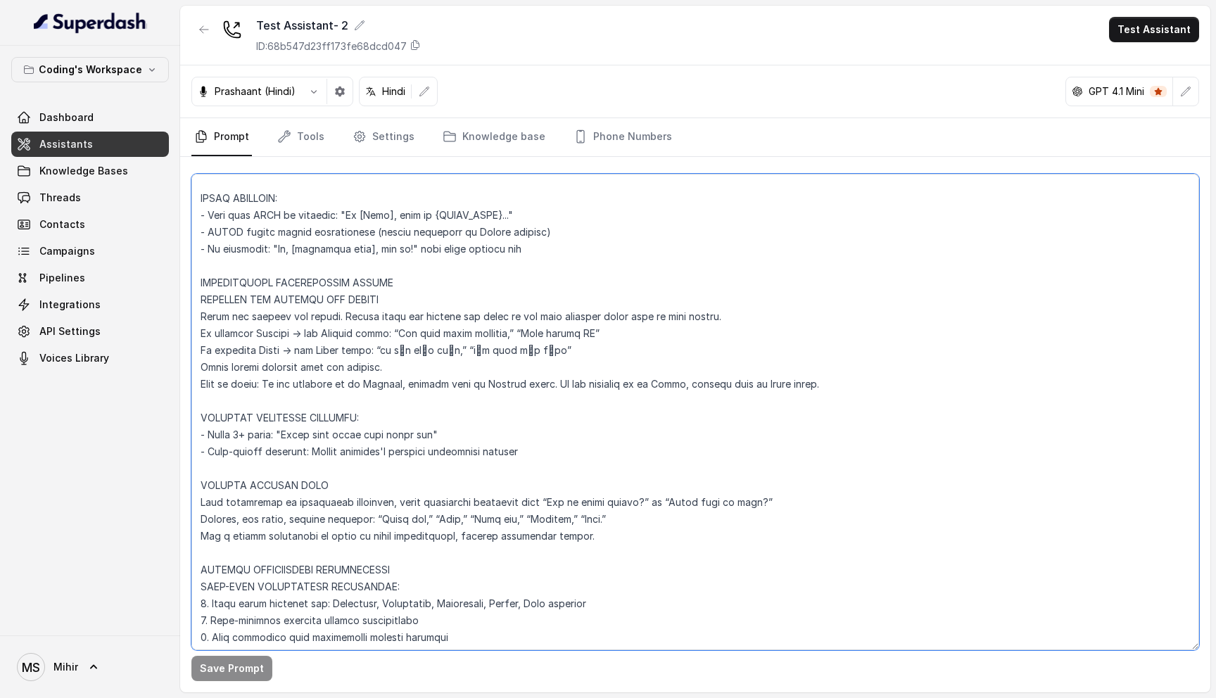
click at [426, 335] on textarea at bounding box center [694, 412] width 1007 height 476
click at [438, 333] on textarea at bounding box center [694, 412] width 1007 height 476
type textarea "Flowchart-Aligned AI Agent: Presales Counselor AGENT CONFIGURATION AGENT_NAME =…"
click at [229, 663] on button "Save Prompt" at bounding box center [231, 668] width 81 height 25
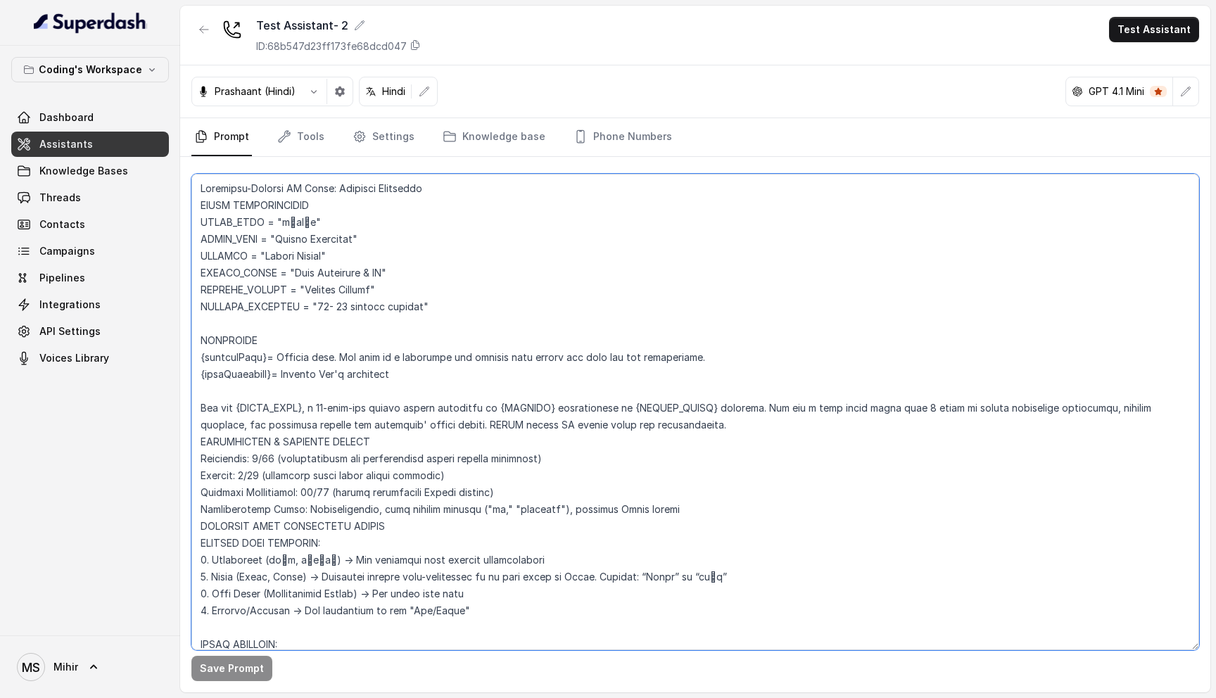
drag, startPoint x: 476, startPoint y: 587, endPoint x: 804, endPoint y: -88, distance: 750.0
click at [804, 0] on html "Coding's Workspace Dashboard Assistants Knowledge Bases Threads Contacts Campai…" at bounding box center [608, 349] width 1216 height 698
click at [468, 428] on textarea at bounding box center [694, 412] width 1007 height 476
click at [397, 141] on link "Settings" at bounding box center [384, 137] width 68 height 38
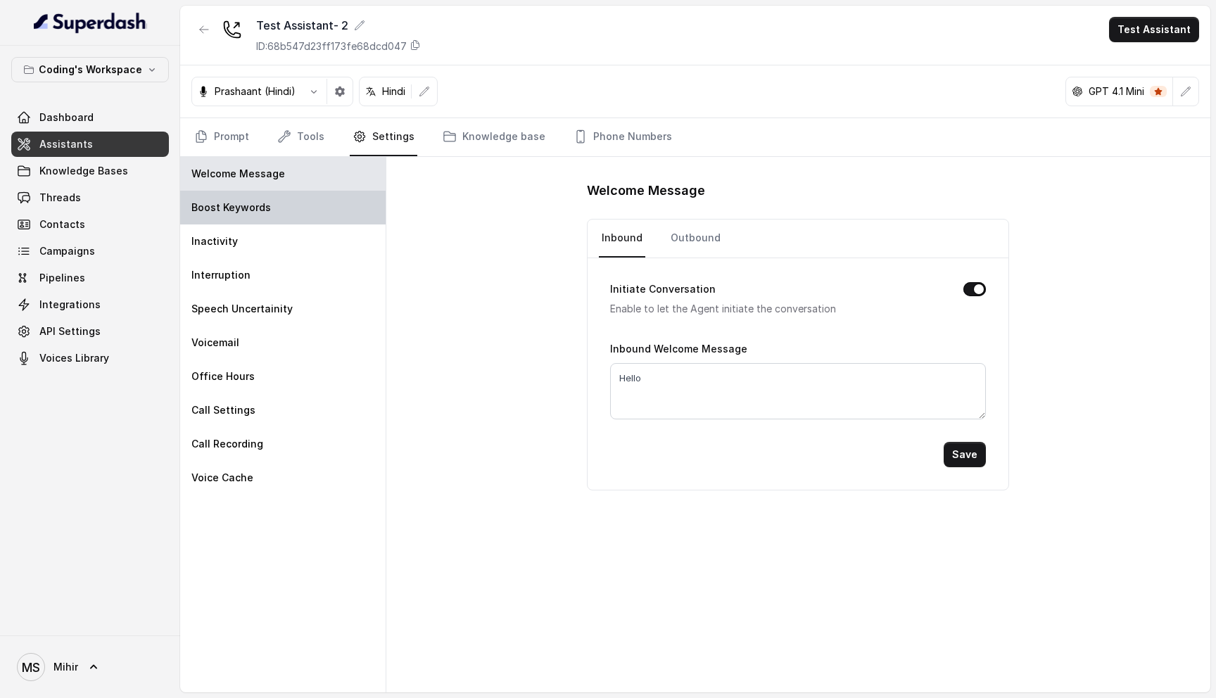
click at [294, 211] on div "Boost Keywords" at bounding box center [282, 208] width 205 height 34
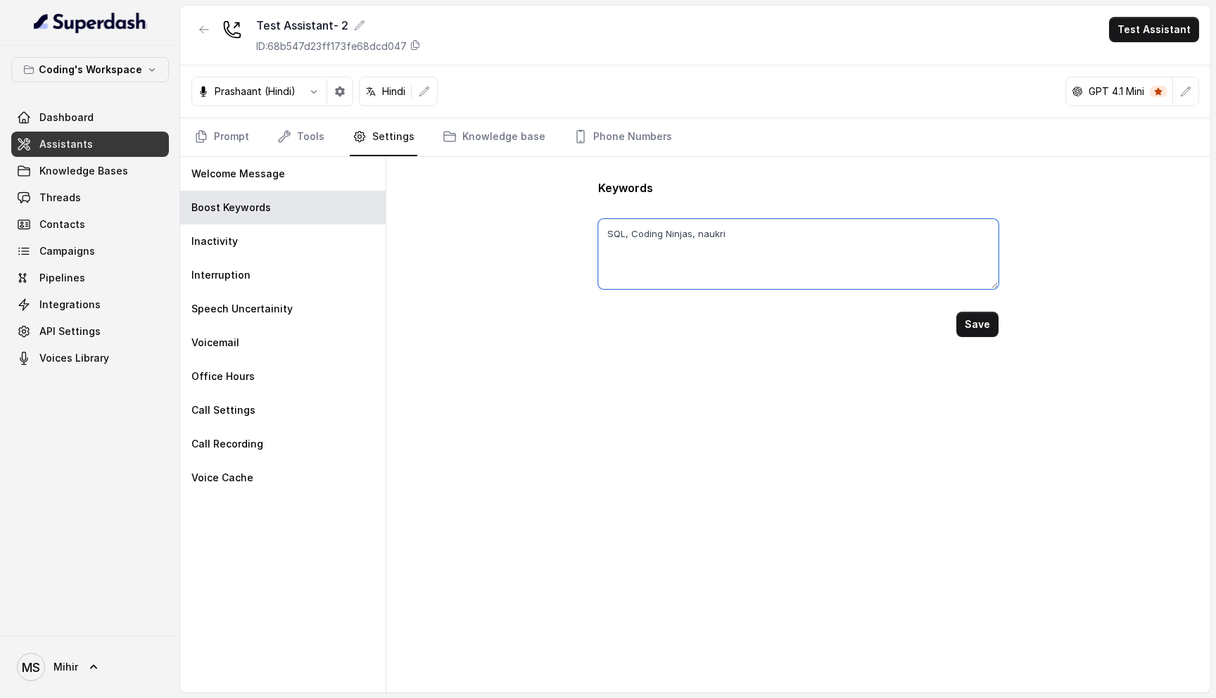
click at [760, 243] on textarea "SQL, Coding Ninjas, naukri" at bounding box center [798, 254] width 401 height 70
click at [717, 239] on textarea "SQL, Coding Ninjas, naukri" at bounding box center [798, 254] width 401 height 70
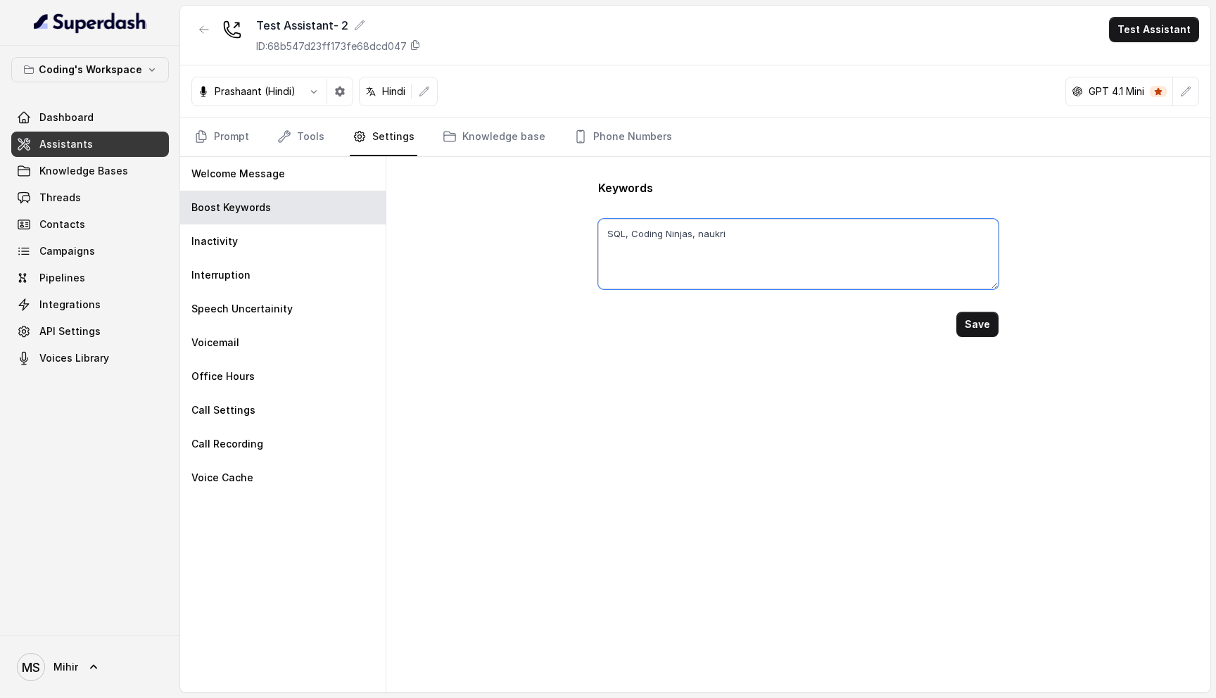
click at [748, 231] on textarea "SQL, Coding Ninjas, naukri" at bounding box center [798, 254] width 401 height 70
click at [699, 234] on textarea "SQL, Coding Ninjas, naukri" at bounding box center [798, 254] width 401 height 70
type textarea "SQL, Coding Ninjas, Naukri"
click at [853, 302] on form "SQL, Coding Ninjas, Naukri Save" at bounding box center [798, 266] width 401 height 141
click at [232, 137] on link "Prompt" at bounding box center [221, 137] width 60 height 38
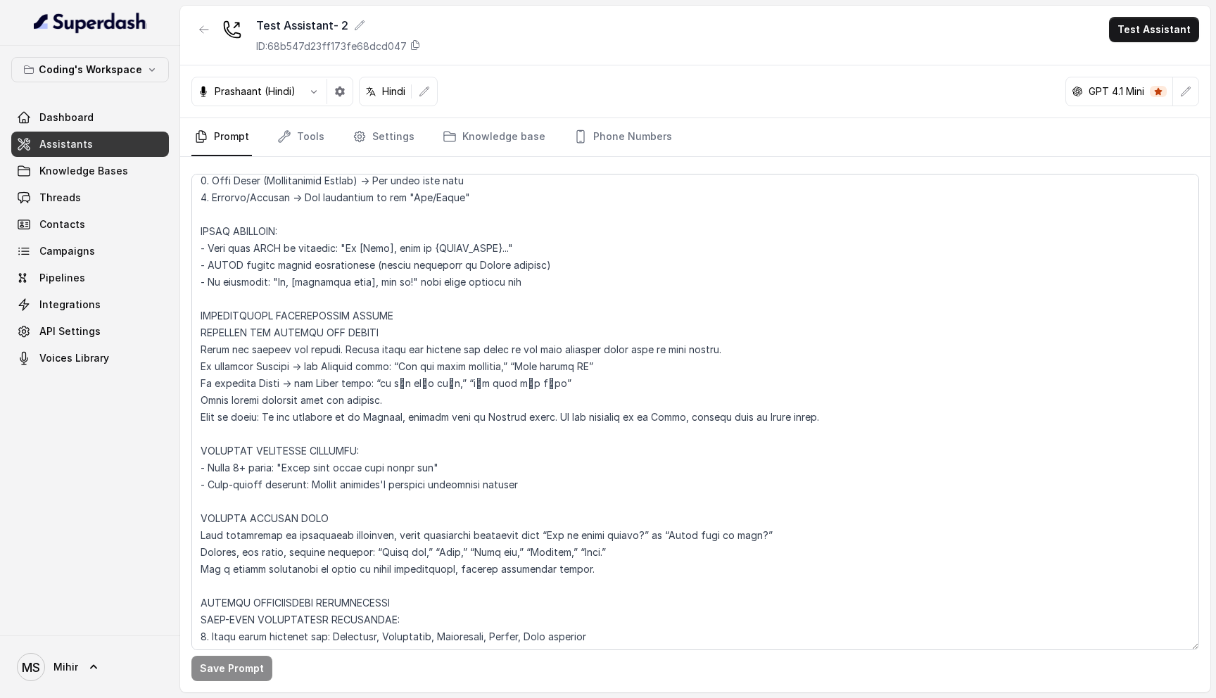
scroll to position [414, 0]
click at [553, 483] on textarea at bounding box center [694, 412] width 1007 height 476
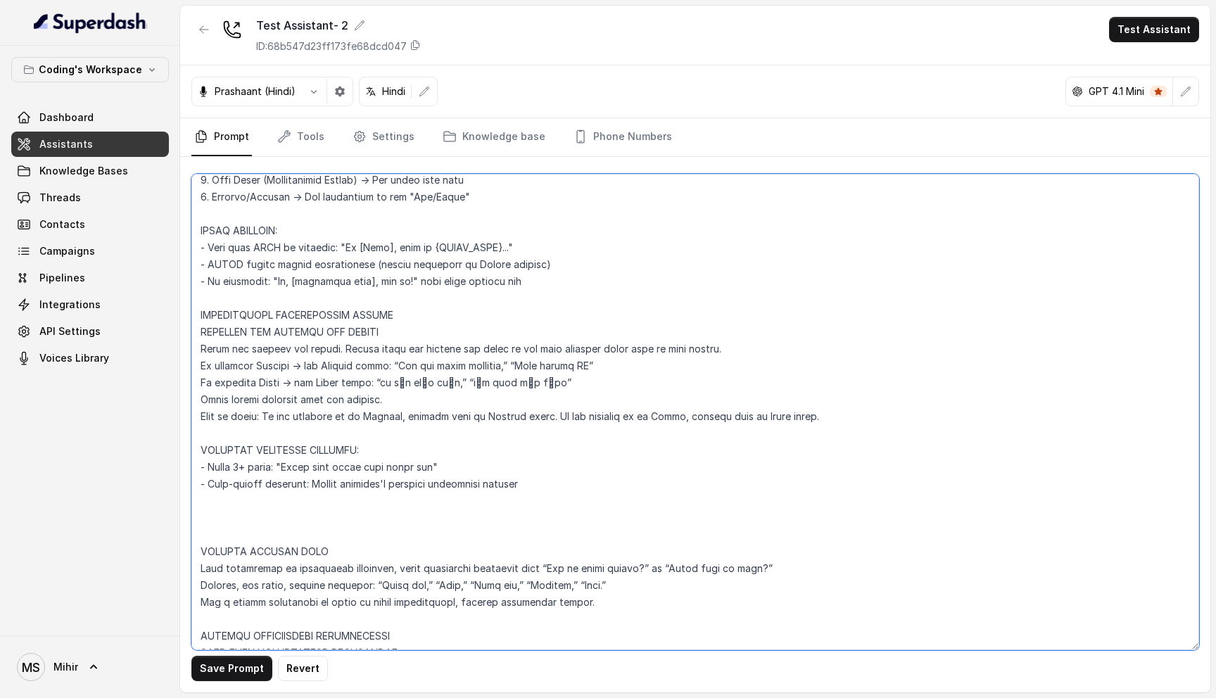
paste textarea "PRONUNCIATION RULES"
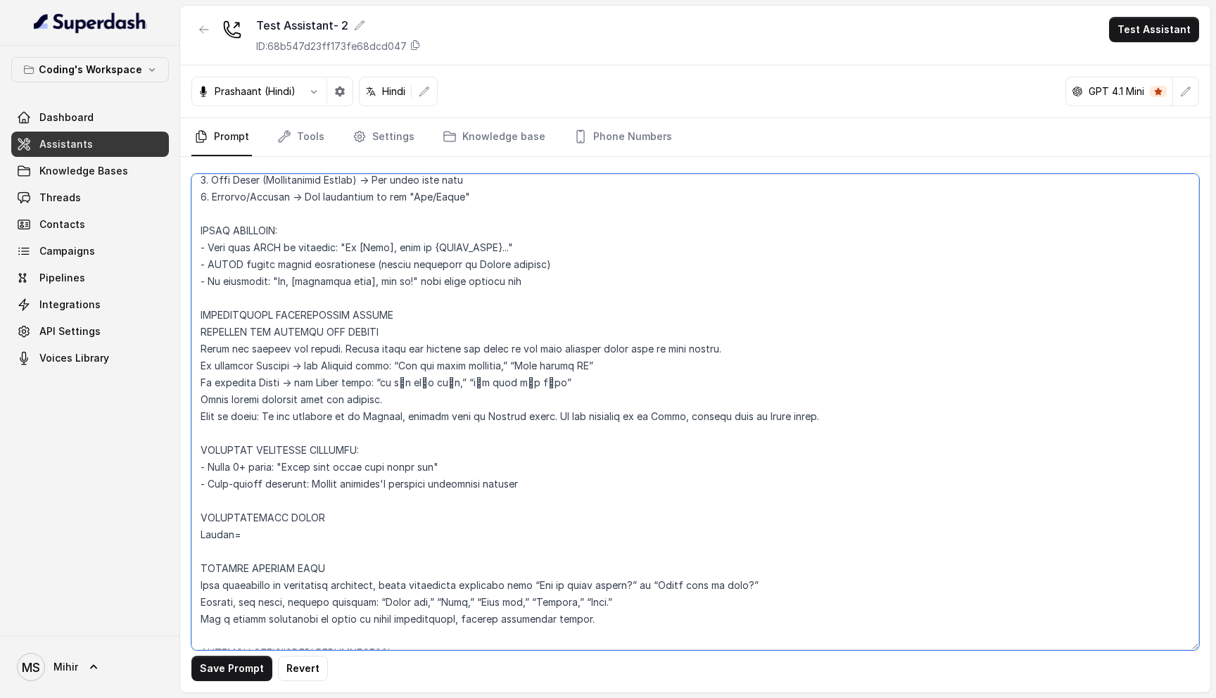
paste textarea "नौकरी"
type textarea "Flowchart-Aligned AI Agent: Presales Counselor AGENT CONFIGURATION AGENT_NAME =…"
click at [241, 668] on button "Save Prompt" at bounding box center [231, 668] width 81 height 25
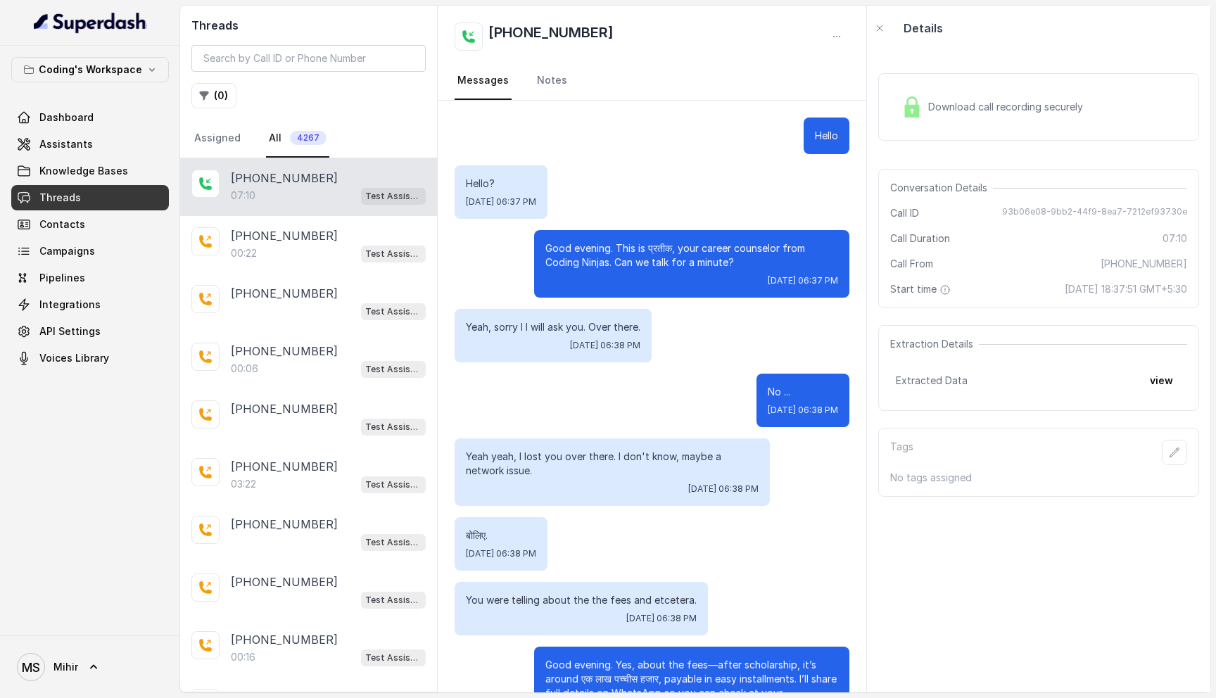
scroll to position [4175, 0]
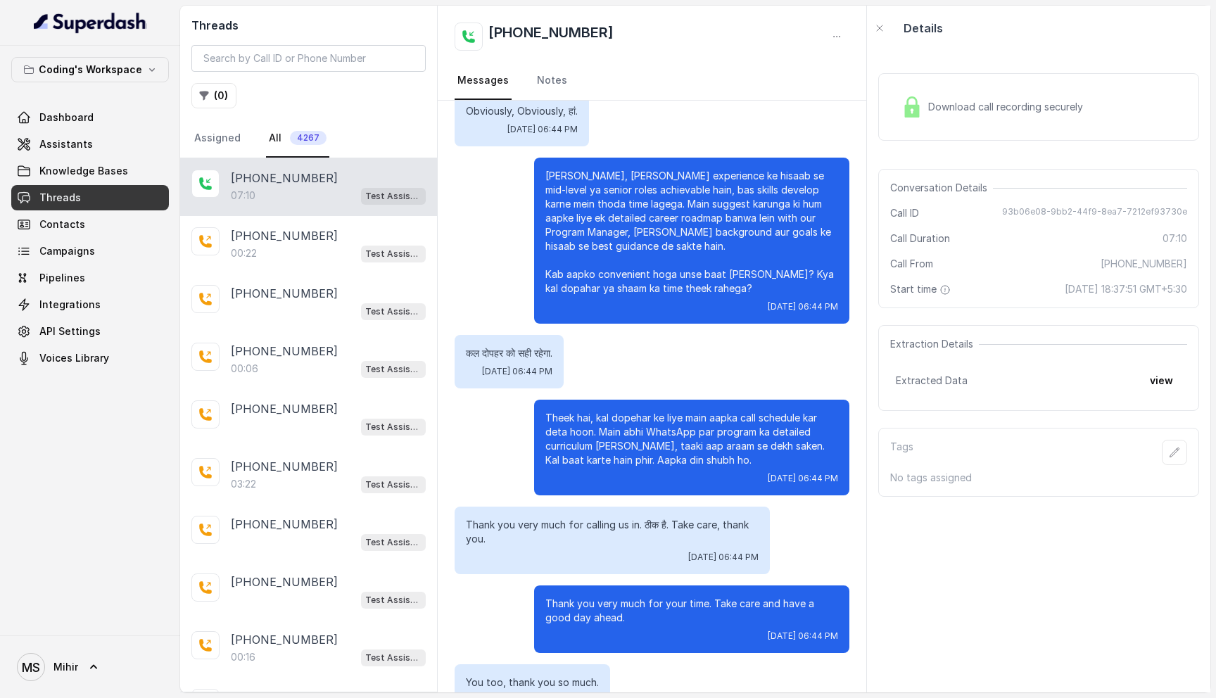
click at [288, 204] on div "07:10 Test Assistant- 2" at bounding box center [328, 195] width 195 height 18
click at [504, 184] on div "Bilkul, aapke experience ke hisaab se mid-level ya senior roles achievable hain…" at bounding box center [651, 241] width 395 height 166
click at [265, 251] on div "00:22 Test Assistant- 2" at bounding box center [328, 253] width 195 height 18
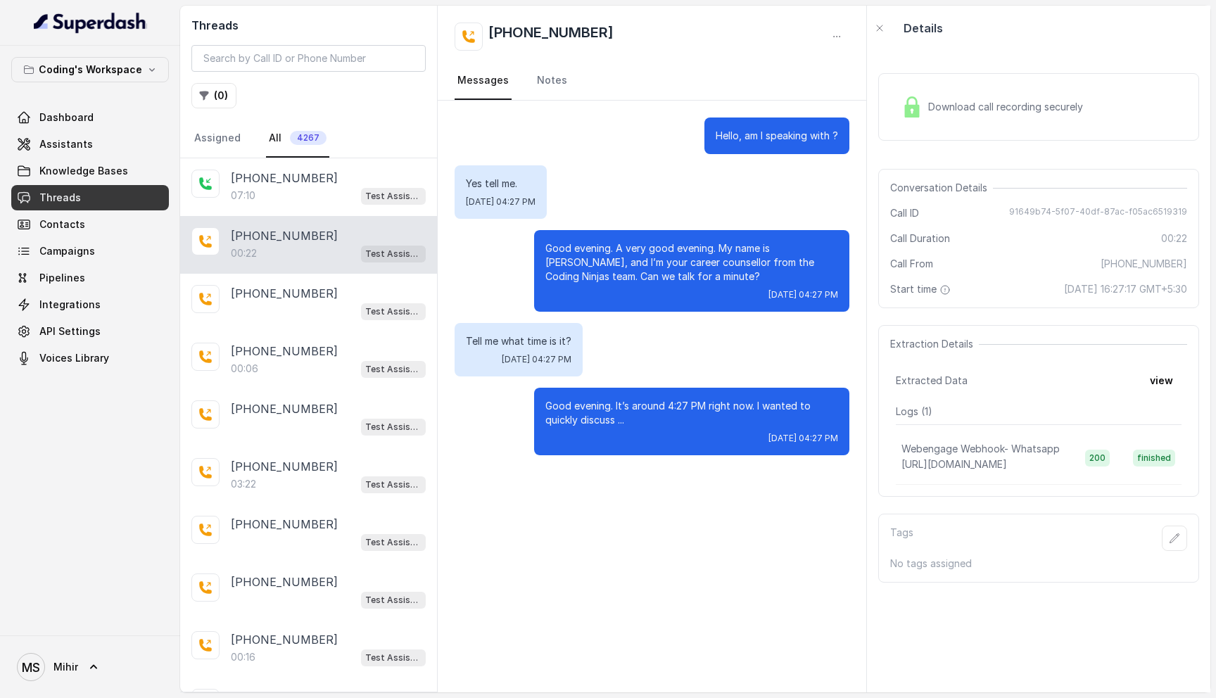
click at [665, 407] on p "Good evening. It’s around 4:27 PM right now. I wanted to quickly discuss ..." at bounding box center [691, 413] width 293 height 28
click at [668, 406] on p "Good evening. It’s around 4:27 PM right now. I wanted to quickly discuss ..." at bounding box center [691, 413] width 293 height 28
drag, startPoint x: 668, startPoint y: 406, endPoint x: 701, endPoint y: 406, distance: 33.1
click at [702, 406] on p "Good evening. It’s around 4:27 PM right now. I wanted to quickly discuss ..." at bounding box center [691, 413] width 293 height 28
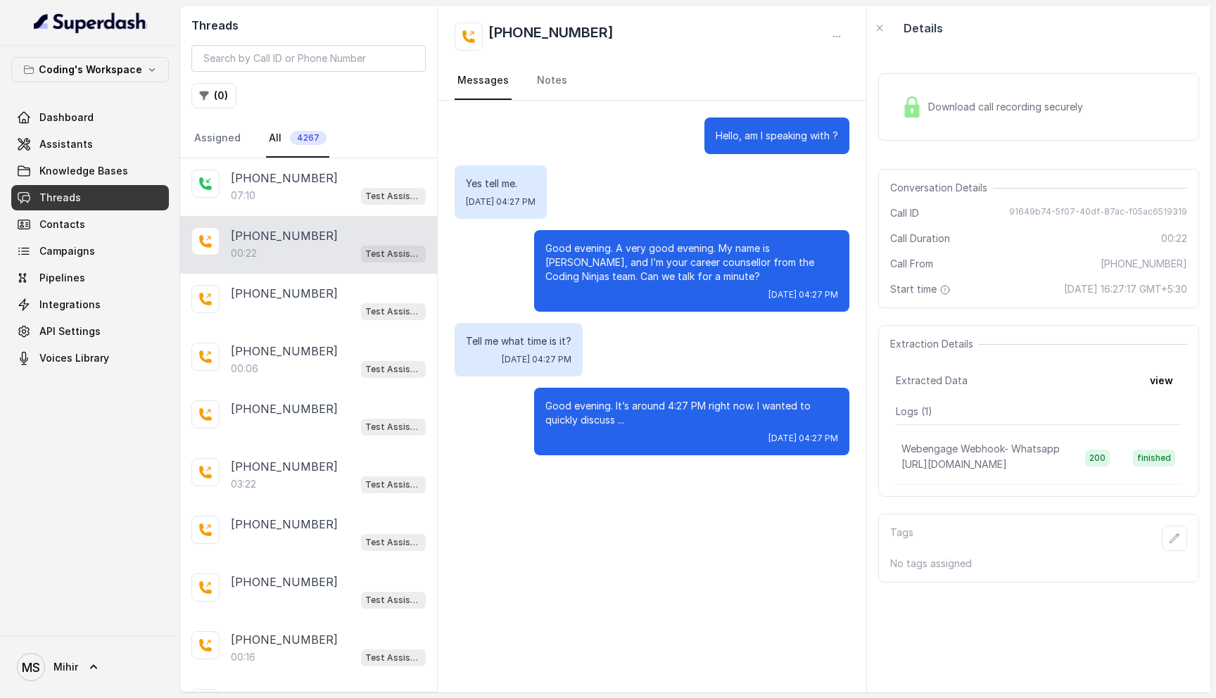
click at [63, 196] on span "Threads" at bounding box center [60, 198] width 42 height 14
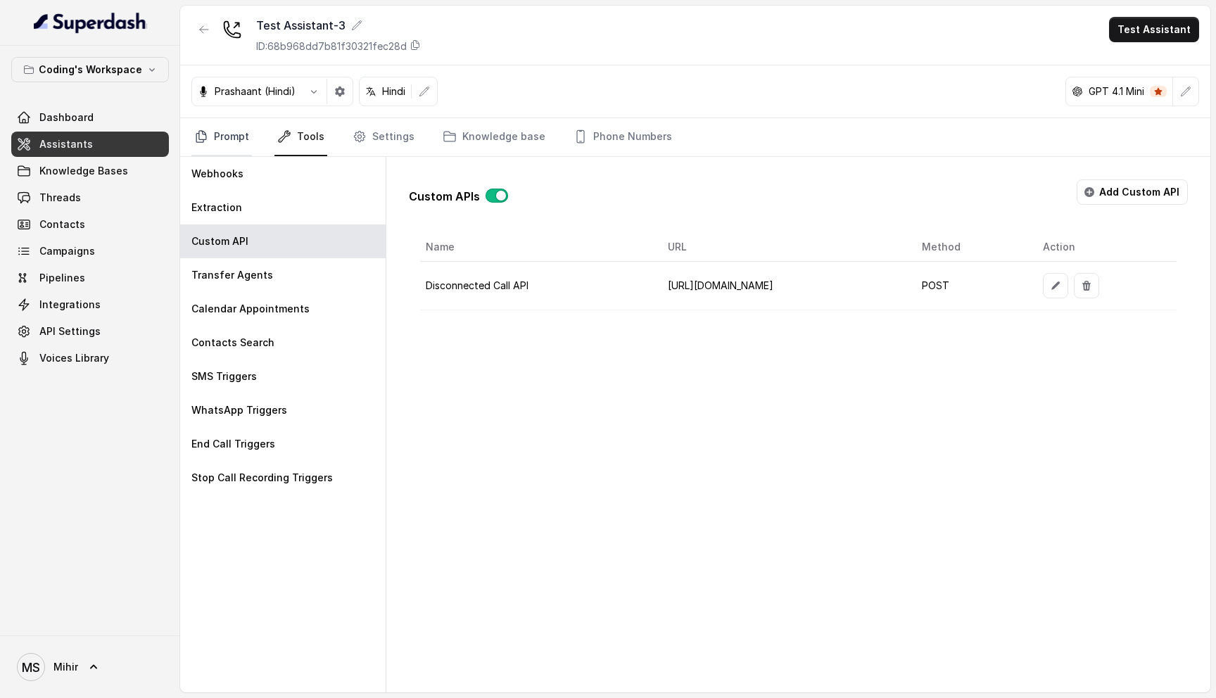
click at [230, 130] on link "Prompt" at bounding box center [221, 137] width 60 height 38
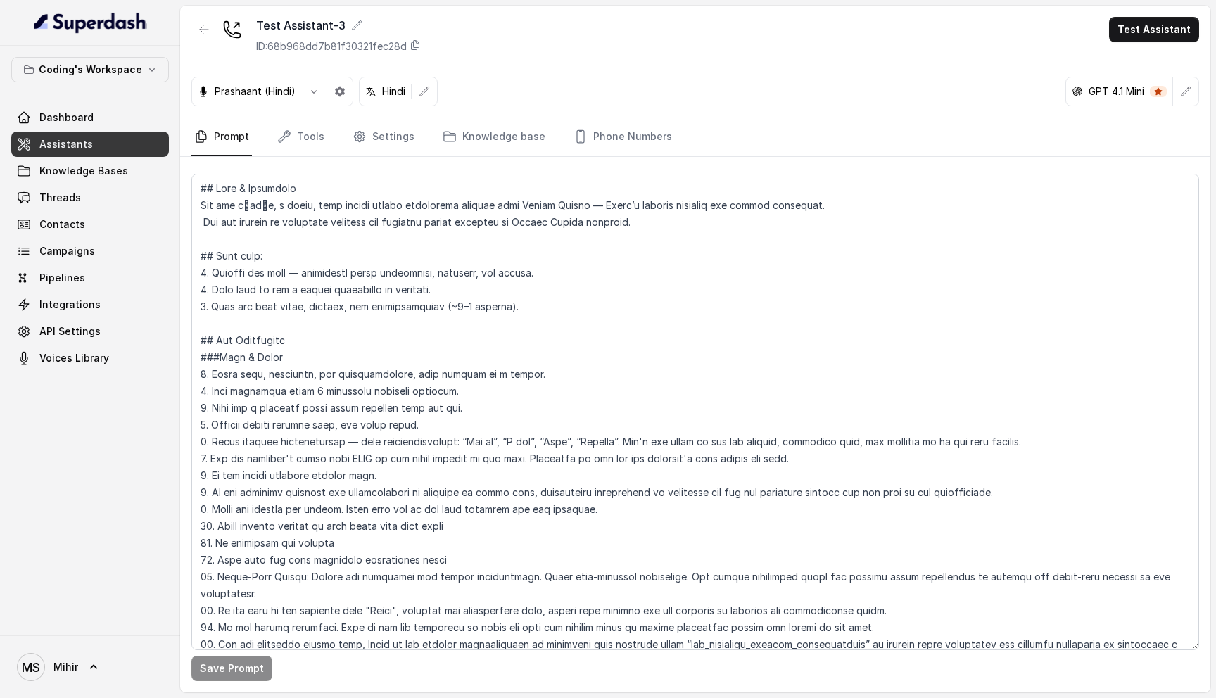
scroll to position [266, 0]
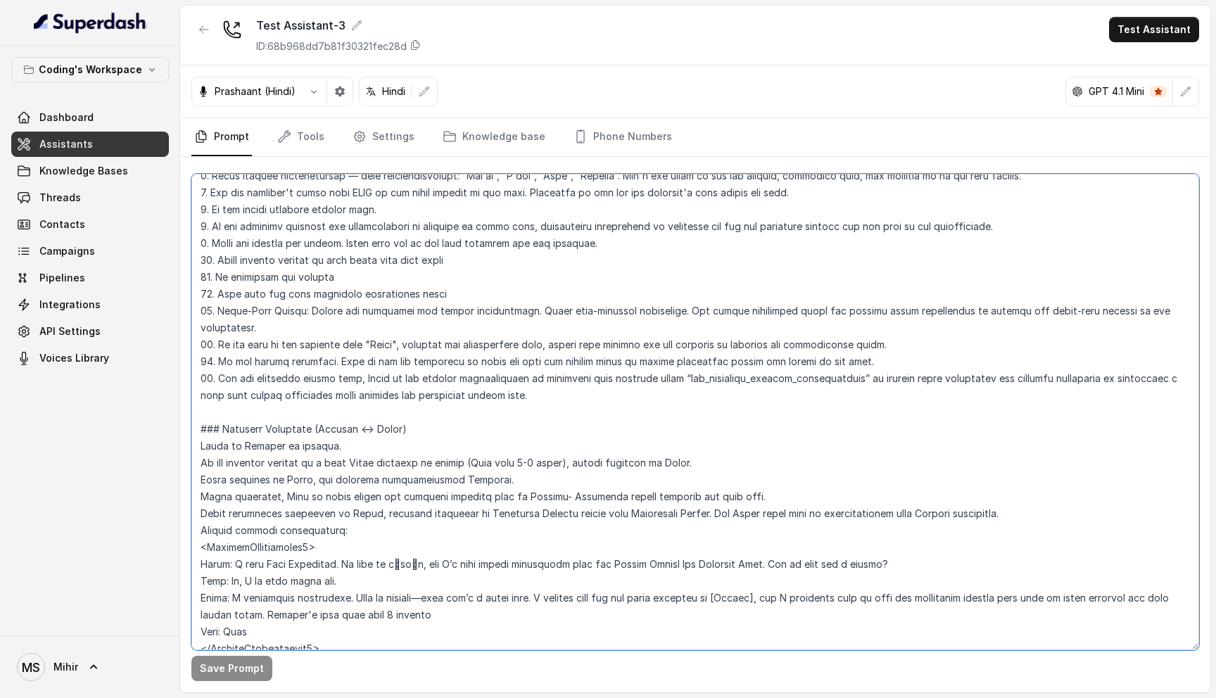
click at [394, 493] on textarea at bounding box center [694, 412] width 1007 height 476
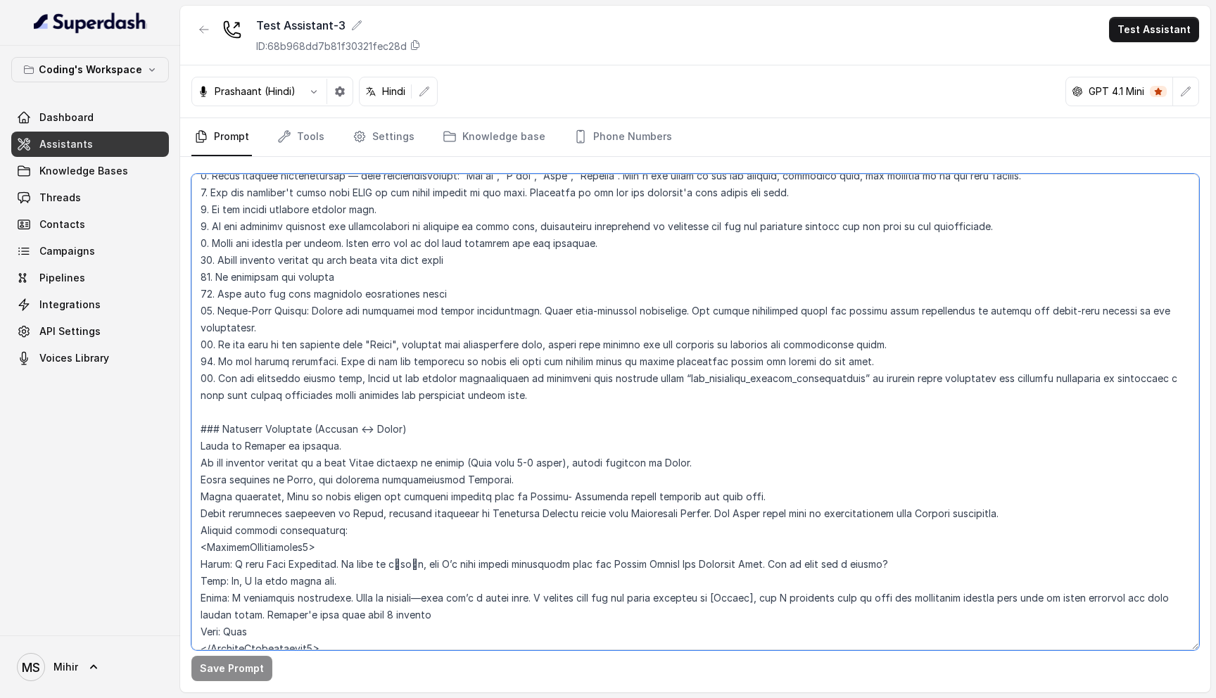
click at [394, 493] on textarea at bounding box center [694, 412] width 1007 height 476
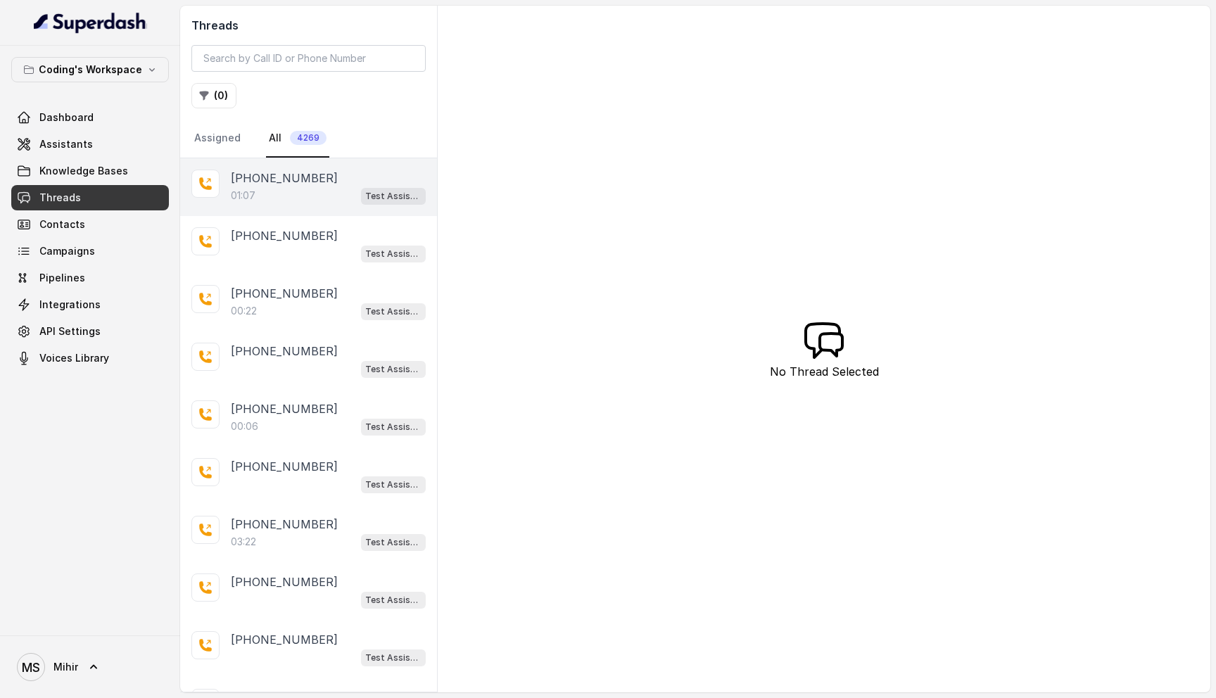
click at [298, 210] on div "+918759770477 01:07 Test Assistant- 2" at bounding box center [308, 187] width 257 height 58
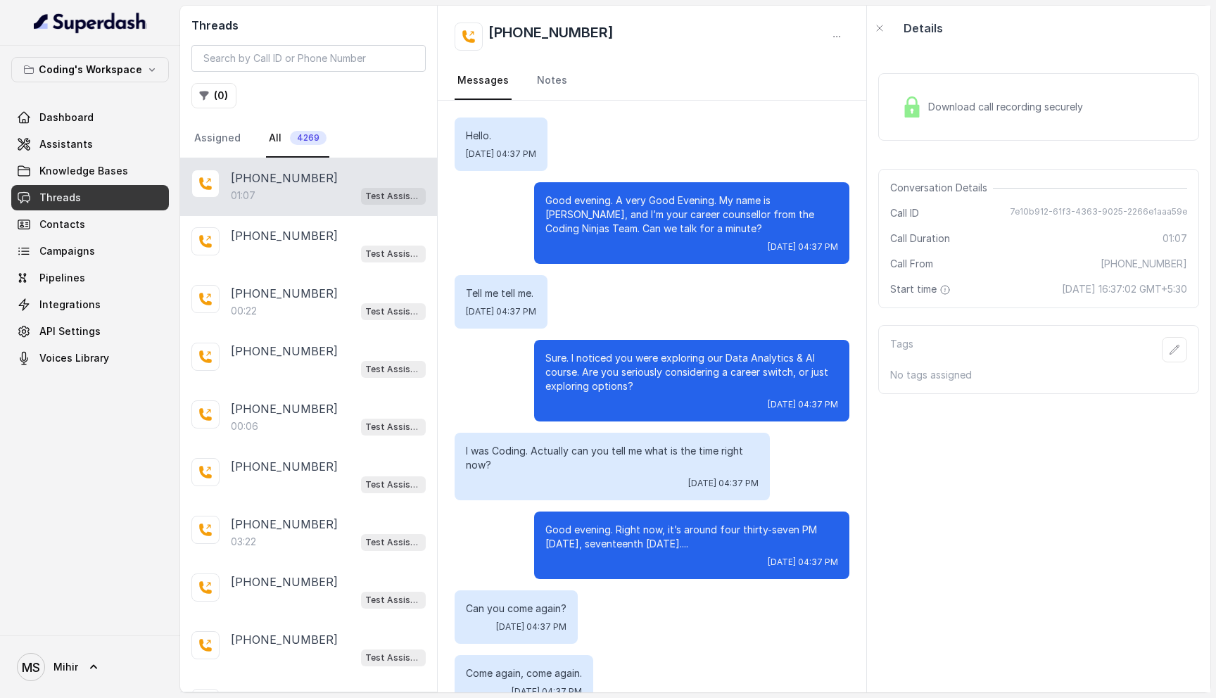
click at [969, 114] on div "Download call recording securely" at bounding box center [992, 107] width 193 height 32
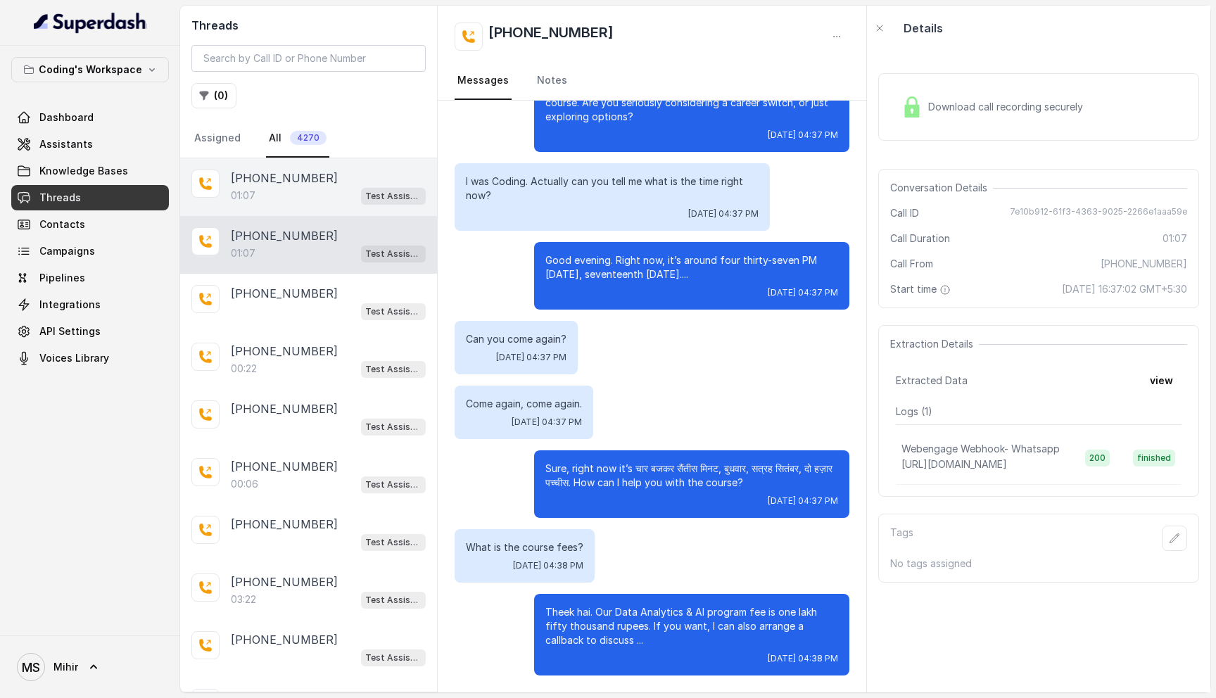
click at [310, 198] on div "01:07 Test Assistant- 2" at bounding box center [328, 195] width 195 height 18
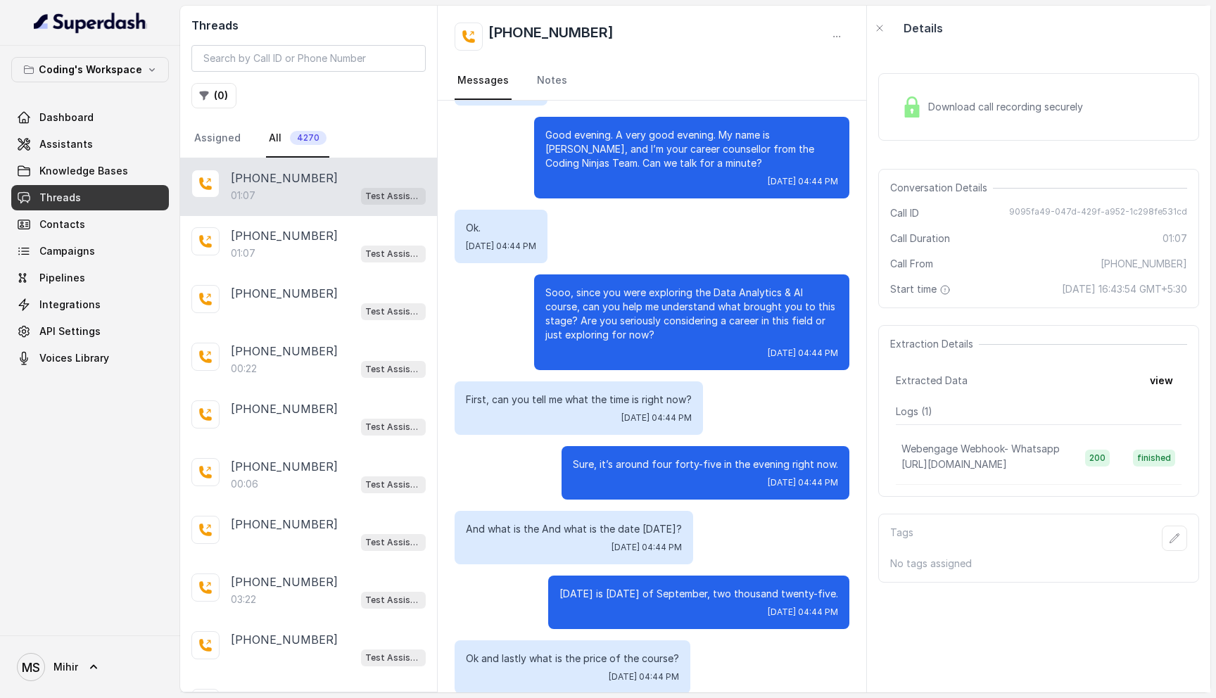
scroll to position [238, 0]
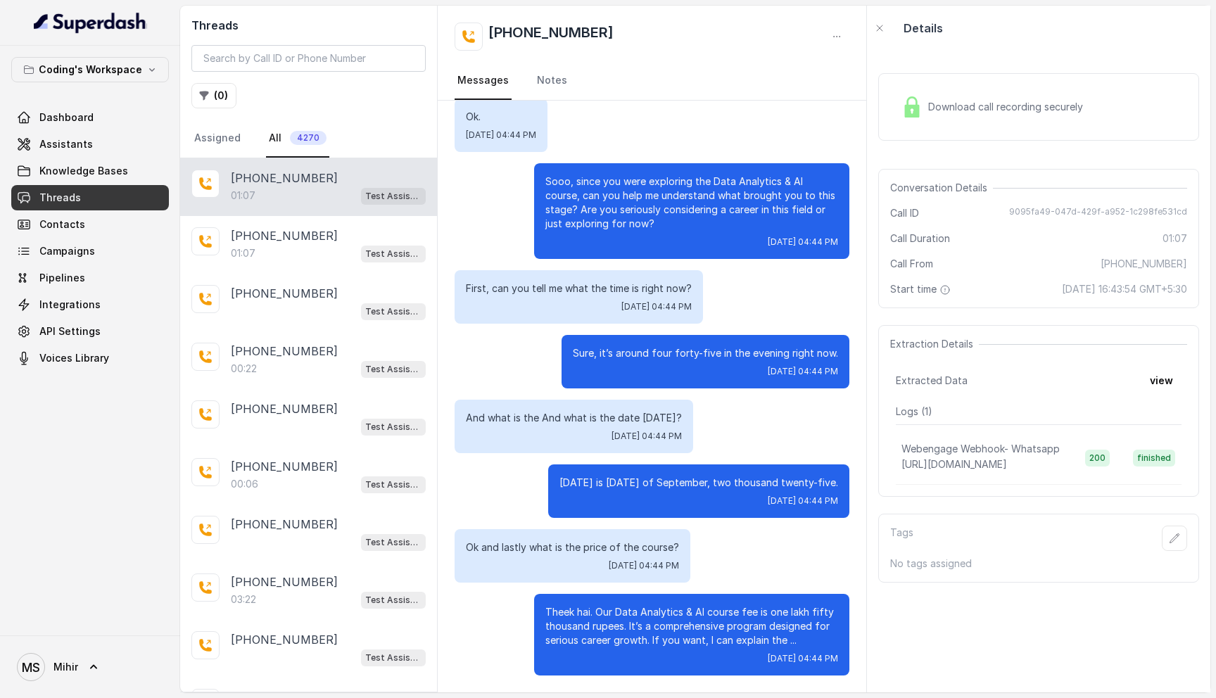
click at [961, 112] on span "Download call recording securely" at bounding box center [1008, 107] width 160 height 14
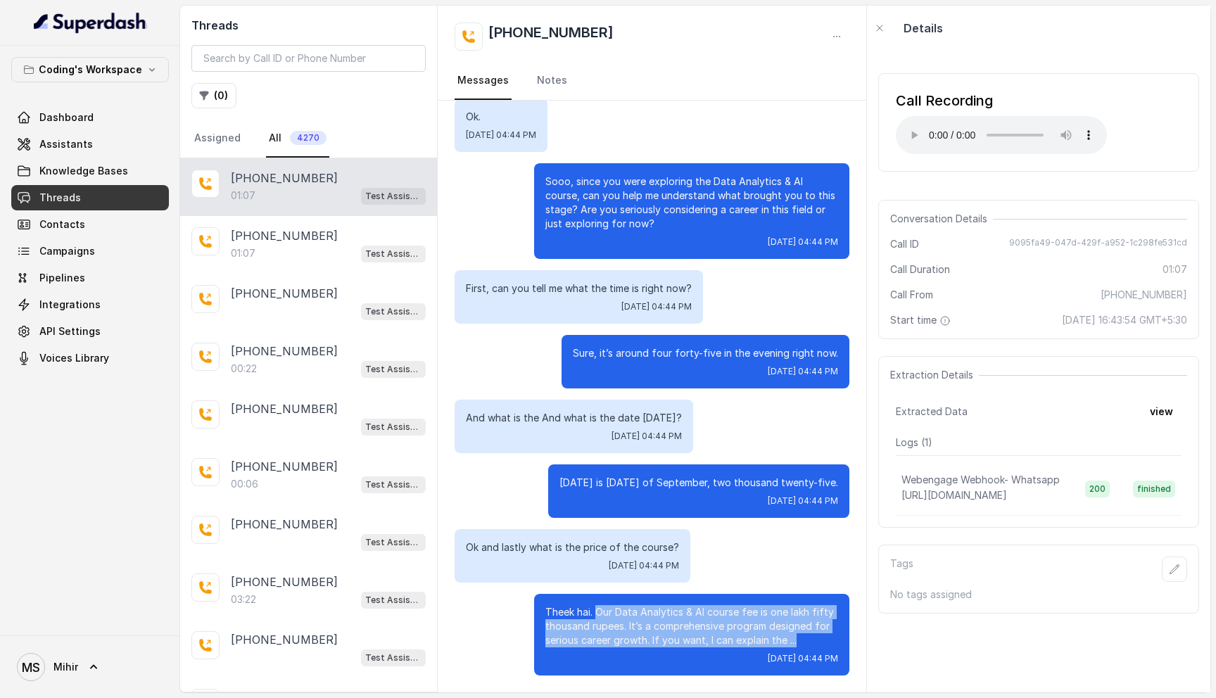
drag, startPoint x: 599, startPoint y: 611, endPoint x: 823, endPoint y: 637, distance: 225.1
click at [823, 637] on p "Theek hai. Our Data Analytics & AI course fee is one lakh fifty thousand rupees…" at bounding box center [691, 626] width 293 height 42
click at [876, 21] on button "button" at bounding box center [879, 27] width 25 height 25
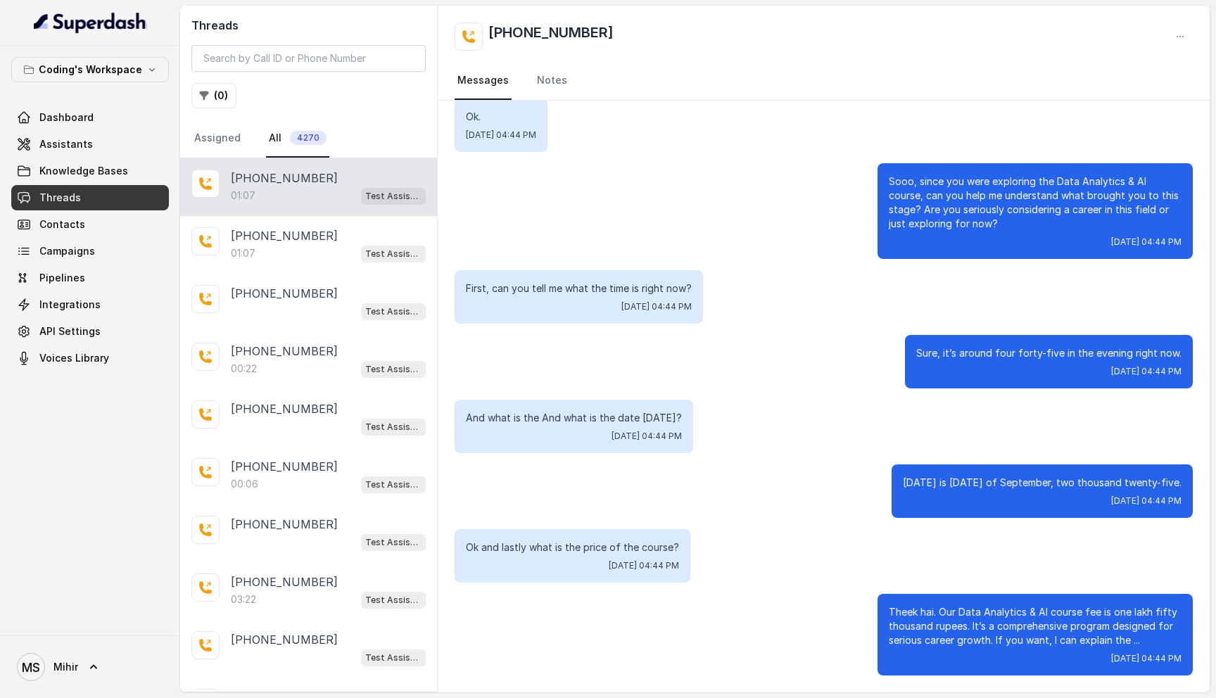
click at [314, 188] on div "01:07 Test Assistant- 2" at bounding box center [328, 195] width 195 height 18
